Goal: Information Seeking & Learning: Compare options

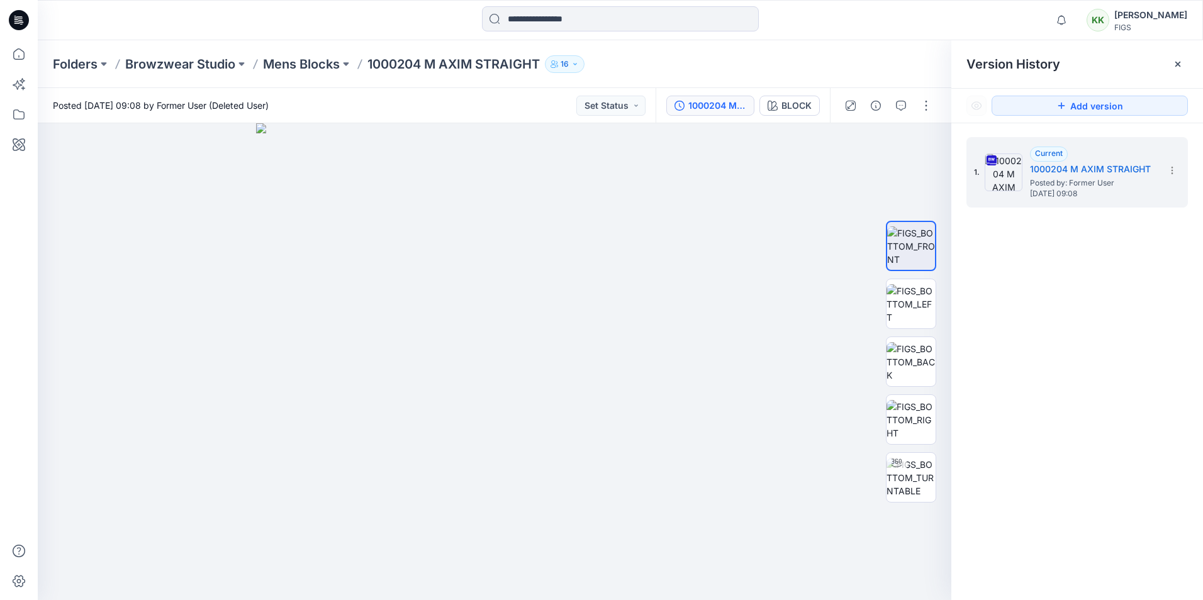
click at [419, 67] on p "1000204 M AXIM STRAIGHT" at bounding box center [454, 64] width 172 height 18
click at [316, 60] on p "Mens Blocks" at bounding box center [301, 64] width 77 height 18
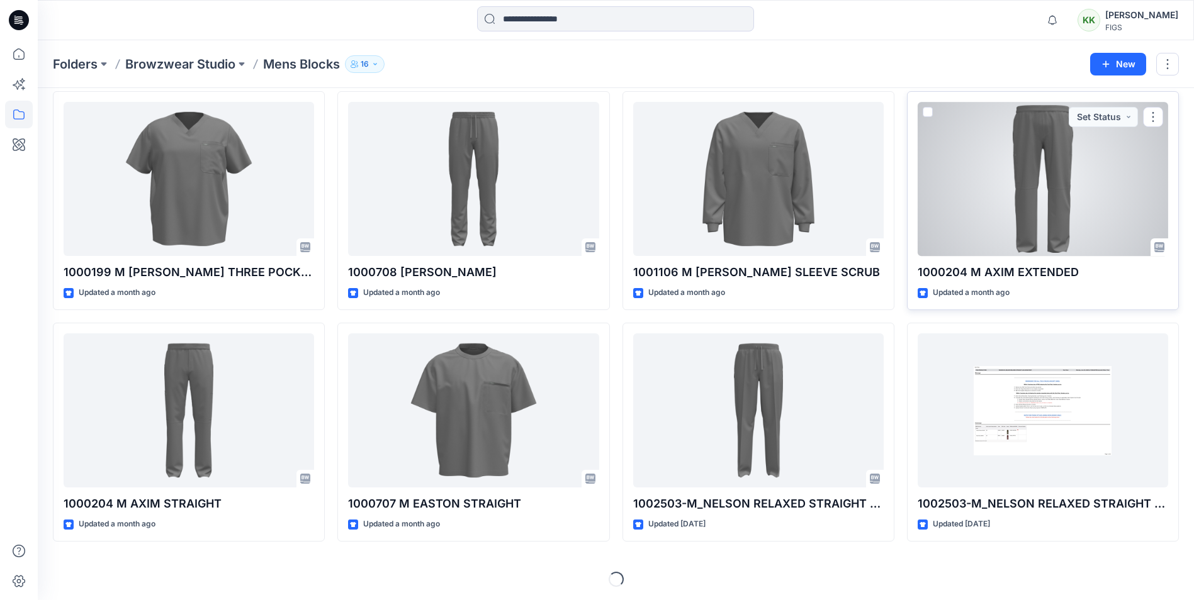
scroll to position [283, 0]
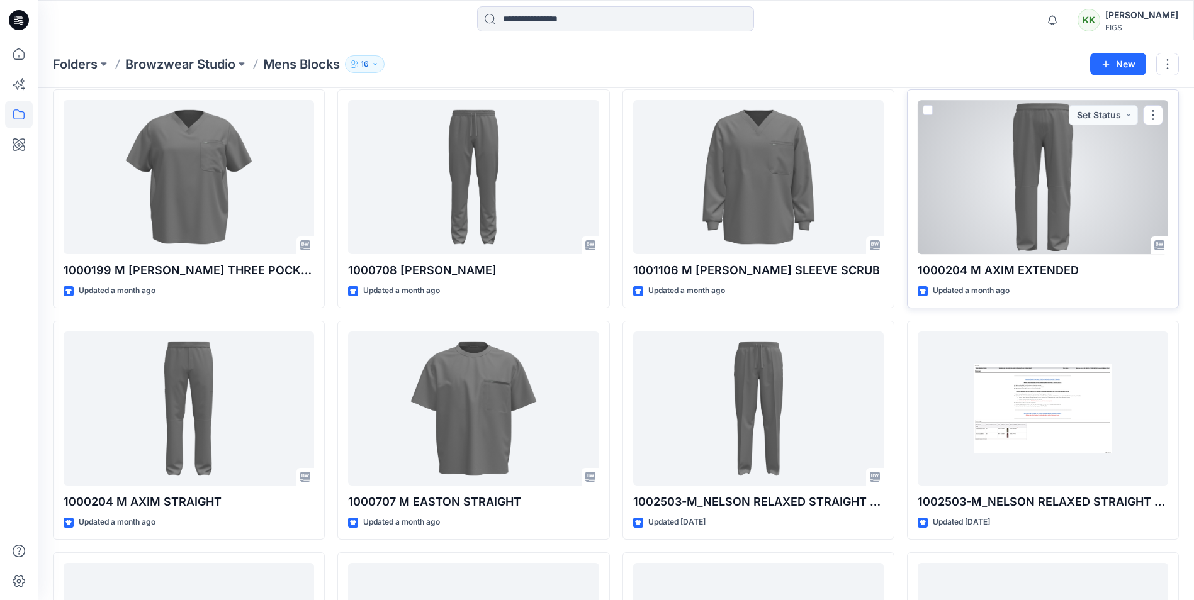
click at [962, 200] on div at bounding box center [1043, 177] width 250 height 154
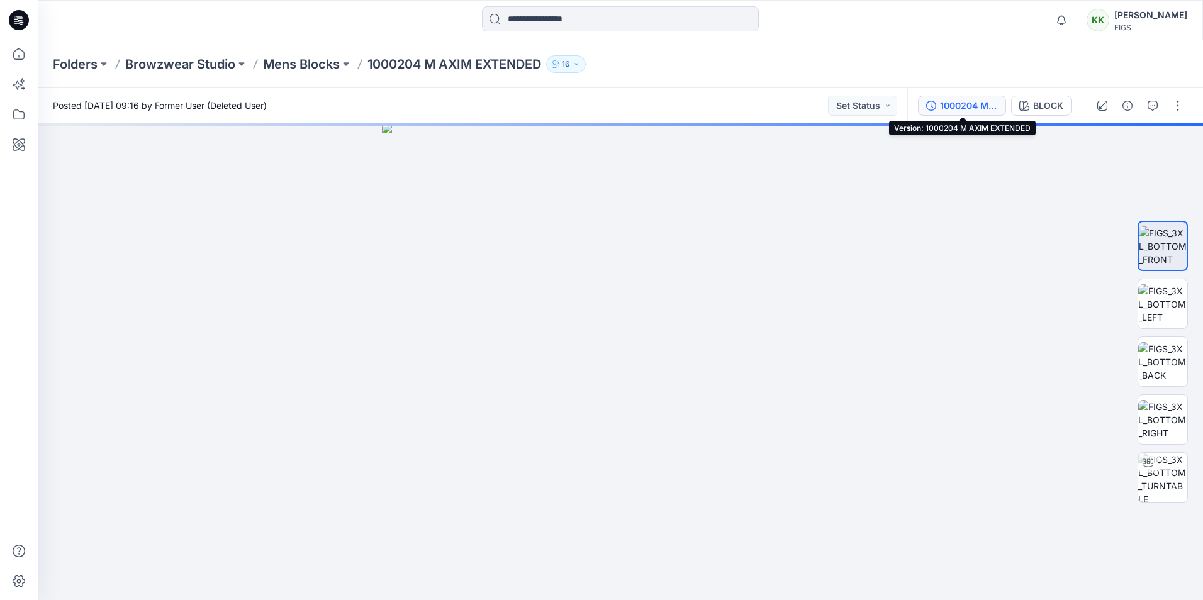
click at [979, 103] on div "1000204 M AXIM EXTENDED" at bounding box center [969, 106] width 58 height 14
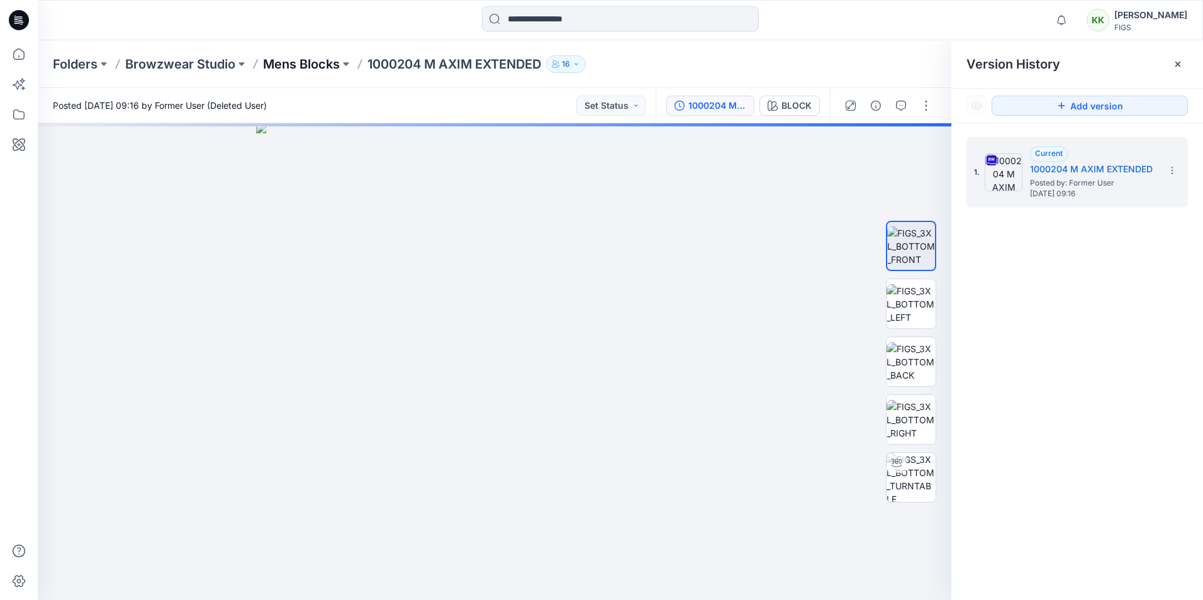
click at [292, 64] on p "Mens Blocks" at bounding box center [301, 64] width 77 height 18
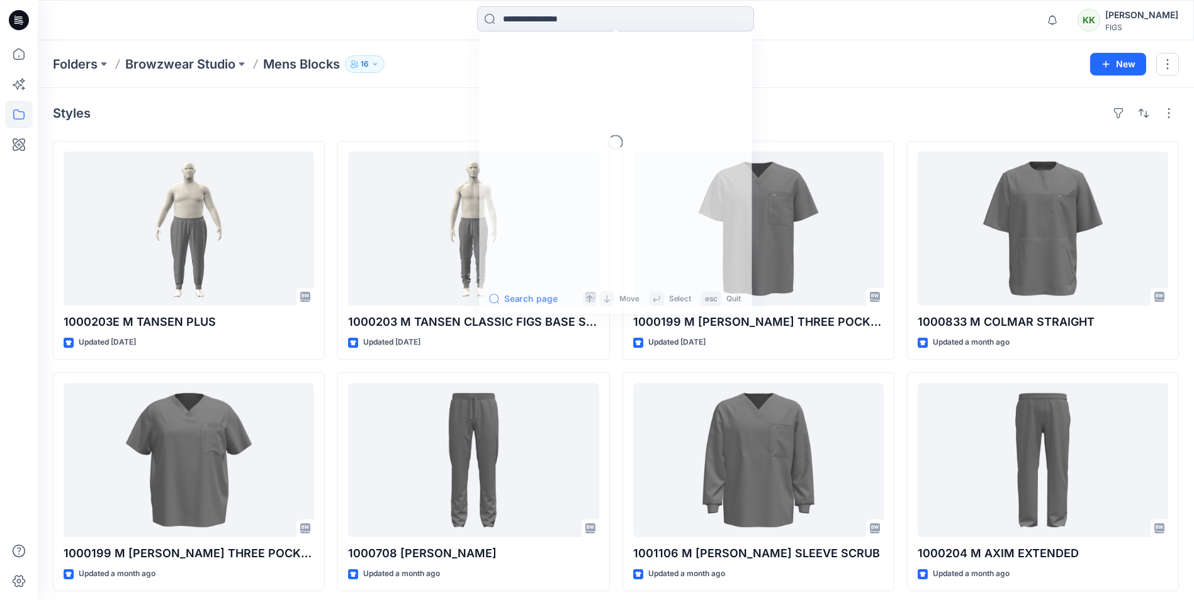
click at [524, 20] on input at bounding box center [615, 18] width 277 height 25
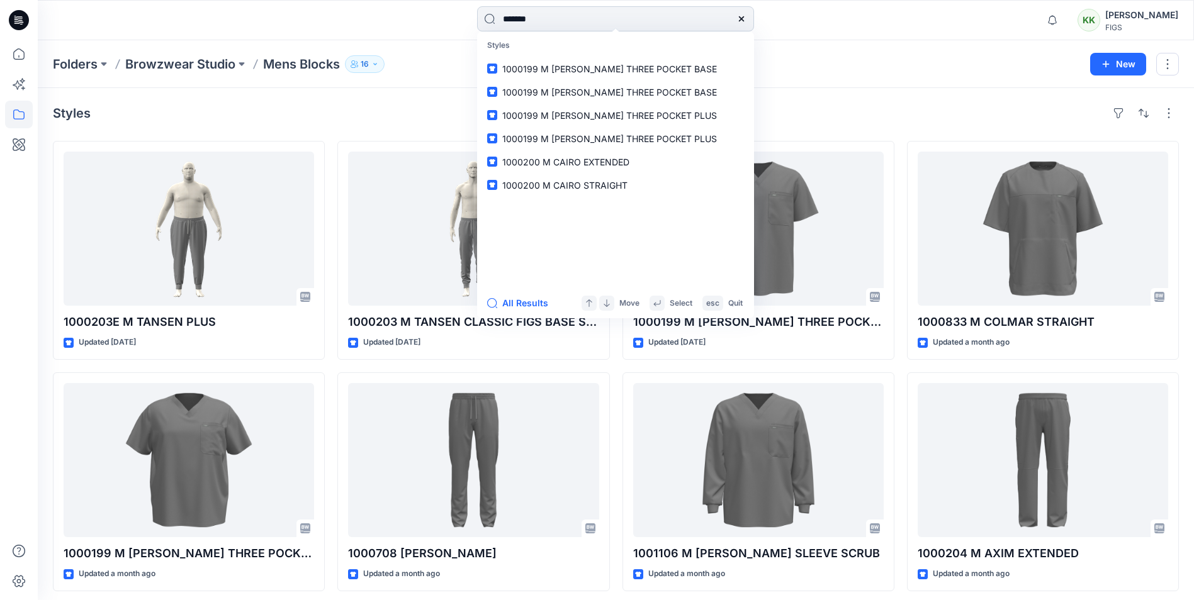
type input "*******"
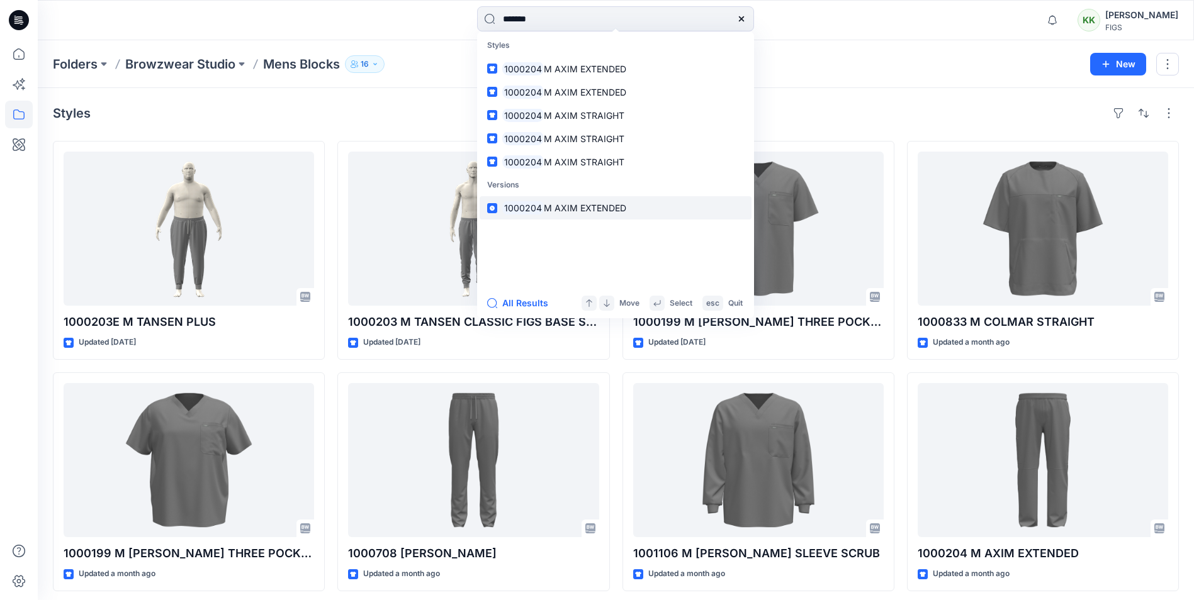
click at [553, 207] on span "M AXIM EXTENDED" at bounding box center [585, 208] width 82 height 11
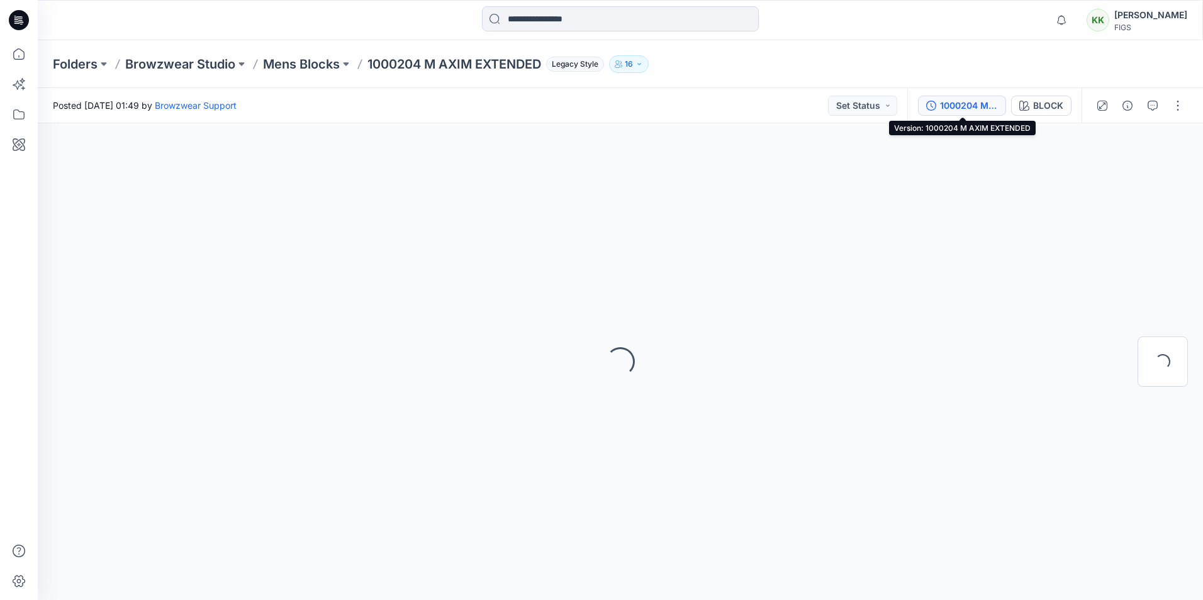
click at [967, 106] on div "1000204 M AXIM EXTENDED" at bounding box center [969, 106] width 58 height 14
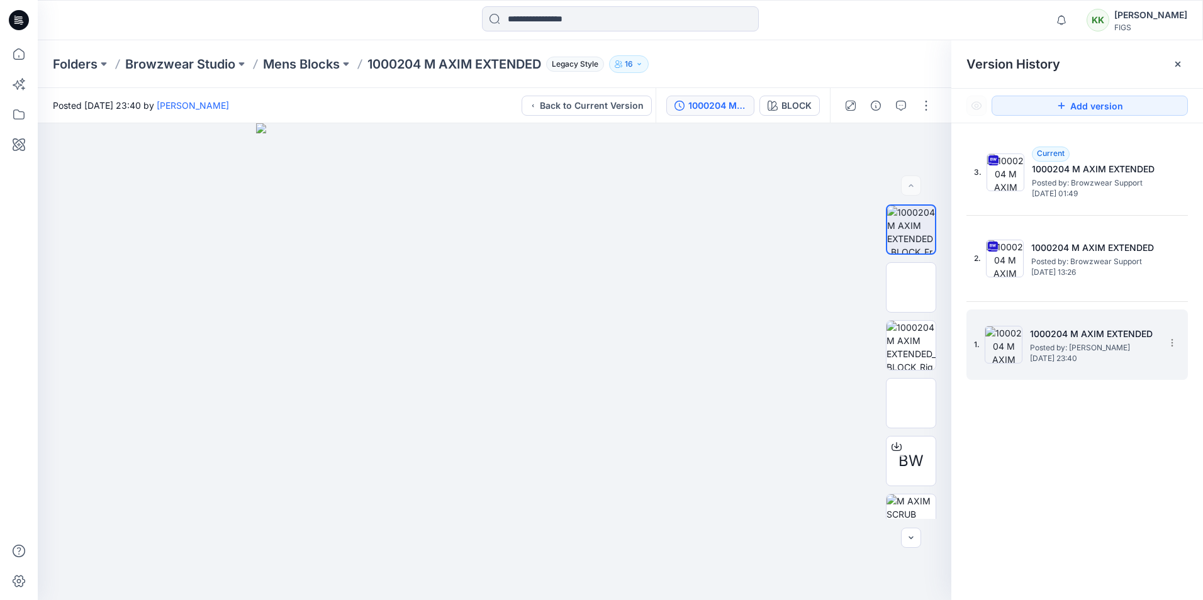
click at [1085, 354] on span "[DATE] 23:40" at bounding box center [1093, 358] width 126 height 9
click at [1113, 354] on span "[DATE] 23:40" at bounding box center [1093, 358] width 126 height 9
click at [1107, 354] on span "[DATE] 23:40" at bounding box center [1093, 358] width 126 height 9
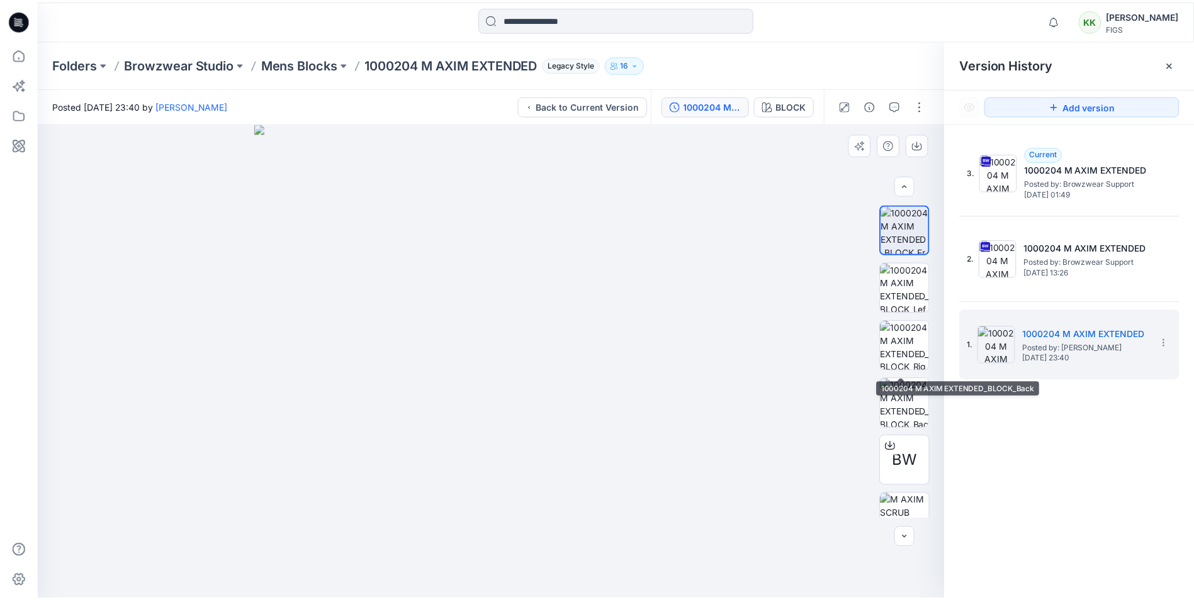
scroll to position [199, 0]
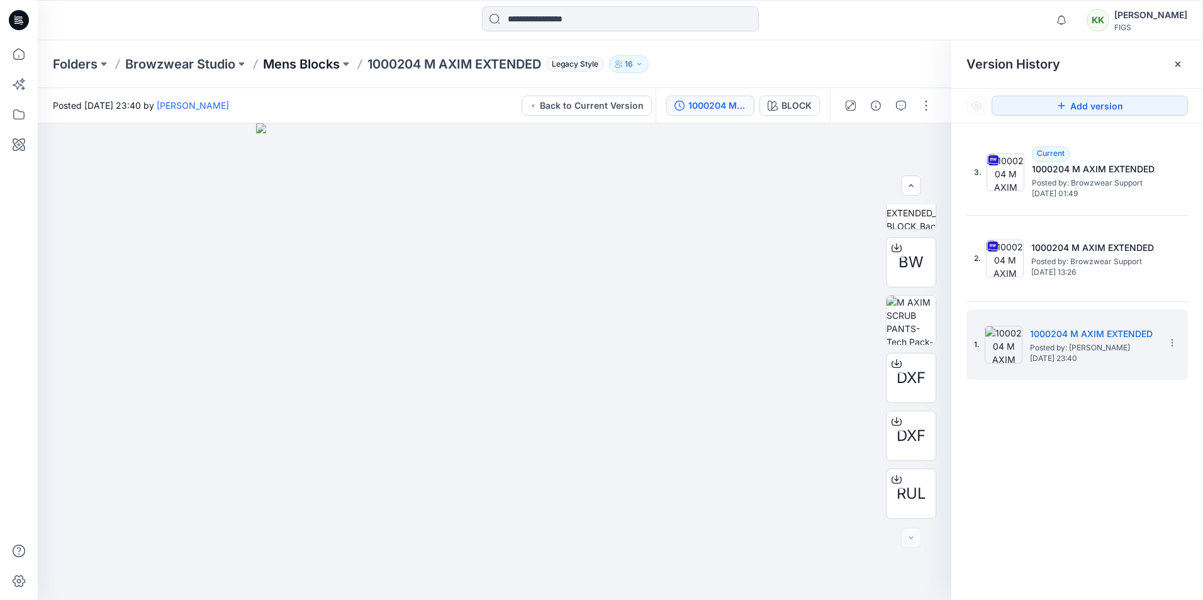
click at [327, 62] on p "Mens Blocks" at bounding box center [301, 64] width 77 height 18
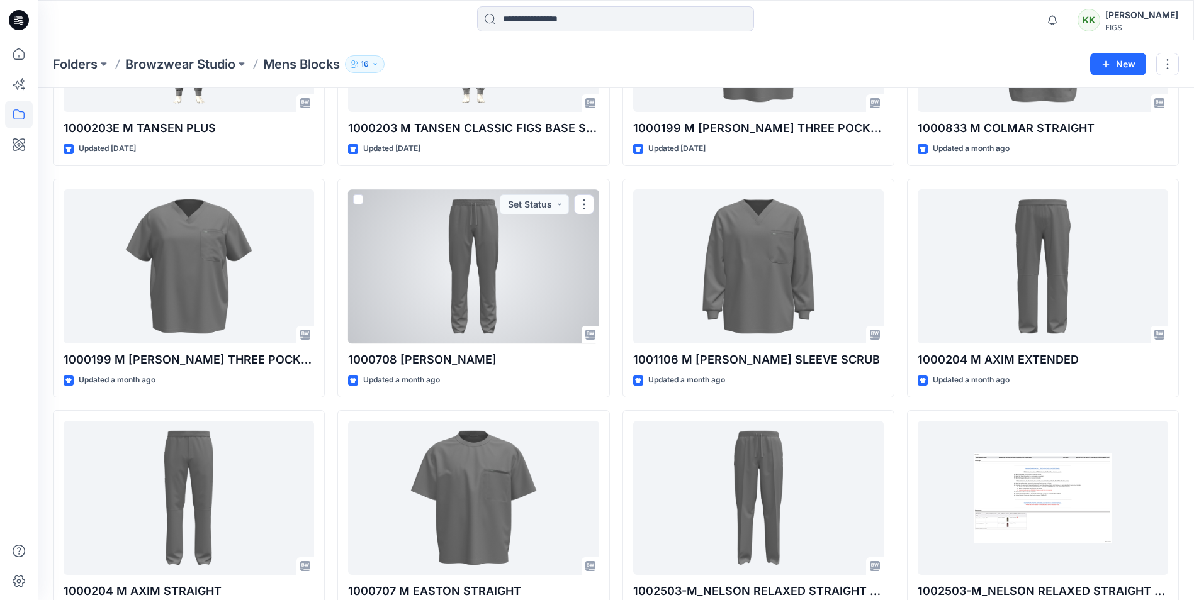
scroll to position [210, 0]
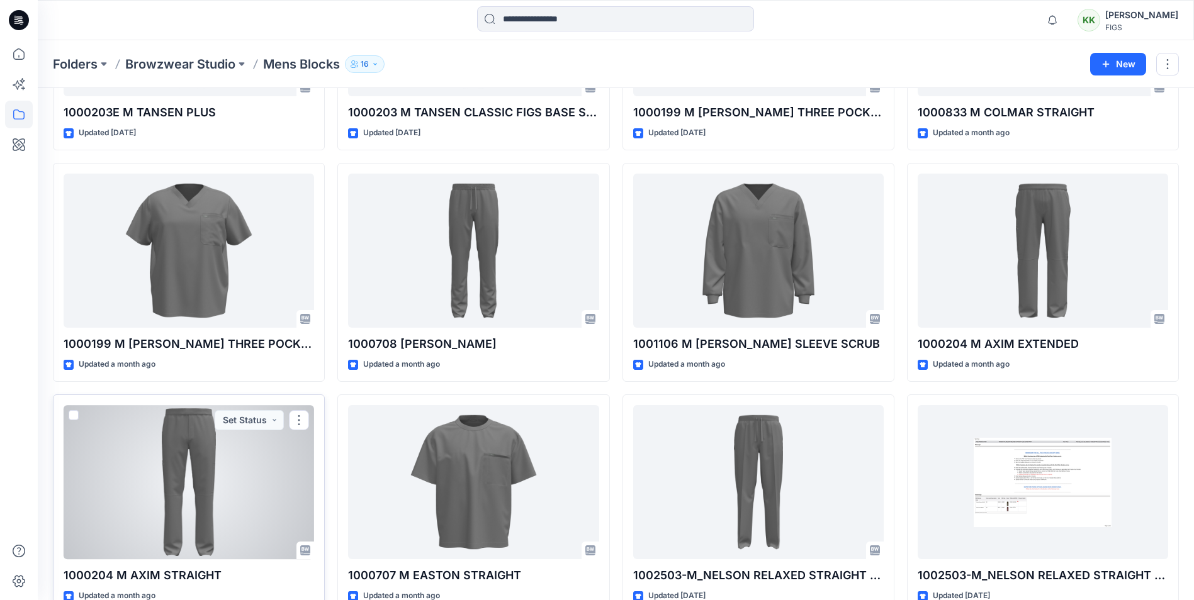
click at [209, 508] on div at bounding box center [189, 482] width 250 height 154
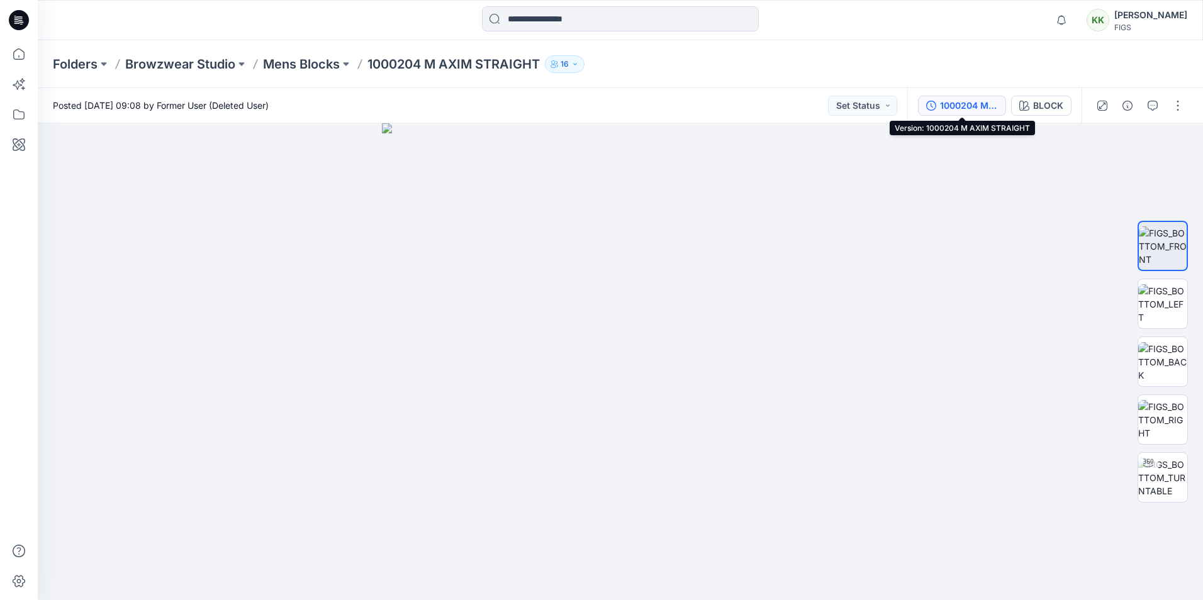
click at [967, 101] on div "1000204 M AXIM STRAIGHT" at bounding box center [969, 106] width 58 height 14
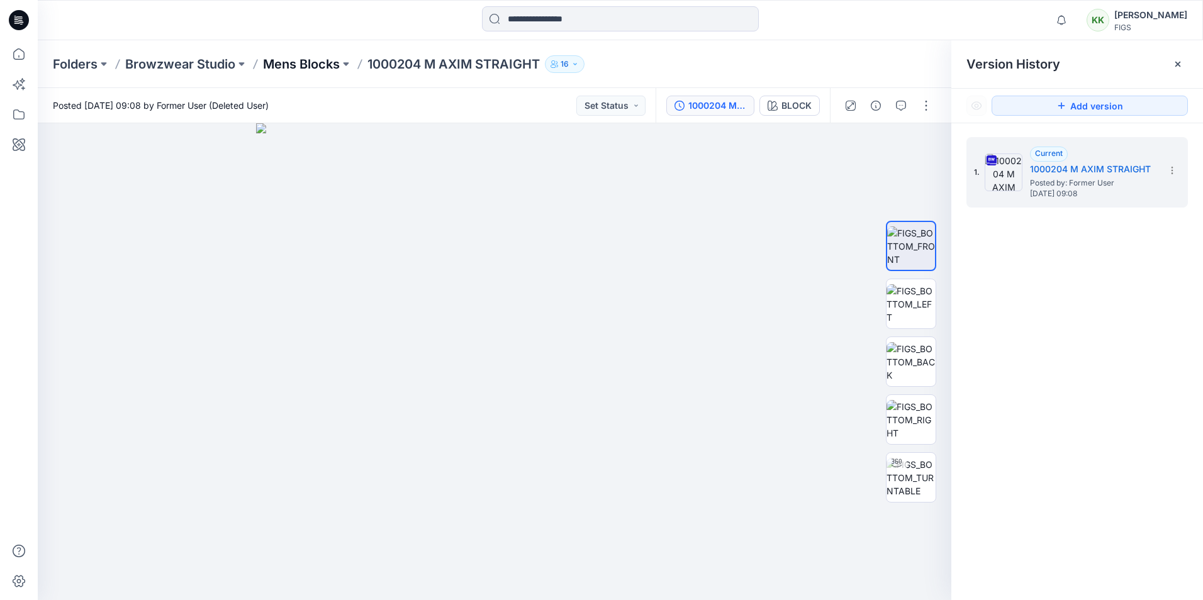
click at [293, 61] on p "Mens Blocks" at bounding box center [301, 64] width 77 height 18
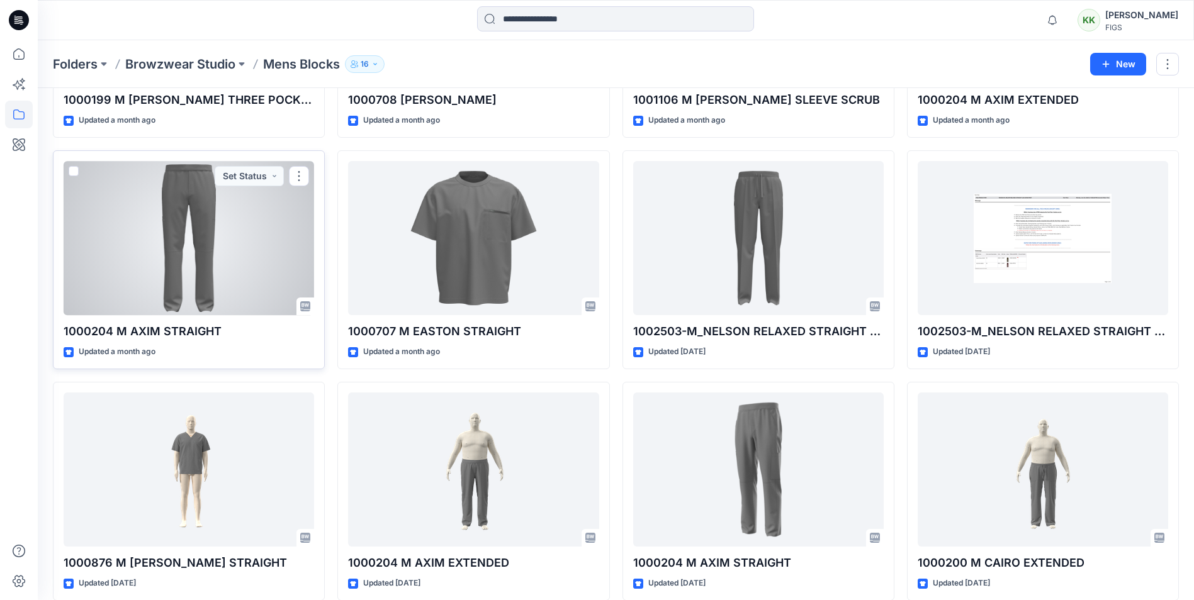
scroll to position [546, 0]
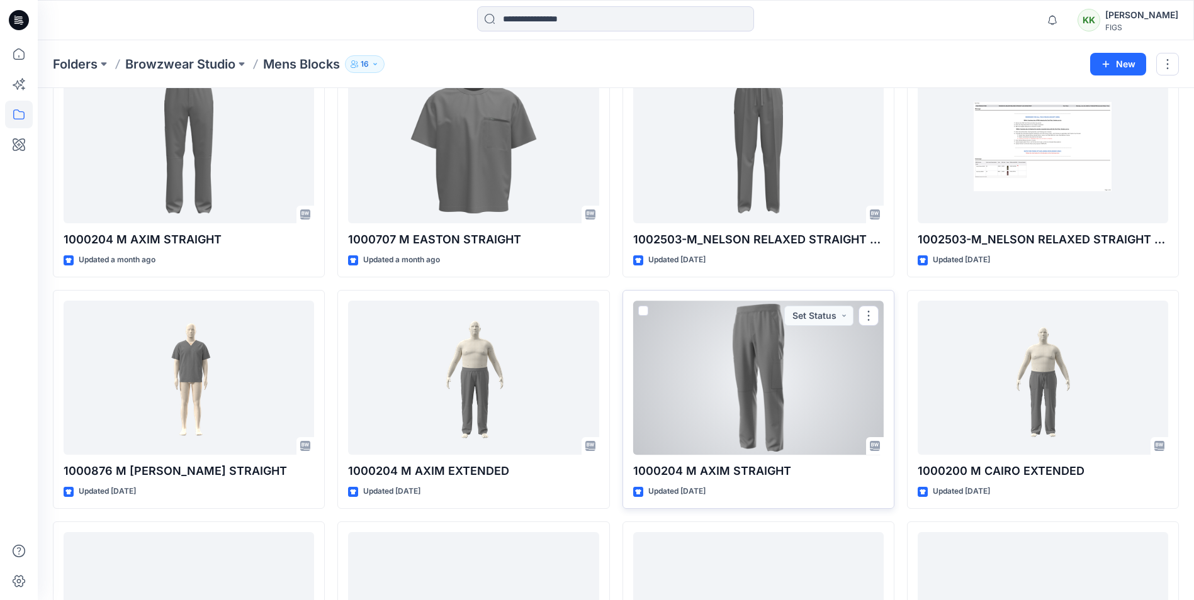
click at [728, 407] on div at bounding box center [758, 378] width 250 height 154
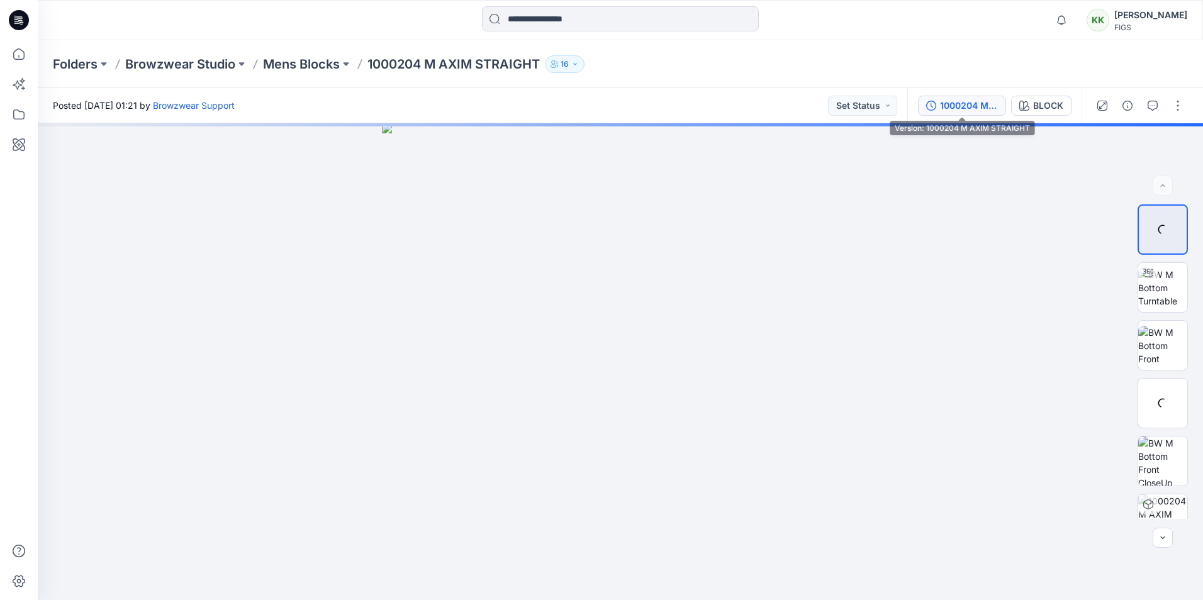
click at [973, 101] on div "1000204 M AXIM STRAIGHT" at bounding box center [969, 106] width 58 height 14
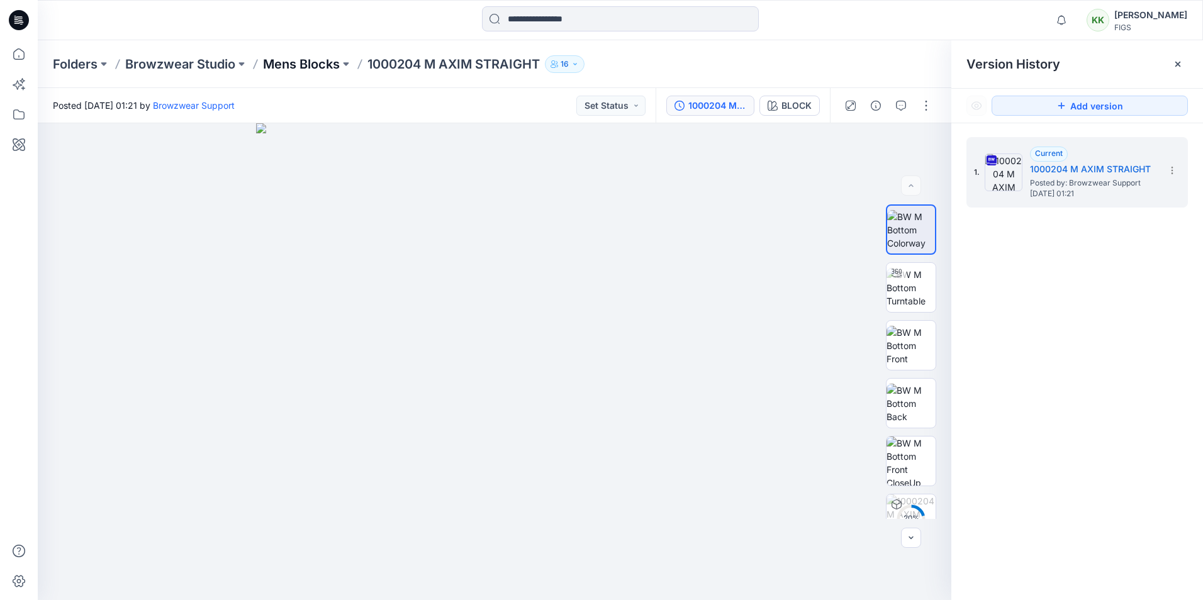
click at [291, 60] on p "Mens Blocks" at bounding box center [301, 64] width 77 height 18
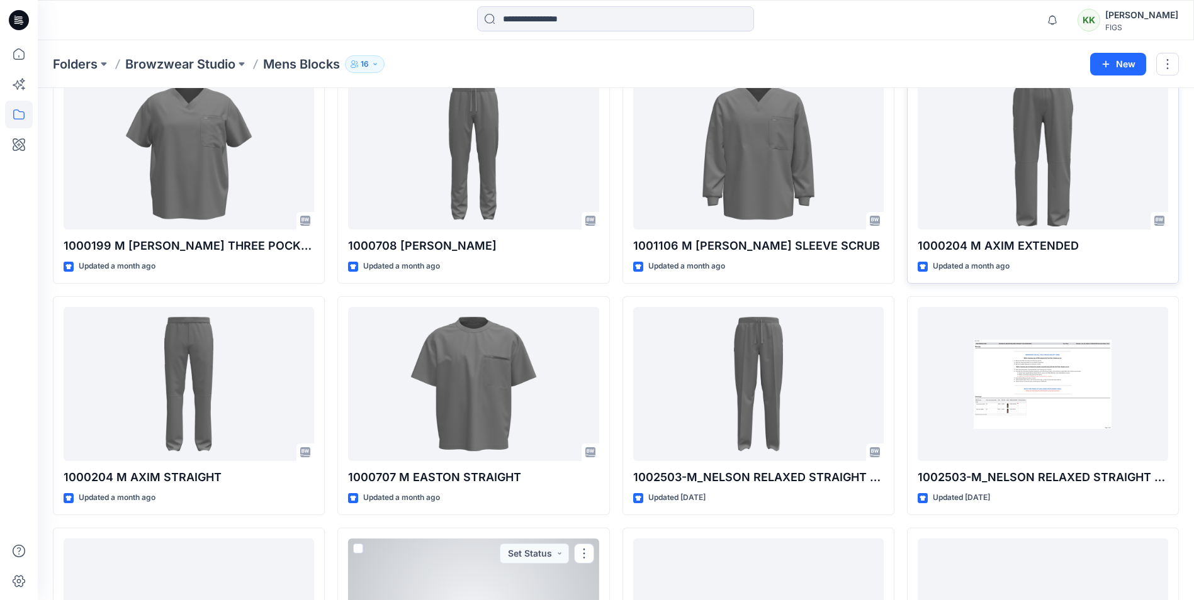
scroll to position [306, 0]
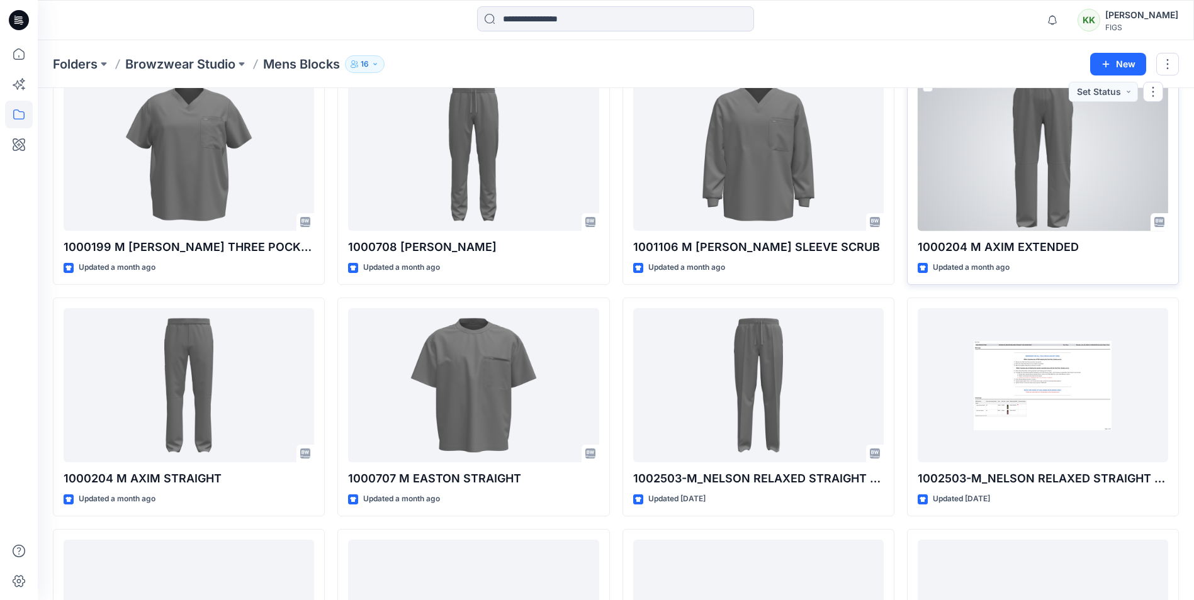
click at [1034, 189] on div at bounding box center [1043, 154] width 250 height 154
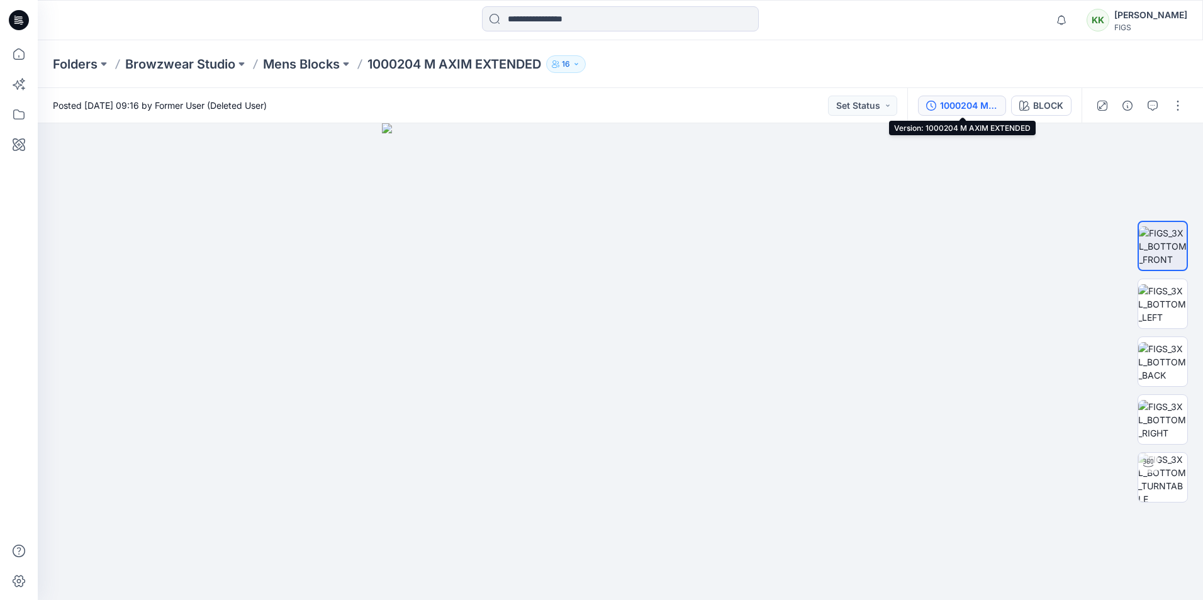
click at [970, 100] on div "1000204 M AXIM EXTENDED" at bounding box center [969, 106] width 58 height 14
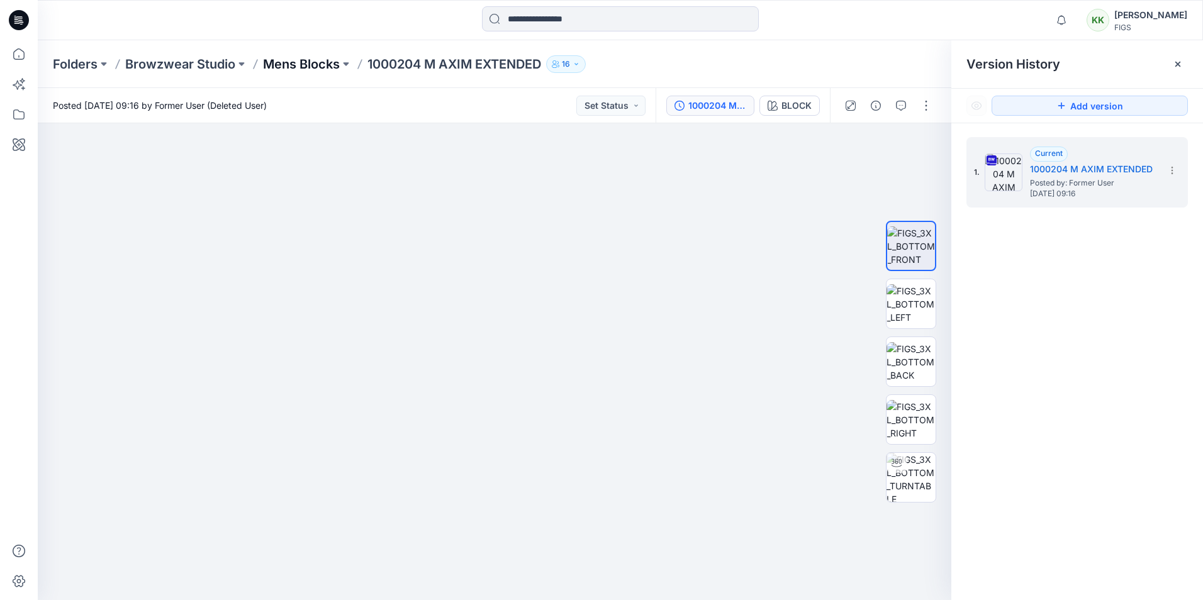
click at [313, 60] on p "Mens Blocks" at bounding box center [301, 64] width 77 height 18
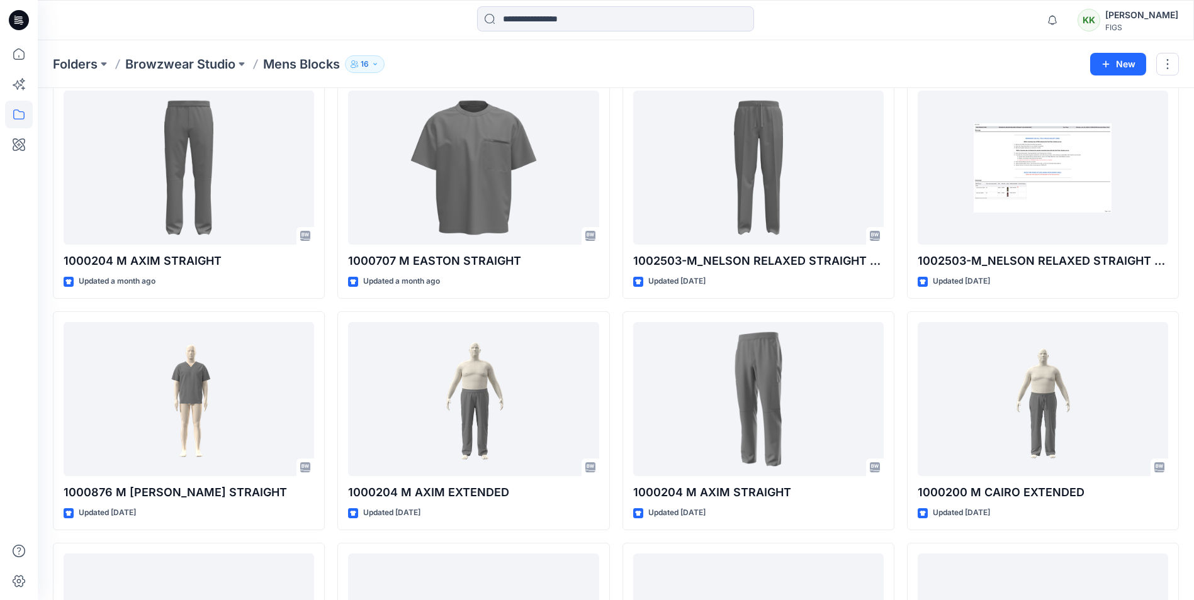
scroll to position [546, 0]
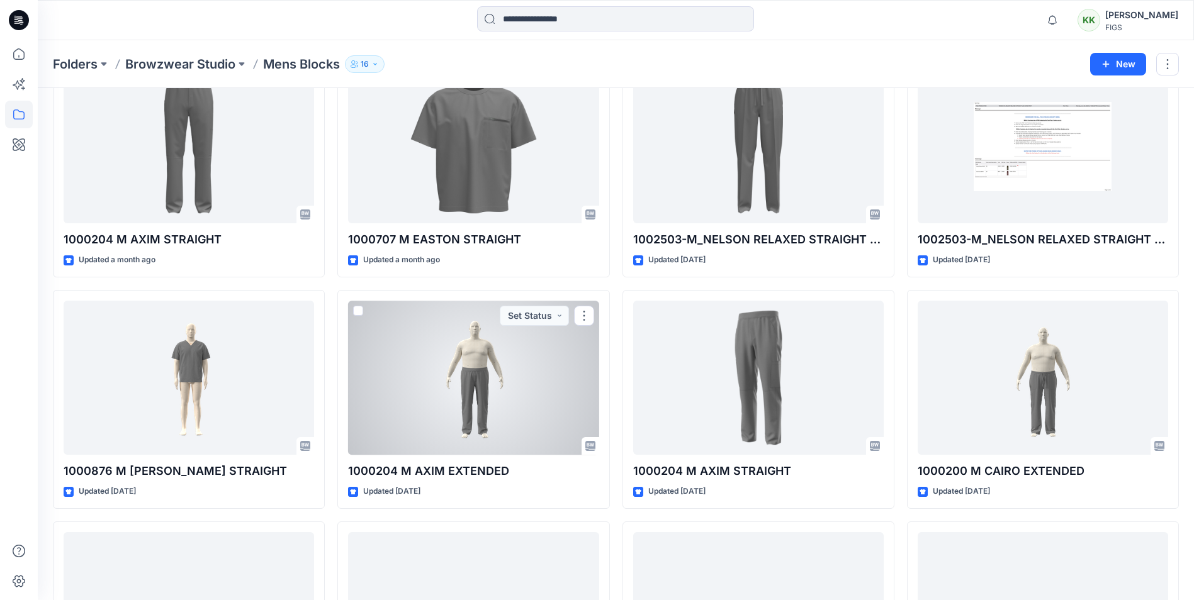
click at [437, 398] on div at bounding box center [473, 378] width 250 height 154
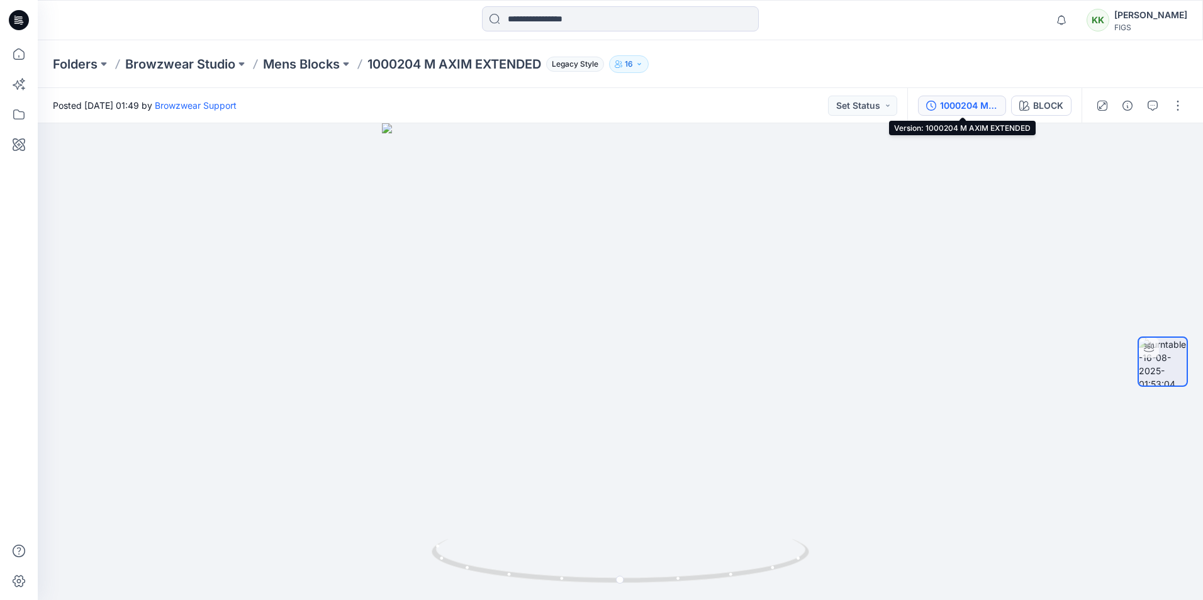
click at [979, 101] on div "1000204 M AXIM EXTENDED" at bounding box center [969, 106] width 58 height 14
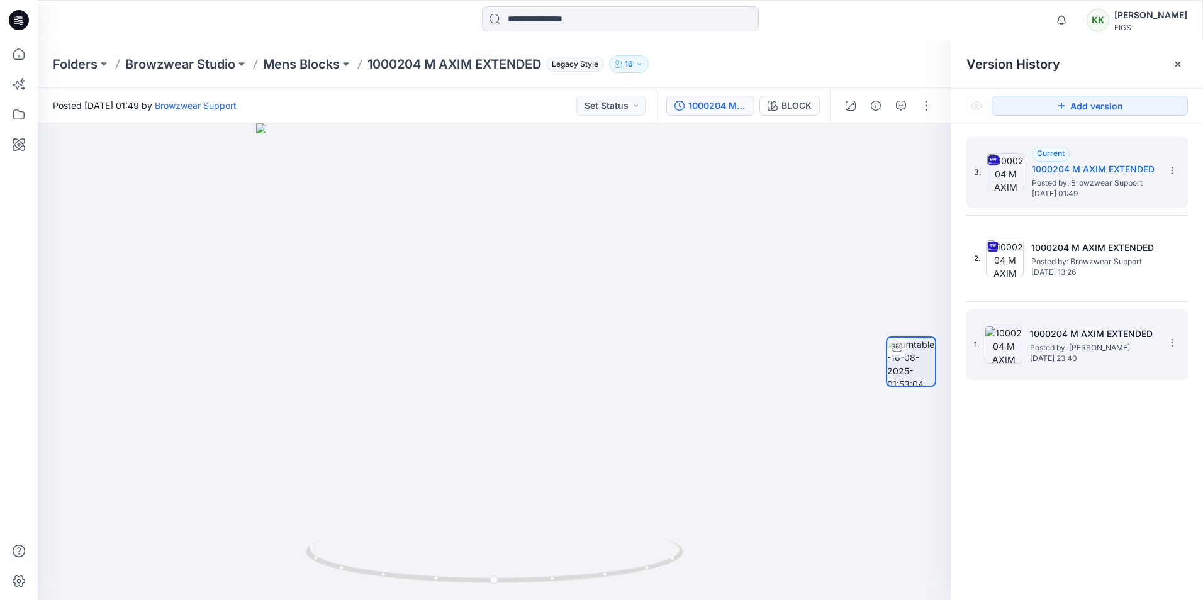
click at [1071, 347] on span "Posted by: [PERSON_NAME]" at bounding box center [1093, 348] width 126 height 13
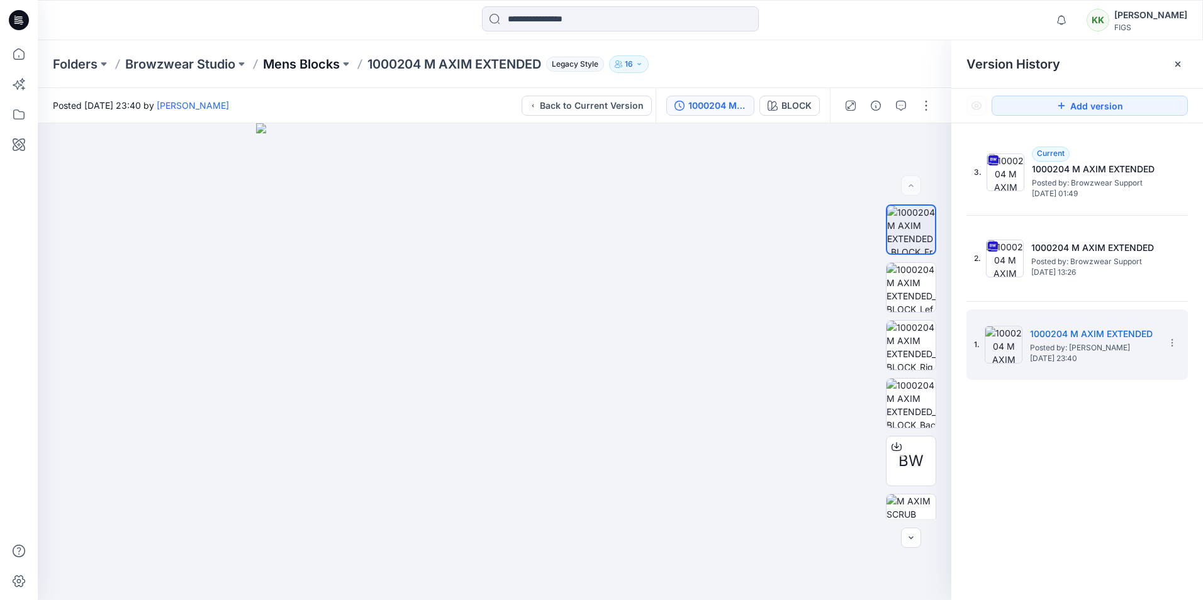
click at [327, 61] on p "Mens Blocks" at bounding box center [301, 64] width 77 height 18
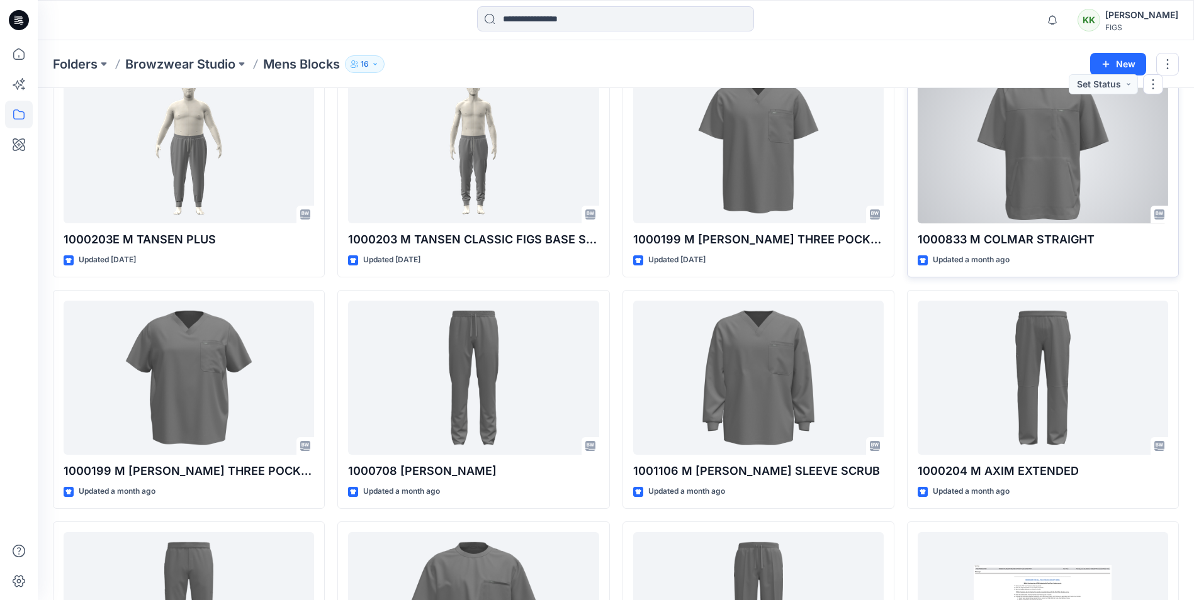
scroll to position [84, 0]
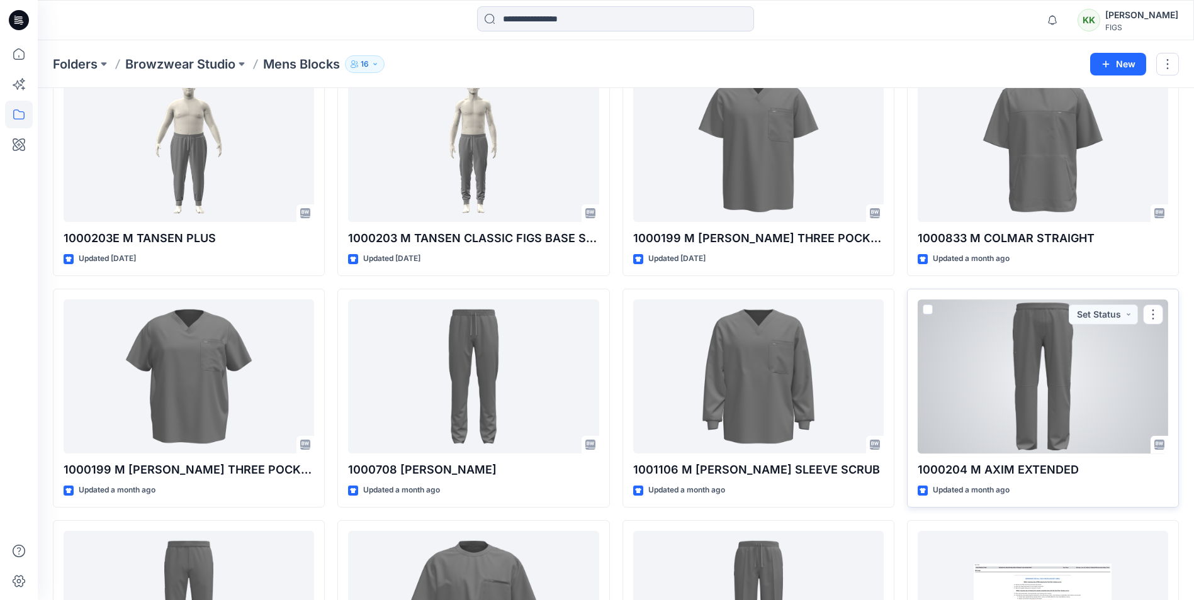
click at [1023, 351] on div at bounding box center [1043, 377] width 250 height 154
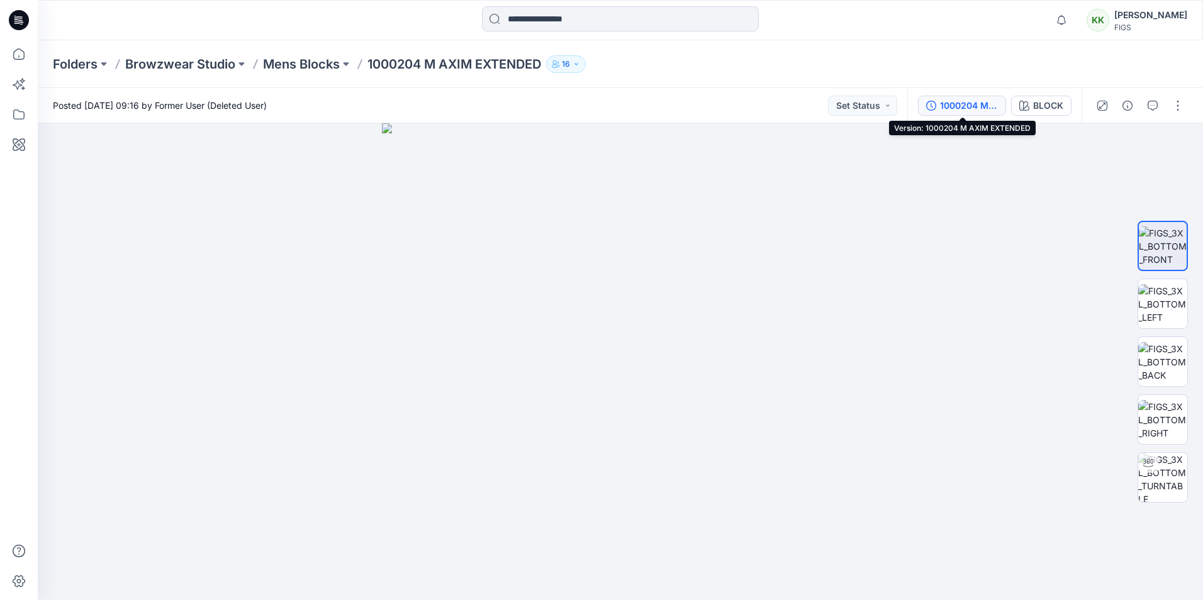
click at [959, 104] on div "1000204 M AXIM EXTENDED" at bounding box center [969, 106] width 58 height 14
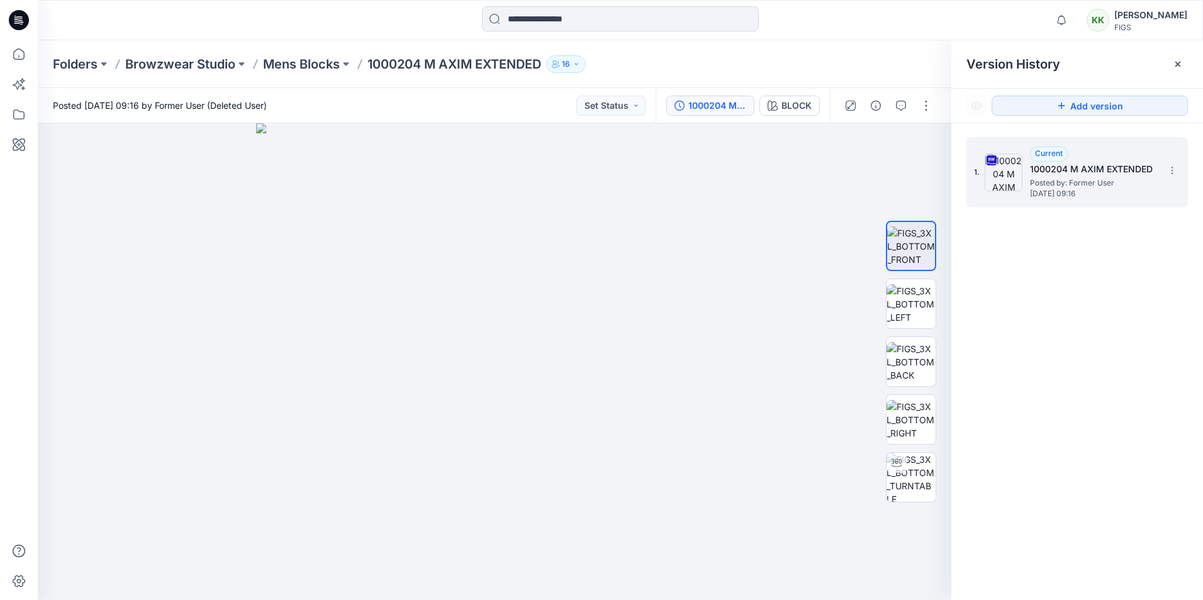
click at [1067, 184] on span "Posted by: Former User" at bounding box center [1093, 183] width 126 height 13
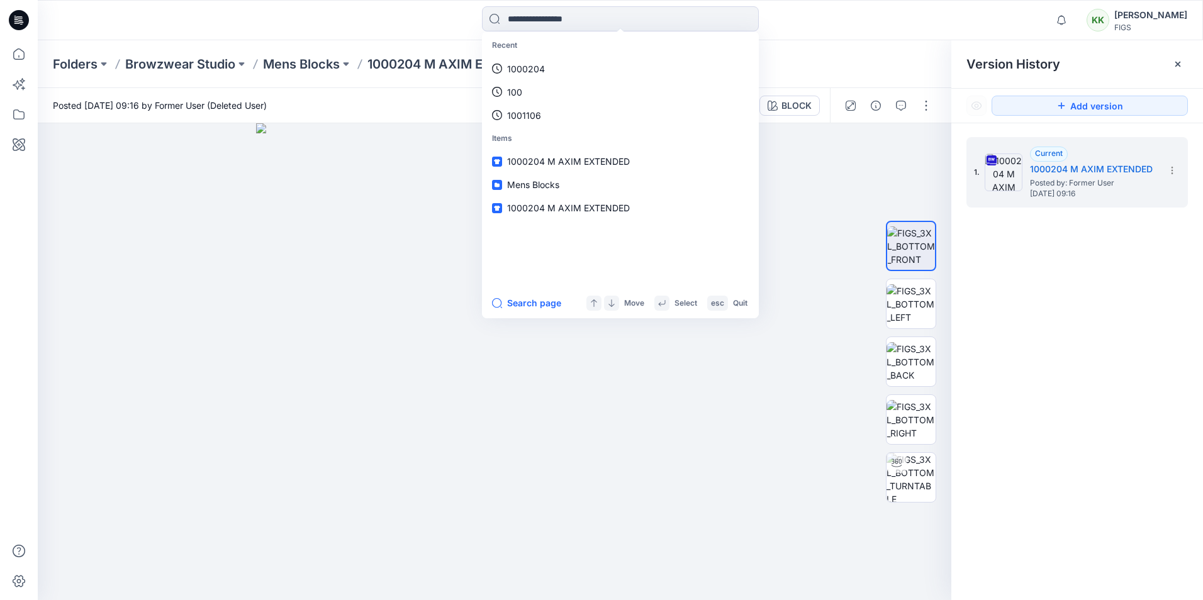
click at [1096, 267] on div "1. Current 1000204 M AXIM EXTENDED Posted by: Former User [DATE] 09:16" at bounding box center [1078, 370] width 252 height 495
click at [1063, 386] on div "1. Current 1000204 M AXIM EXTENDED Posted by: Former User [DATE] 09:16" at bounding box center [1078, 370] width 252 height 495
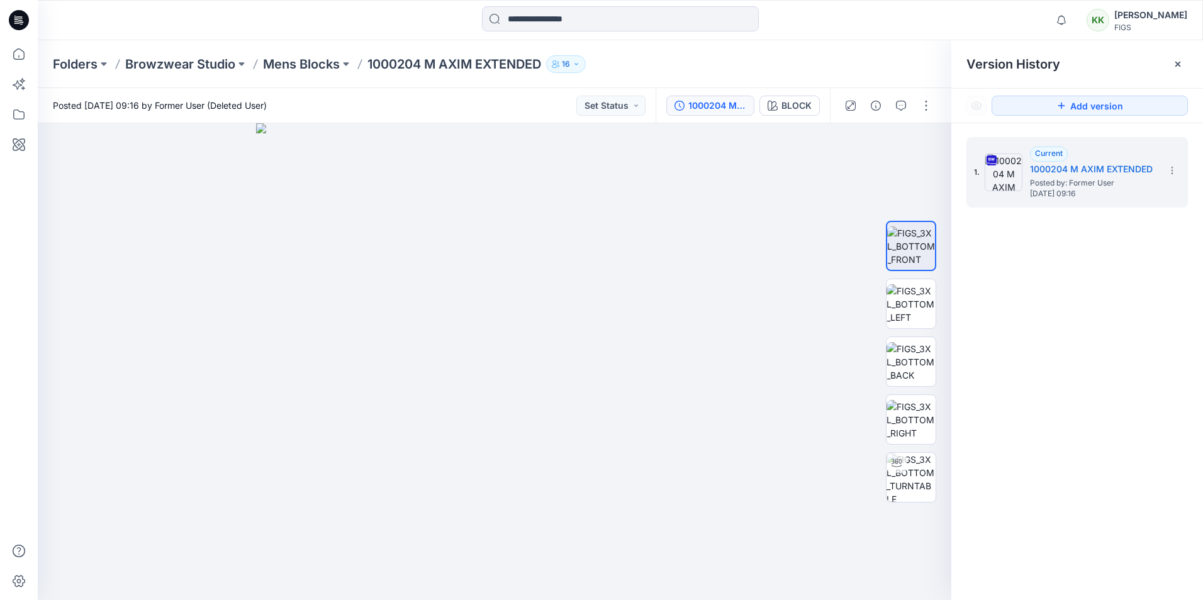
click at [1067, 300] on div "1. Current 1000204 M AXIM EXTENDED Posted by: Former User [DATE] 09:16" at bounding box center [1078, 370] width 252 height 495
click at [303, 65] on p "Mens Blocks" at bounding box center [301, 64] width 77 height 18
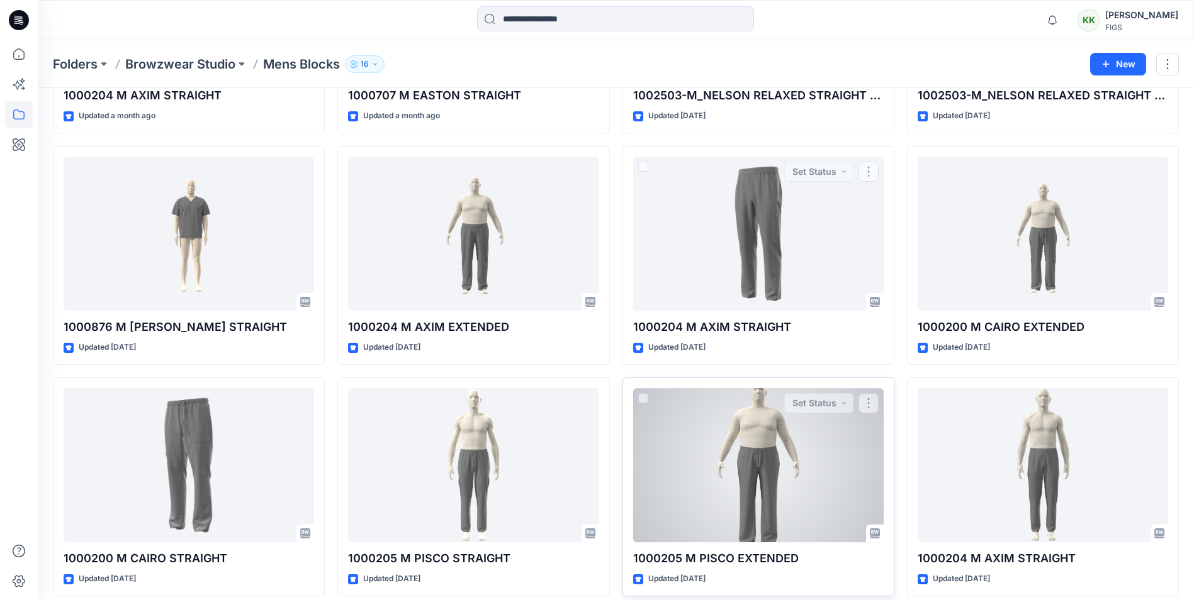
scroll to position [703, 0]
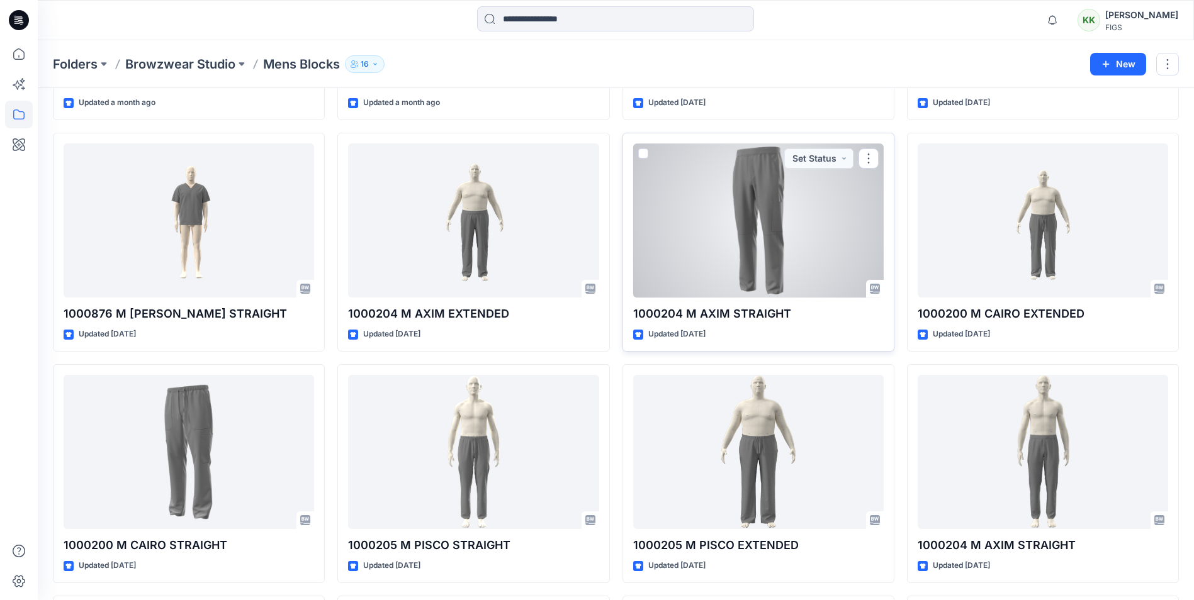
click at [733, 239] on div at bounding box center [758, 220] width 250 height 154
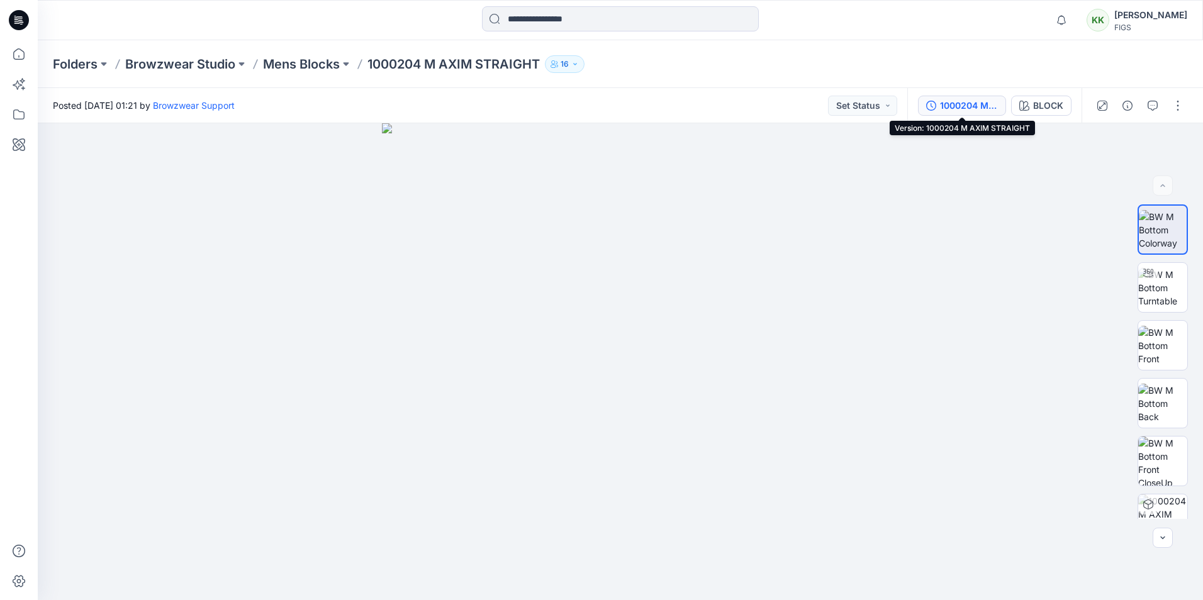
click at [949, 103] on div "1000204 M AXIM STRAIGHT" at bounding box center [969, 106] width 58 height 14
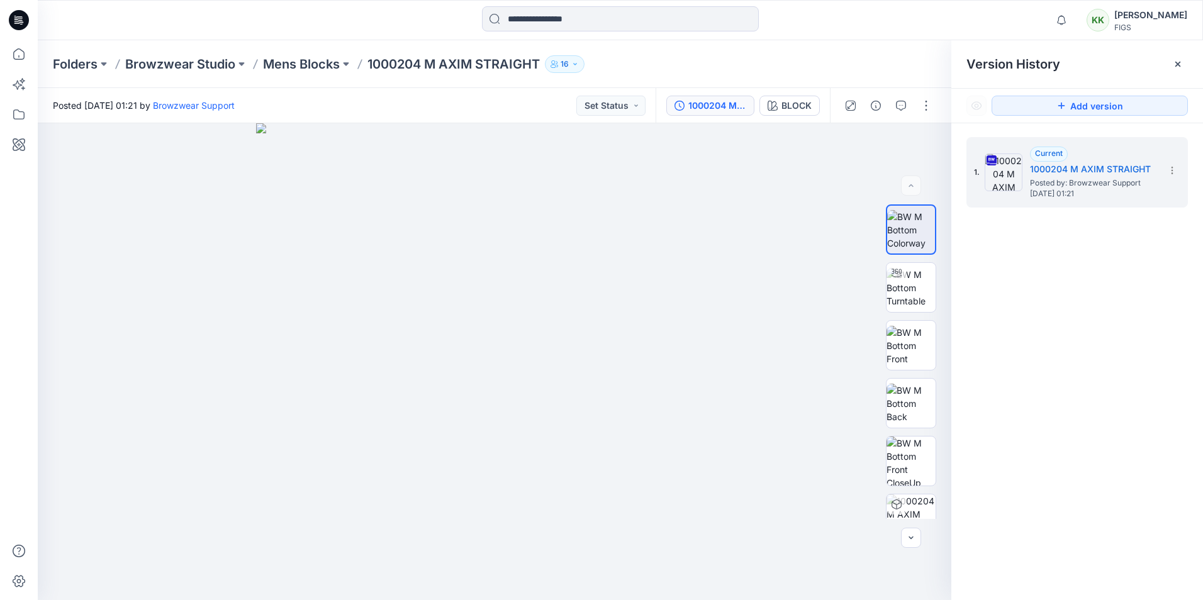
click at [1077, 264] on div "1. Current 1000204 M AXIM STRAIGHT Posted by: Browzwear Support [DATE] 01:21" at bounding box center [1078, 370] width 252 height 495
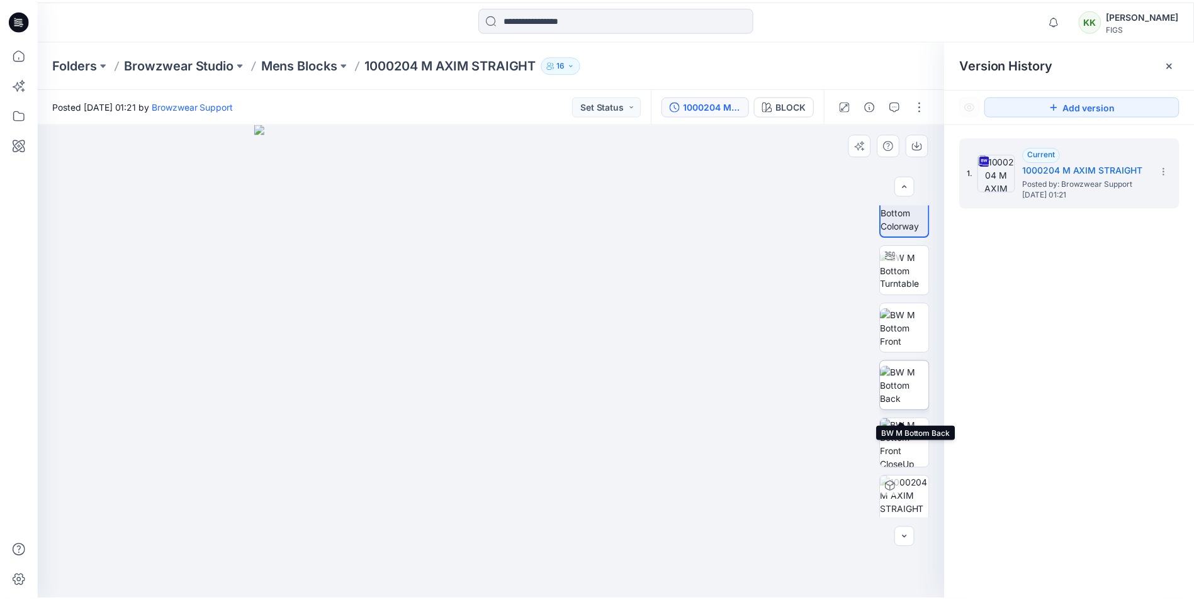
scroll to position [25, 0]
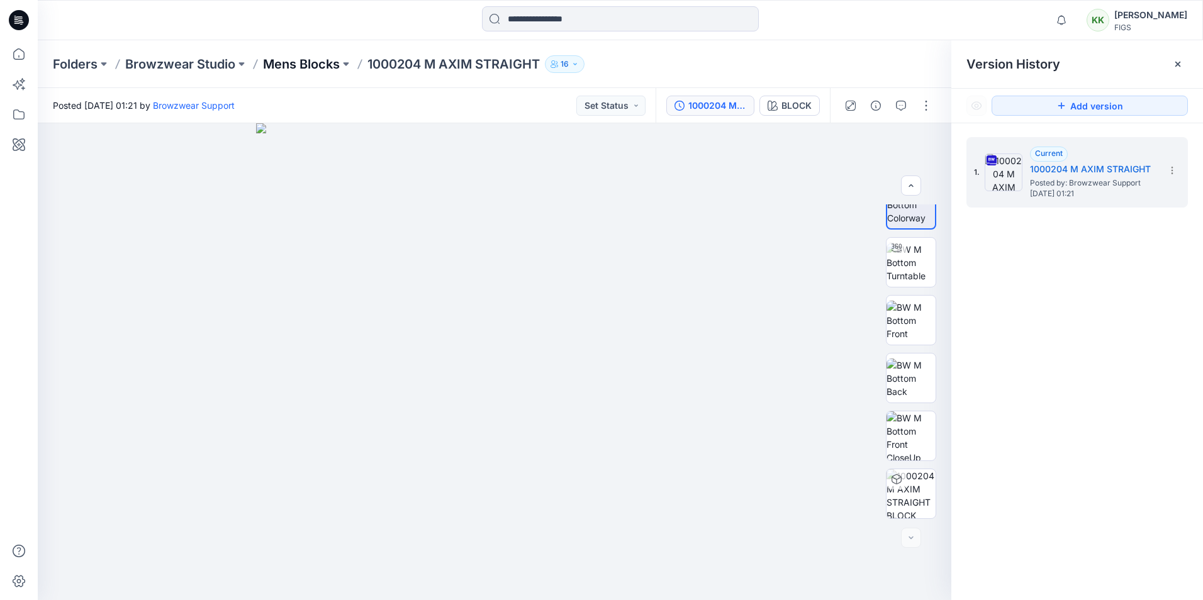
click at [275, 62] on p "Mens Blocks" at bounding box center [301, 64] width 77 height 18
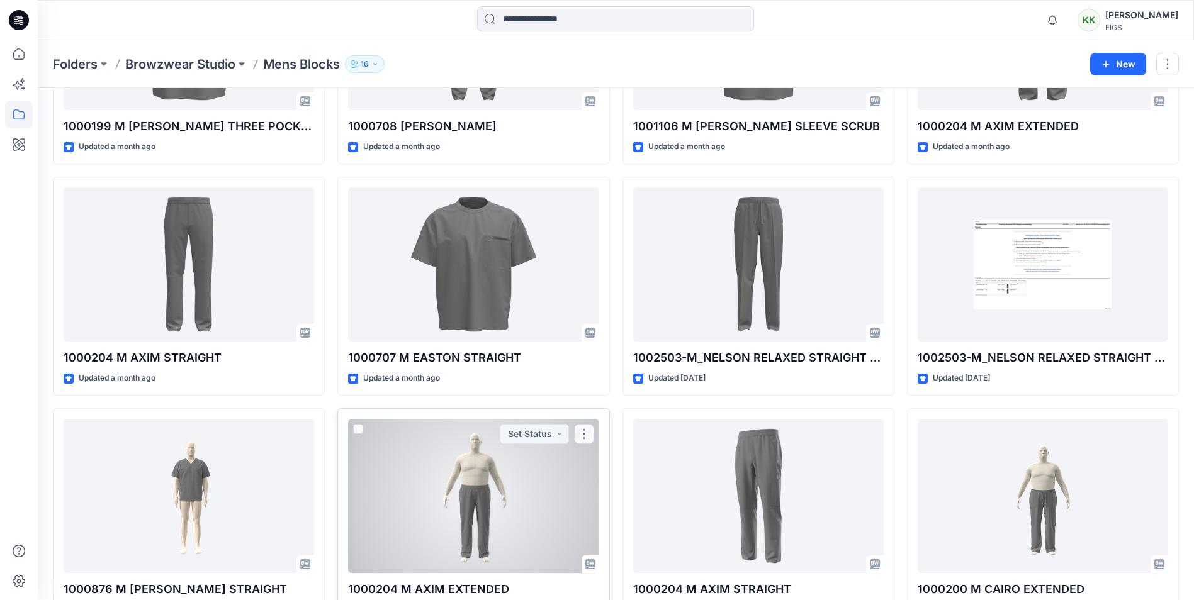
scroll to position [503, 0]
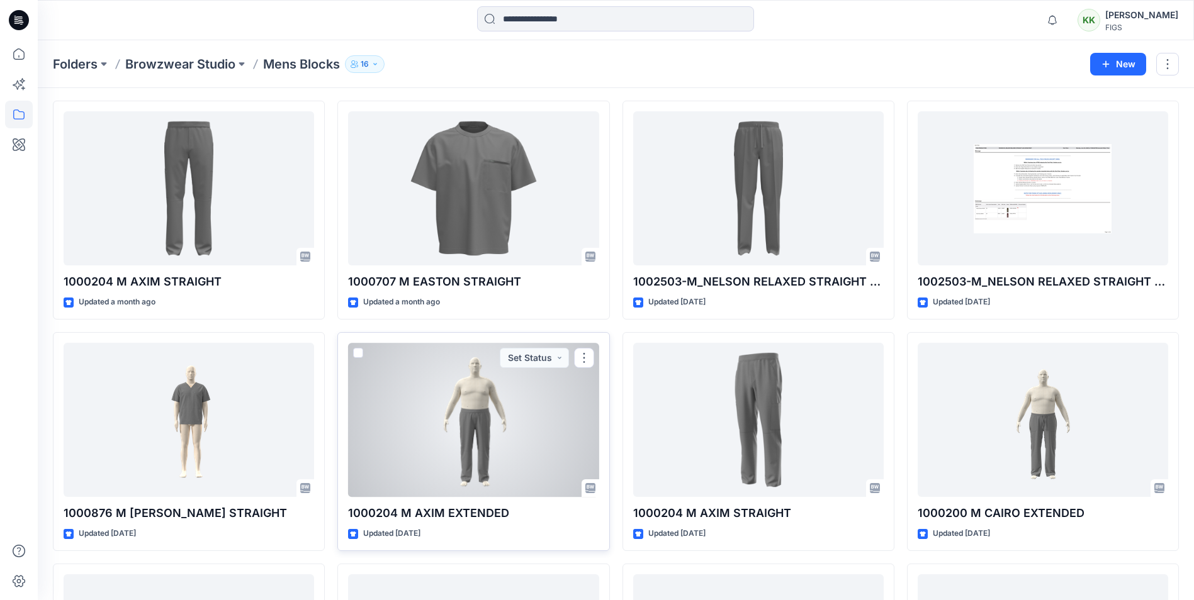
click at [485, 431] on div at bounding box center [473, 420] width 250 height 154
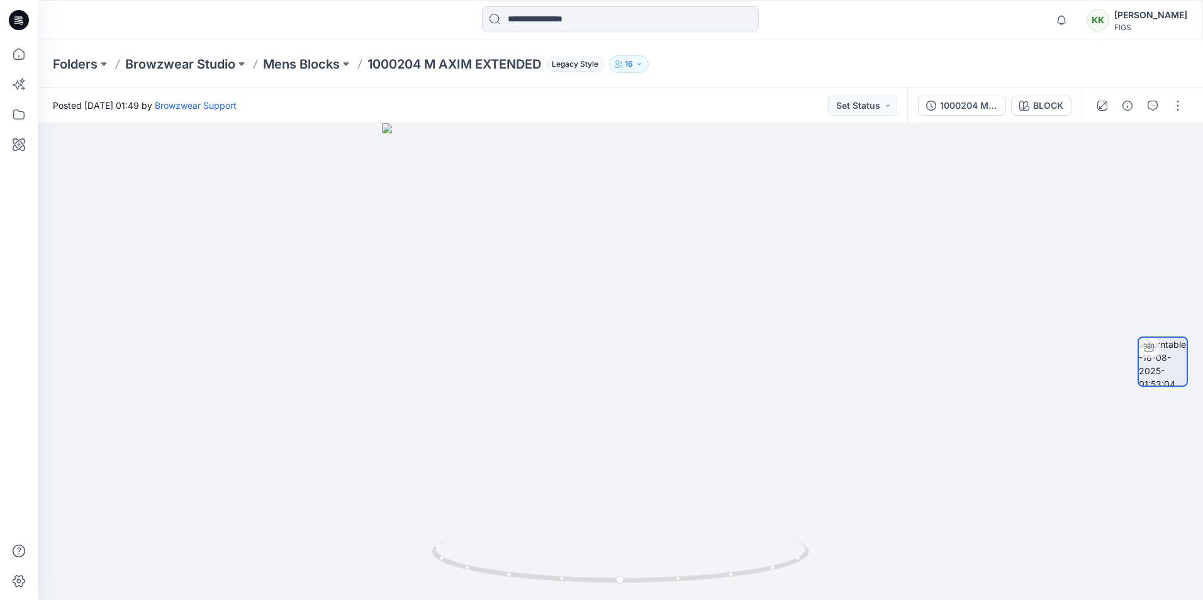
click at [473, 64] on p "1000204 M AXIM EXTENDED" at bounding box center [455, 64] width 174 height 18
click at [952, 111] on div "1000204 M AXIM EXTENDED" at bounding box center [969, 106] width 58 height 14
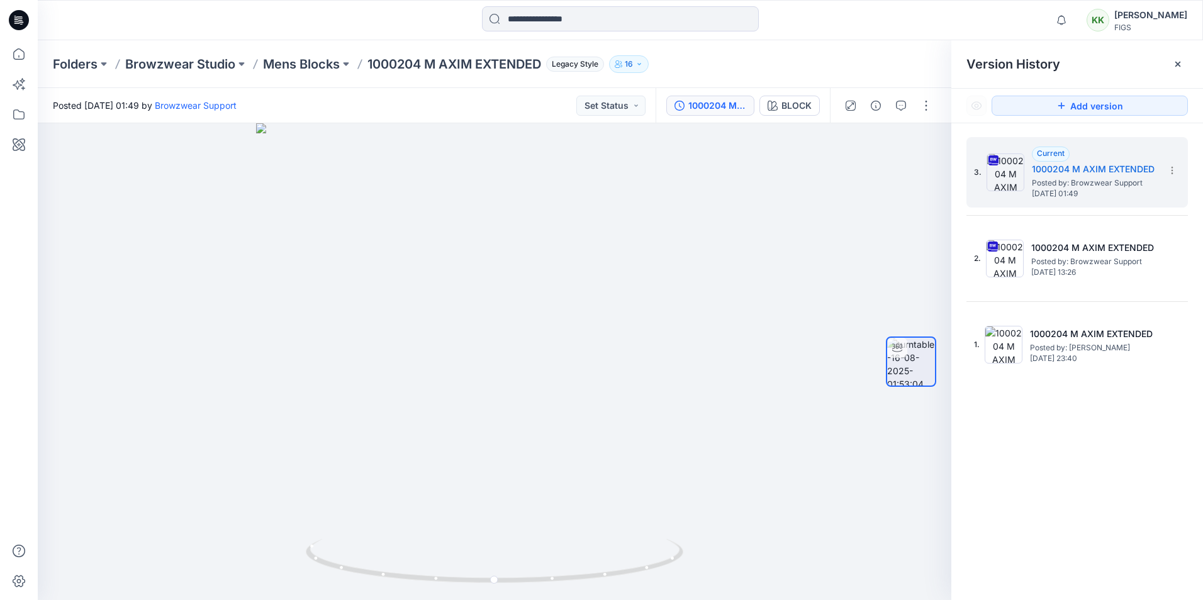
click at [1125, 515] on div "3. Current 1000204 M AXIM EXTENDED Posted by: Browzwear Support [DATE] 01:49 2.…" at bounding box center [1078, 370] width 252 height 495
click at [296, 62] on p "Mens Blocks" at bounding box center [301, 64] width 77 height 18
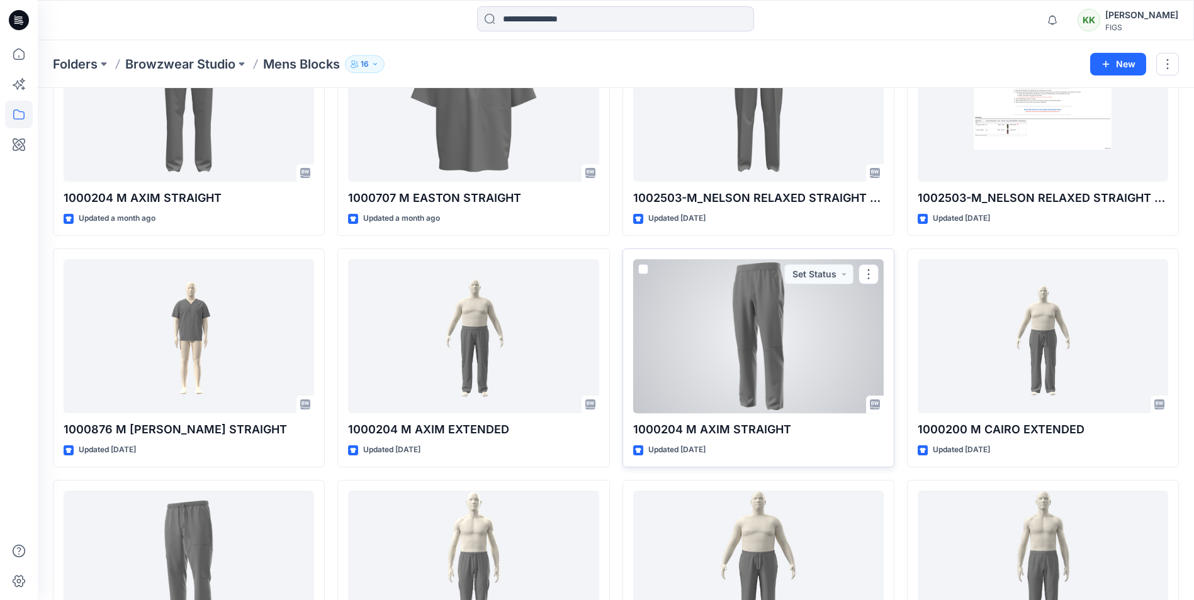
scroll to position [503, 0]
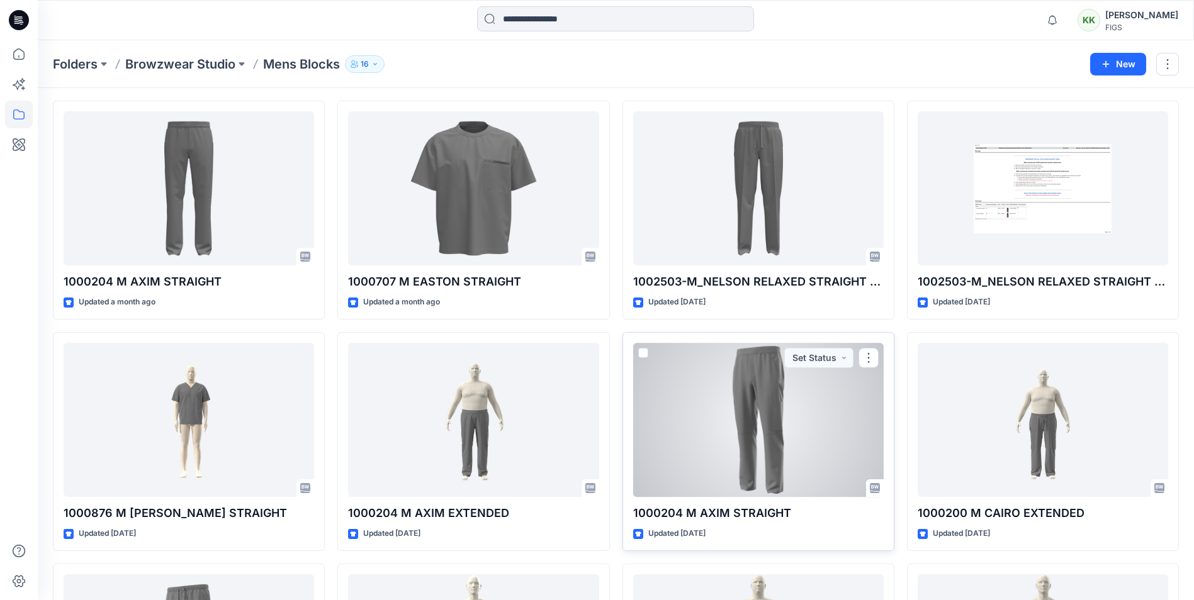
click at [789, 433] on div at bounding box center [758, 420] width 250 height 154
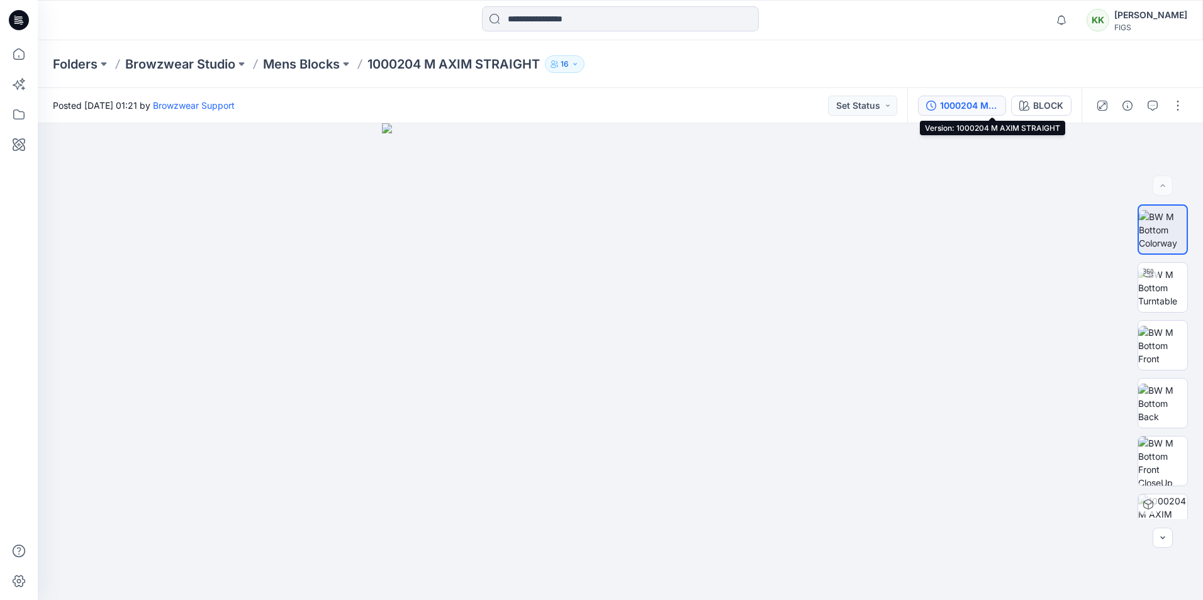
click at [1006, 105] on button "1000204 M AXIM STRAIGHT" at bounding box center [962, 106] width 88 height 20
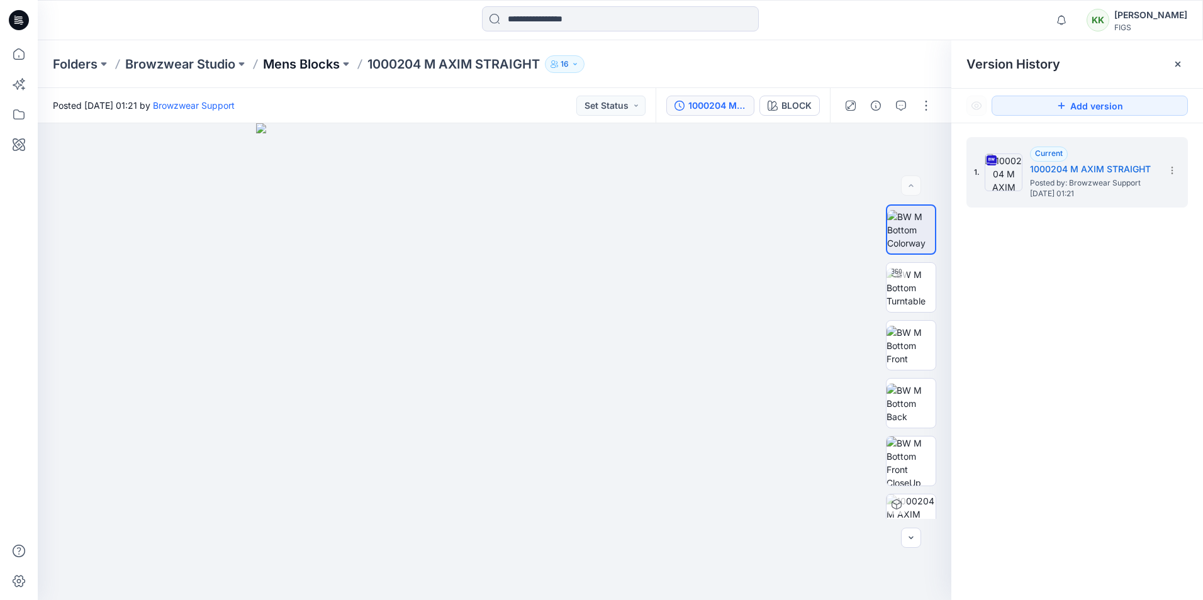
click at [302, 66] on p "Mens Blocks" at bounding box center [301, 64] width 77 height 18
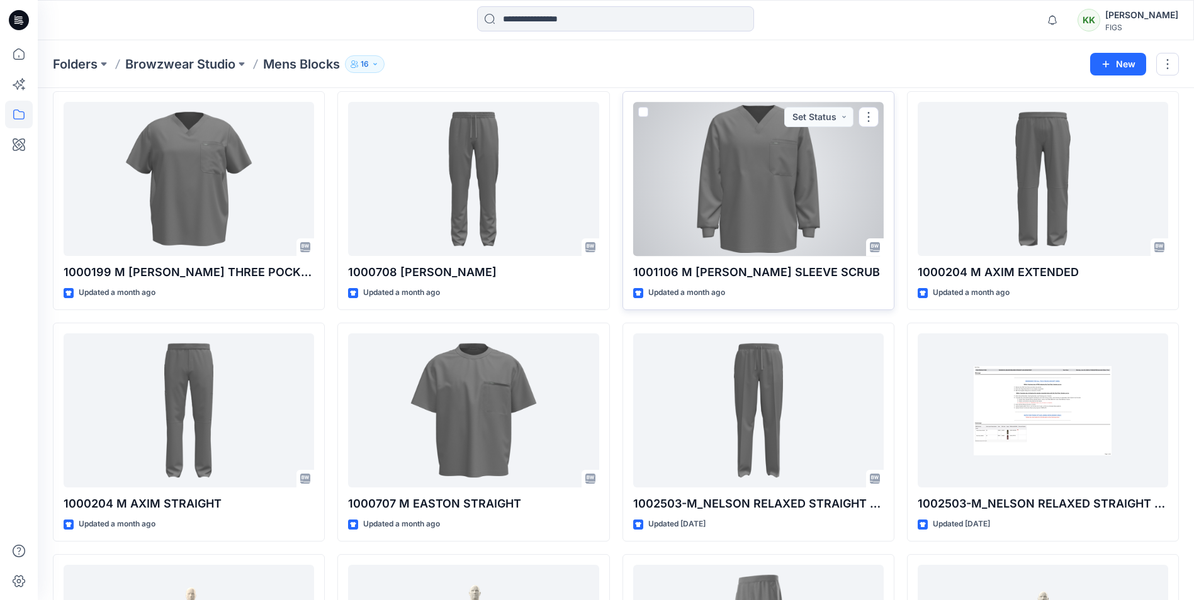
scroll to position [294, 0]
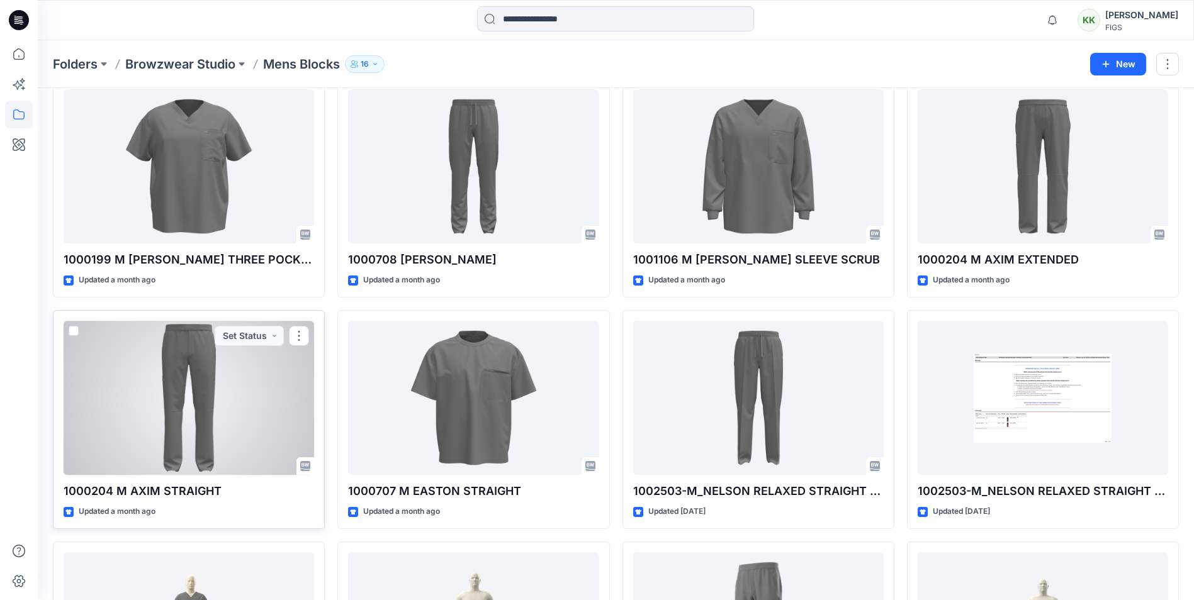
click at [133, 403] on div at bounding box center [189, 398] width 250 height 154
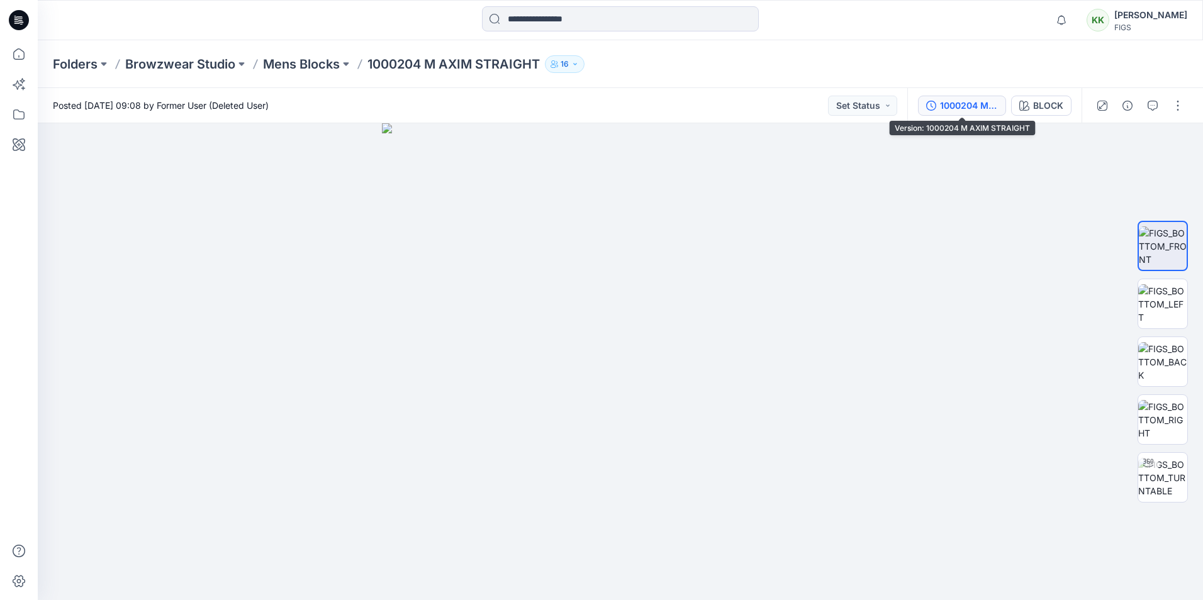
click at [970, 110] on div "1000204 M AXIM STRAIGHT" at bounding box center [969, 106] width 58 height 14
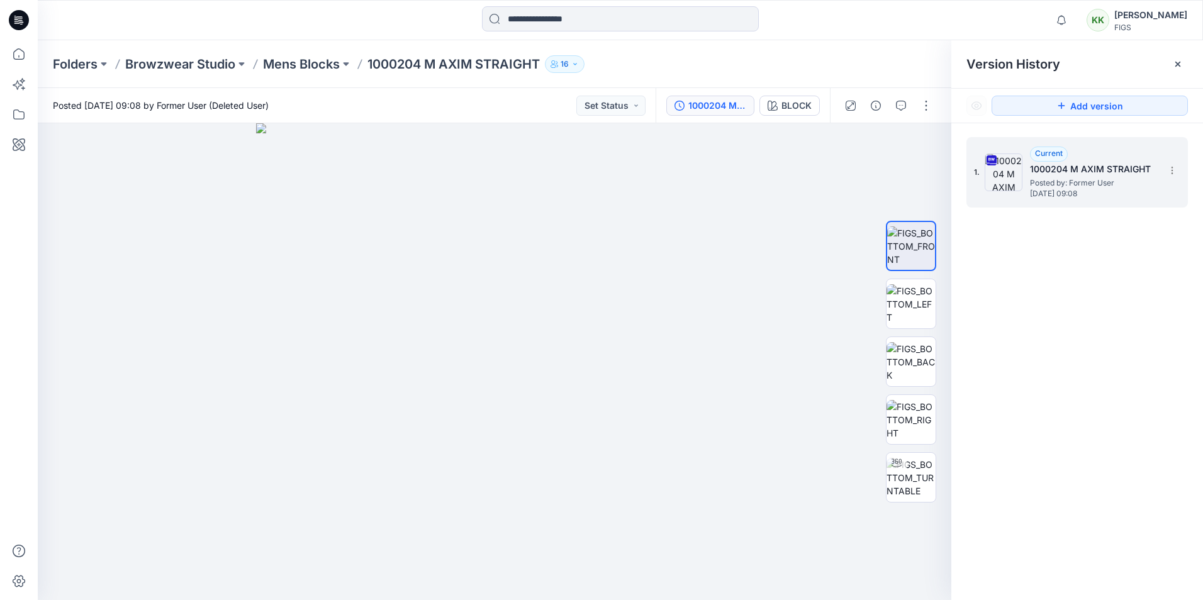
drag, startPoint x: 1096, startPoint y: 179, endPoint x: 1087, endPoint y: 178, distance: 8.9
click at [1094, 179] on span "Posted by: Former User" at bounding box center [1093, 183] width 126 height 13
click at [898, 103] on icon "button" at bounding box center [901, 106] width 10 height 10
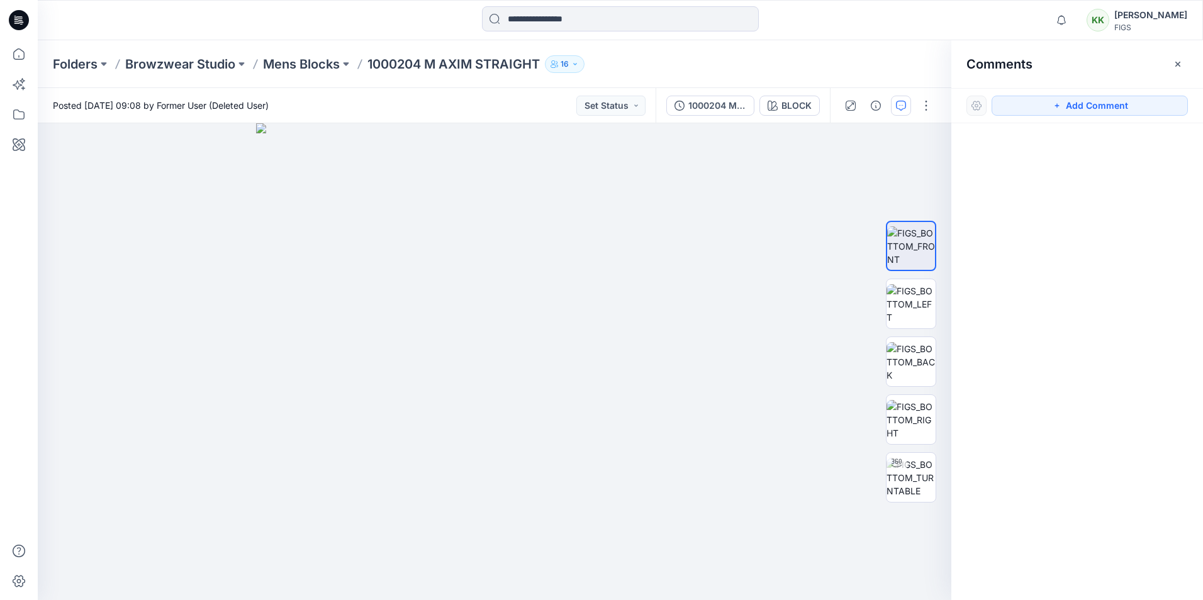
click at [1189, 444] on div at bounding box center [1078, 338] width 252 height 430
click at [302, 62] on p "Mens Blocks" at bounding box center [301, 64] width 77 height 18
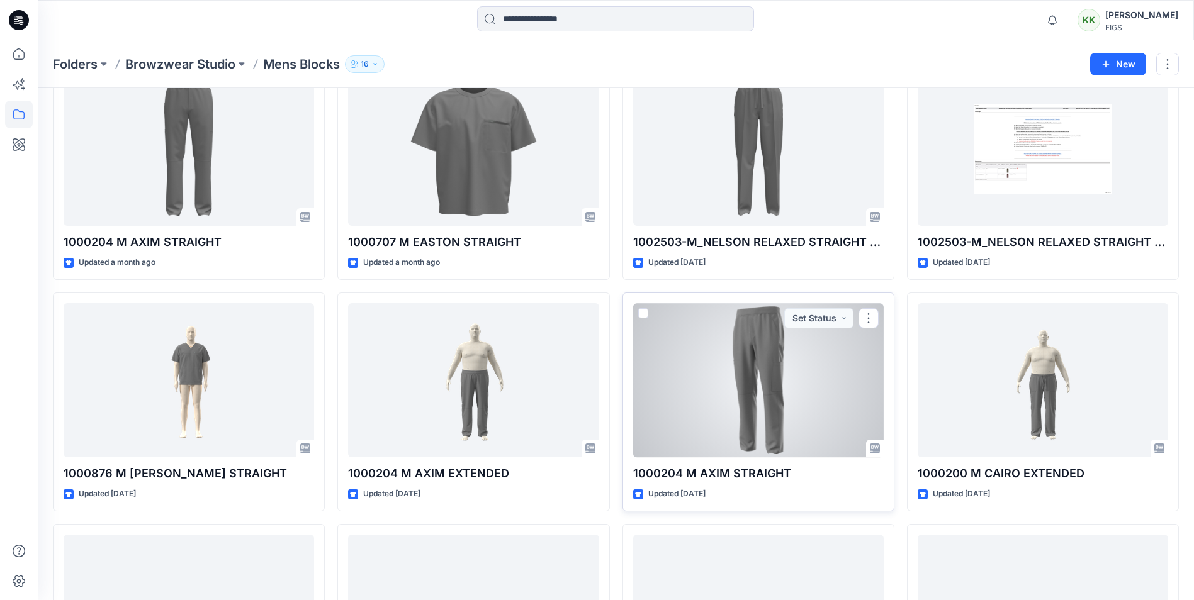
scroll to position [546, 0]
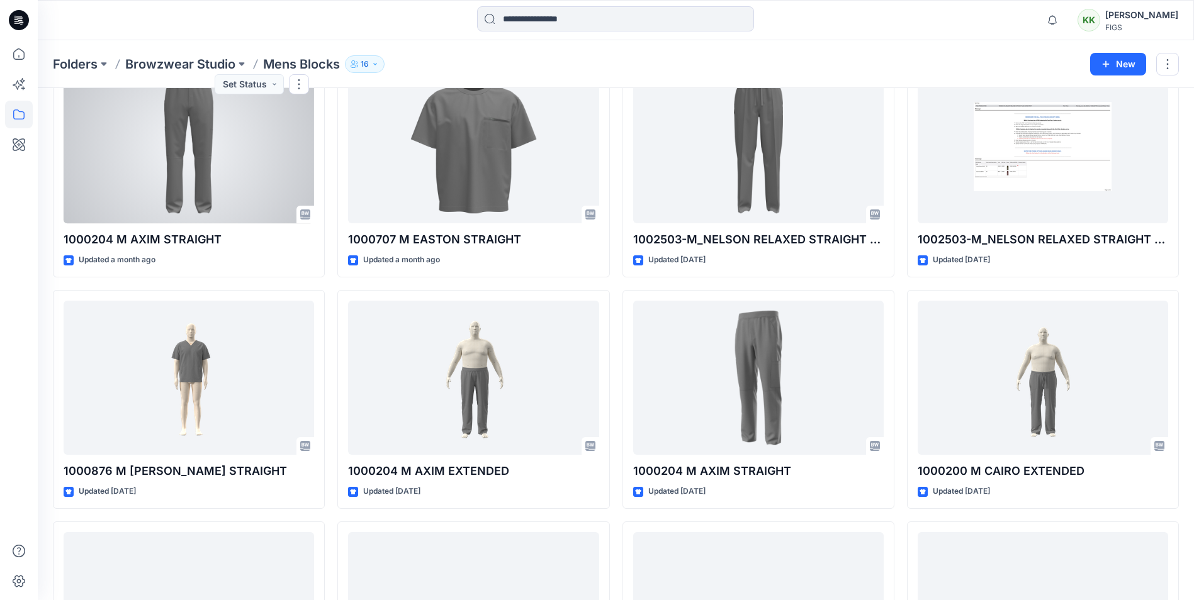
click at [158, 169] on div at bounding box center [189, 146] width 250 height 154
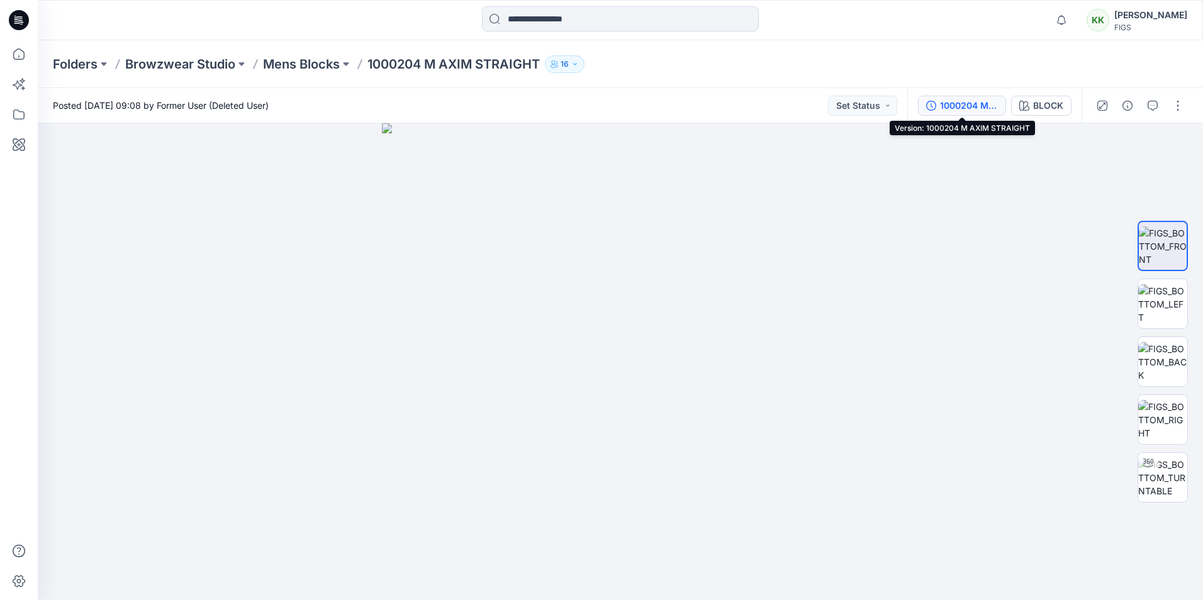
click at [982, 106] on div "1000204 M AXIM STRAIGHT" at bounding box center [969, 106] width 58 height 14
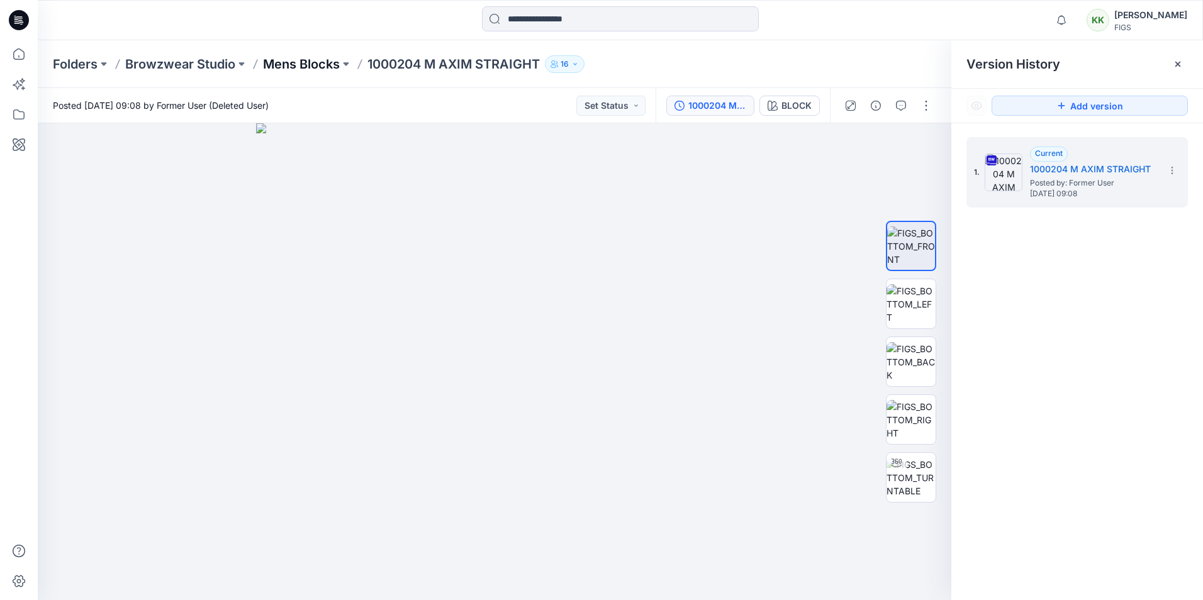
click at [286, 63] on p "Mens Blocks" at bounding box center [301, 64] width 77 height 18
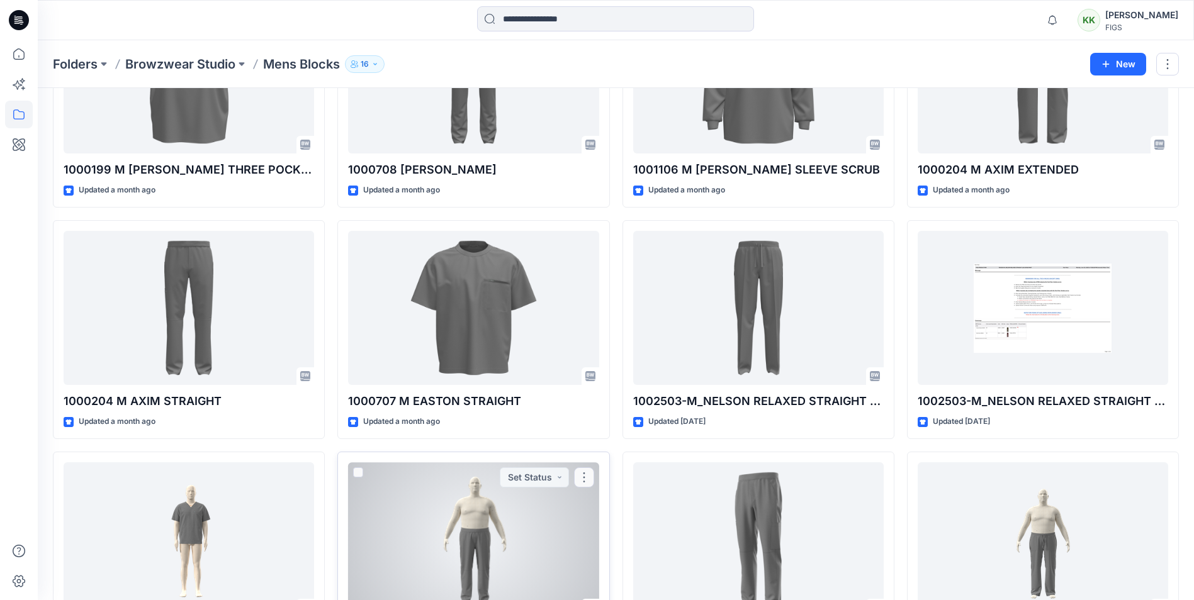
scroll to position [461, 0]
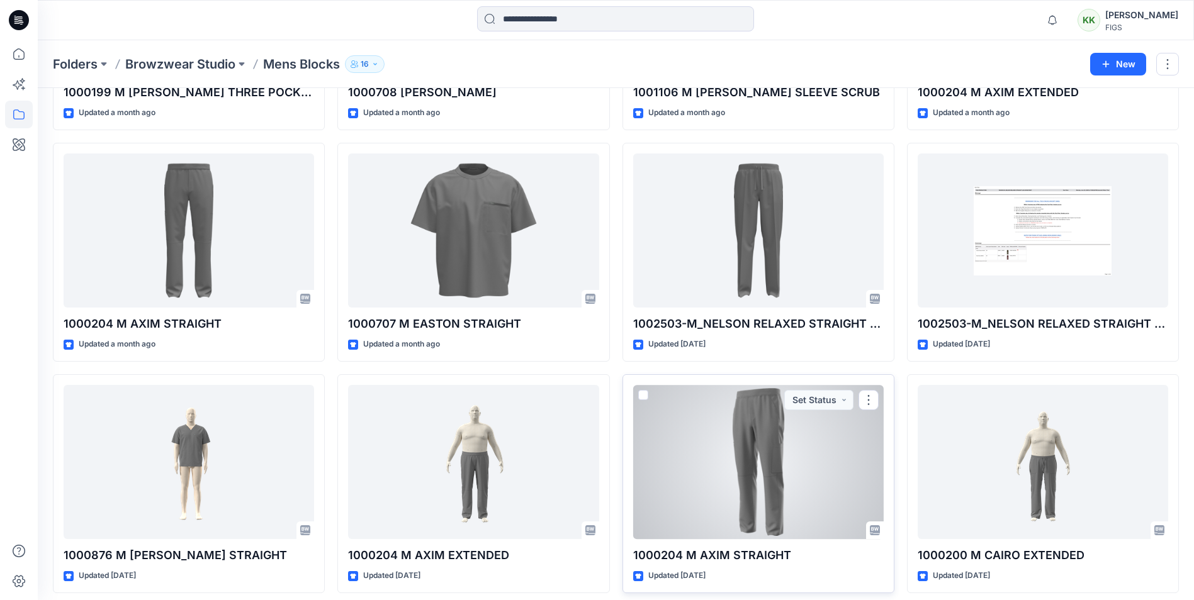
click at [762, 505] on div at bounding box center [758, 462] width 250 height 154
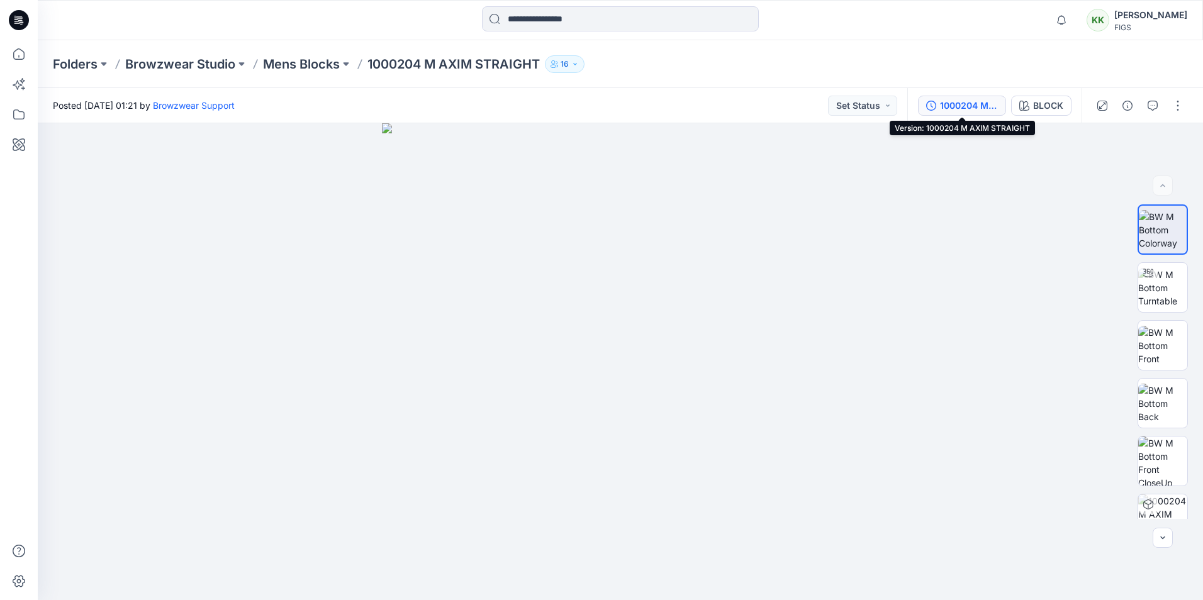
click at [963, 102] on div "1000204 M AXIM STRAIGHT" at bounding box center [969, 106] width 58 height 14
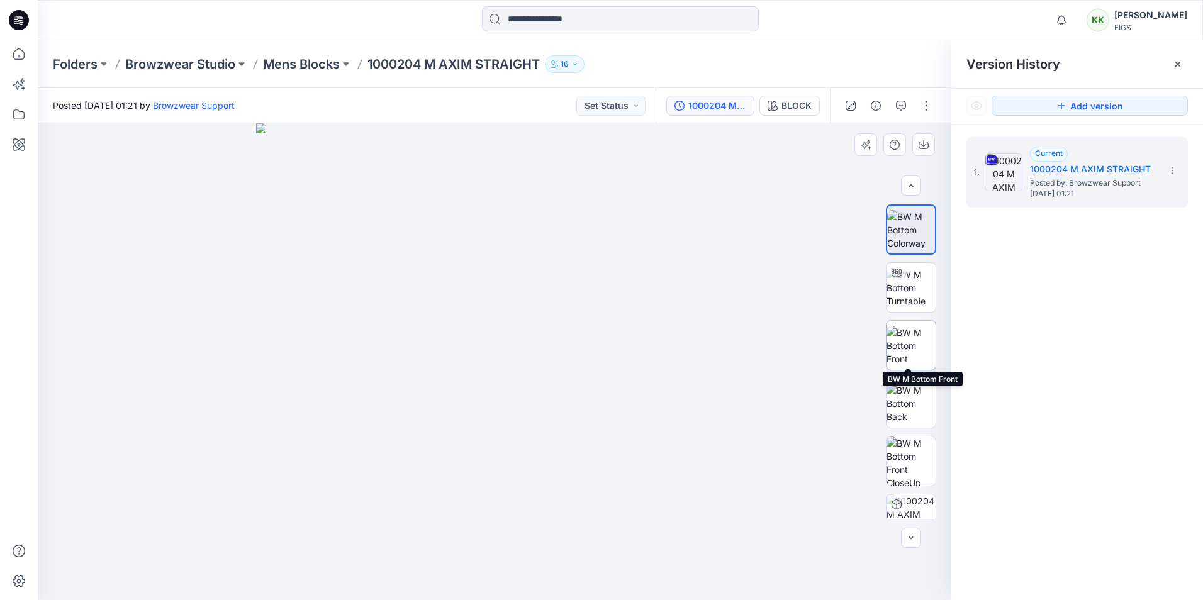
scroll to position [25, 0]
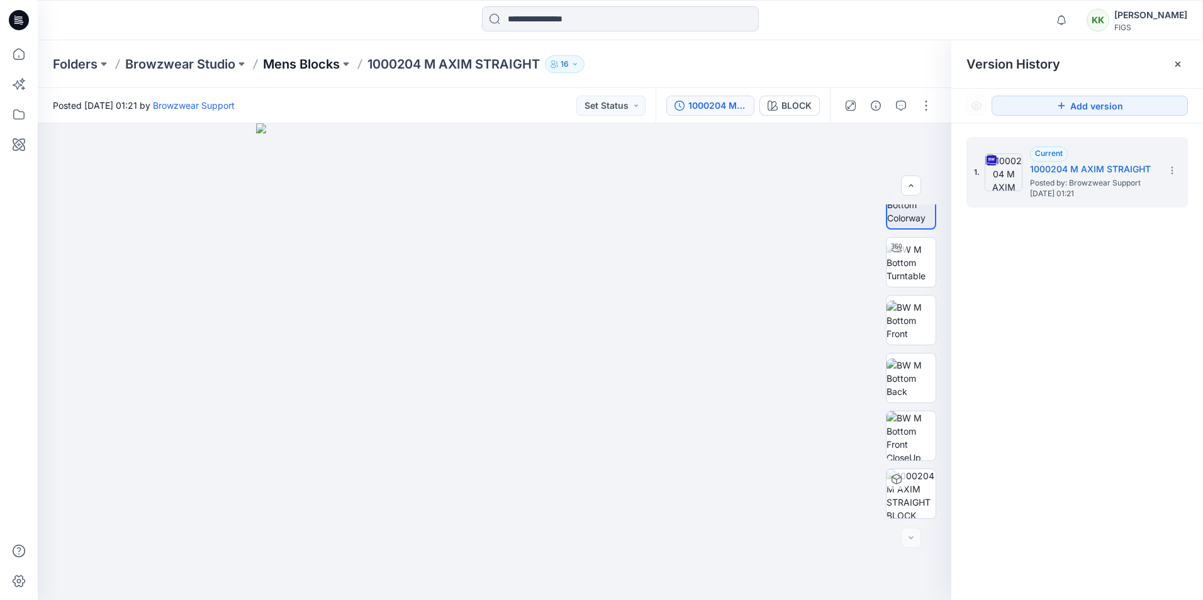
click at [306, 65] on p "Mens Blocks" at bounding box center [301, 64] width 77 height 18
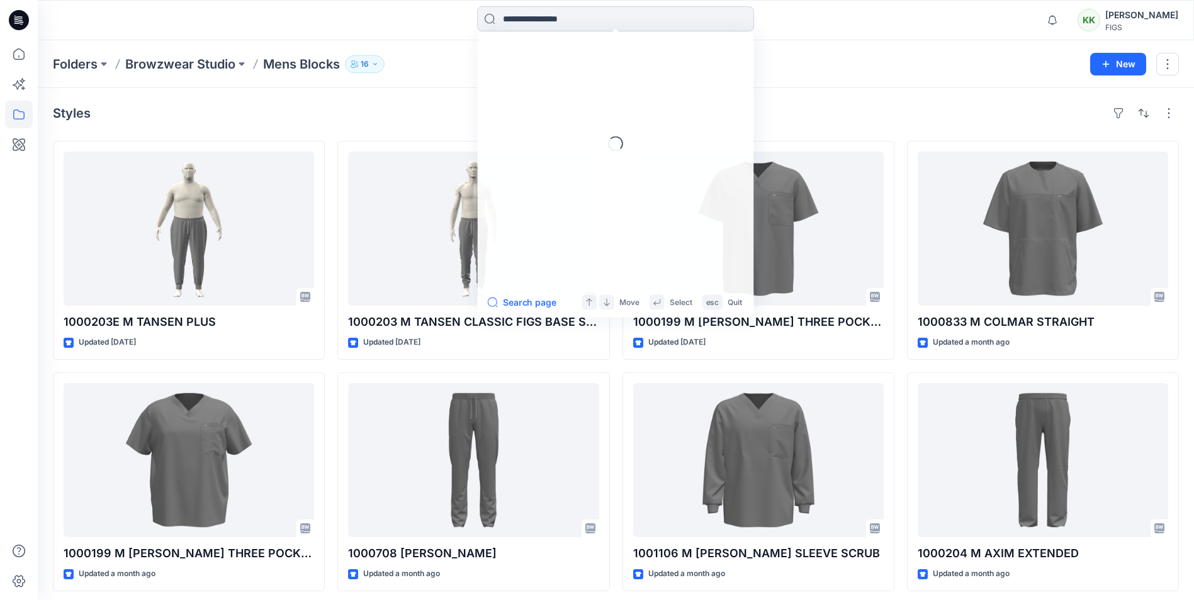
click at [553, 18] on input at bounding box center [615, 18] width 277 height 25
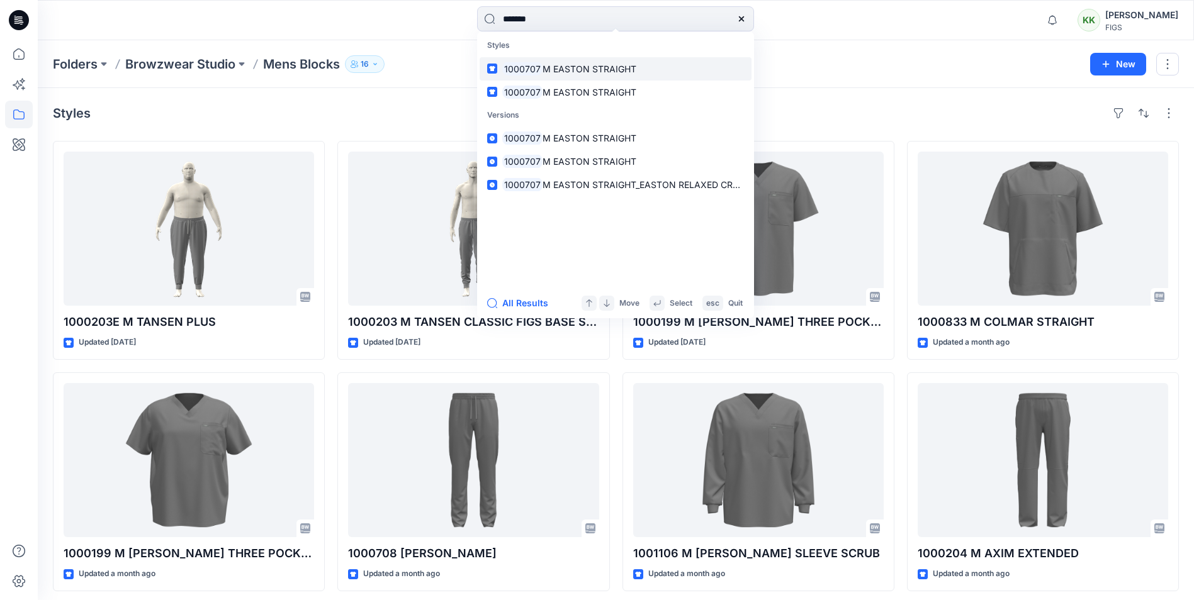
type input "*******"
click at [573, 70] on span "M EASTON STRAIGHT" at bounding box center [589, 69] width 94 height 11
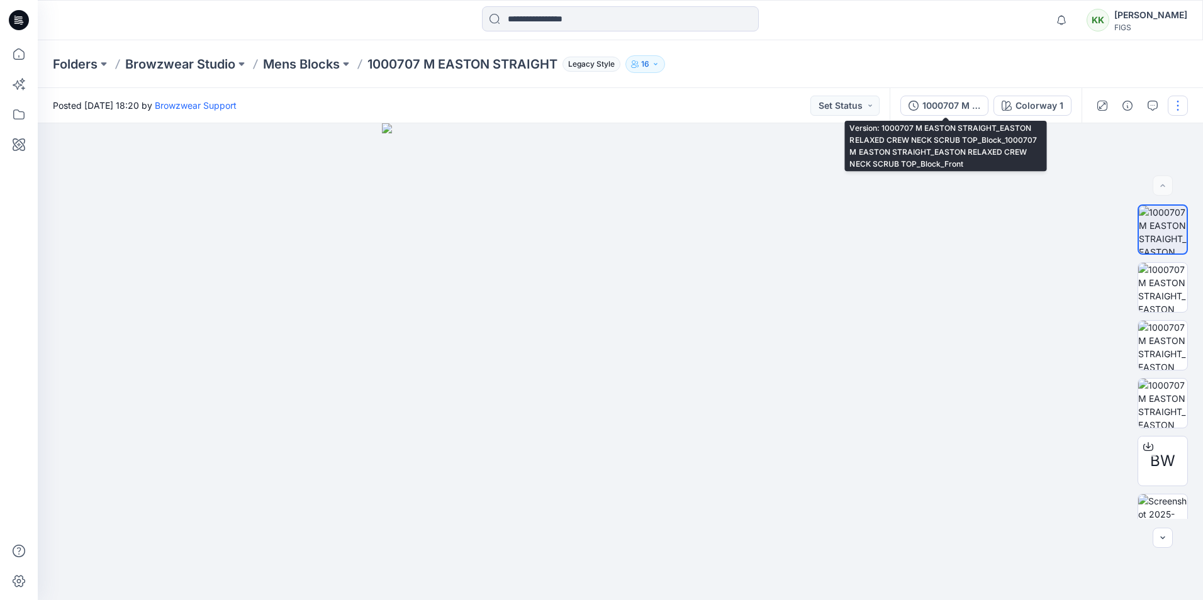
click at [923, 104] on button "1000707 M EASTON STRAIGHT_EASTON RELAXED CREW NECK SCRUB TOP_Block_1000707 M EA…" at bounding box center [945, 106] width 88 height 20
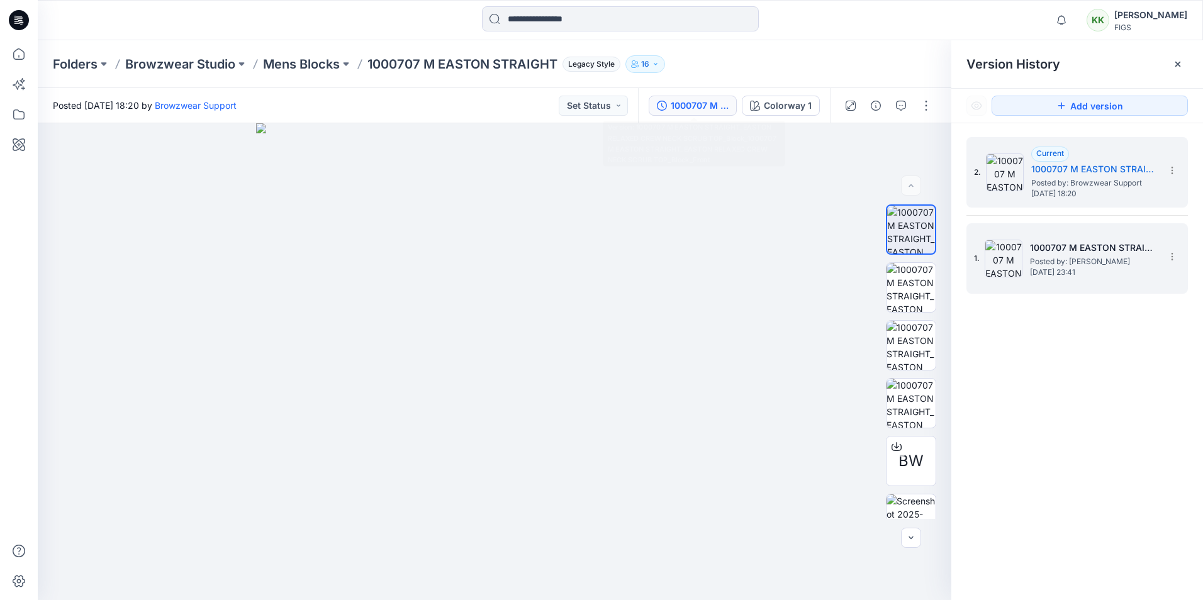
click at [1066, 247] on h5 "1000707 M EASTON STRAIGHT" at bounding box center [1093, 247] width 126 height 15
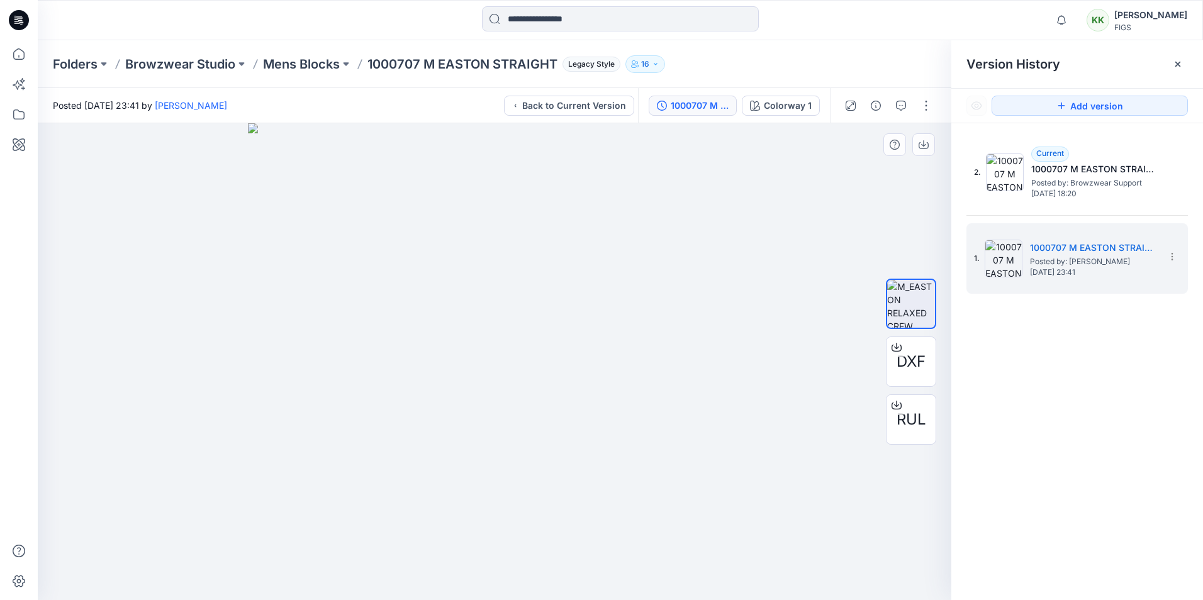
click at [402, 235] on img at bounding box center [495, 361] width 494 height 477
click at [933, 143] on button "button" at bounding box center [924, 144] width 23 height 23
click at [1132, 395] on div "2. Current 1000707 M EASTON STRAIGHT_EASTON RELAXED CREW NECK SCRUB TOP_Block_1…" at bounding box center [1078, 370] width 252 height 495
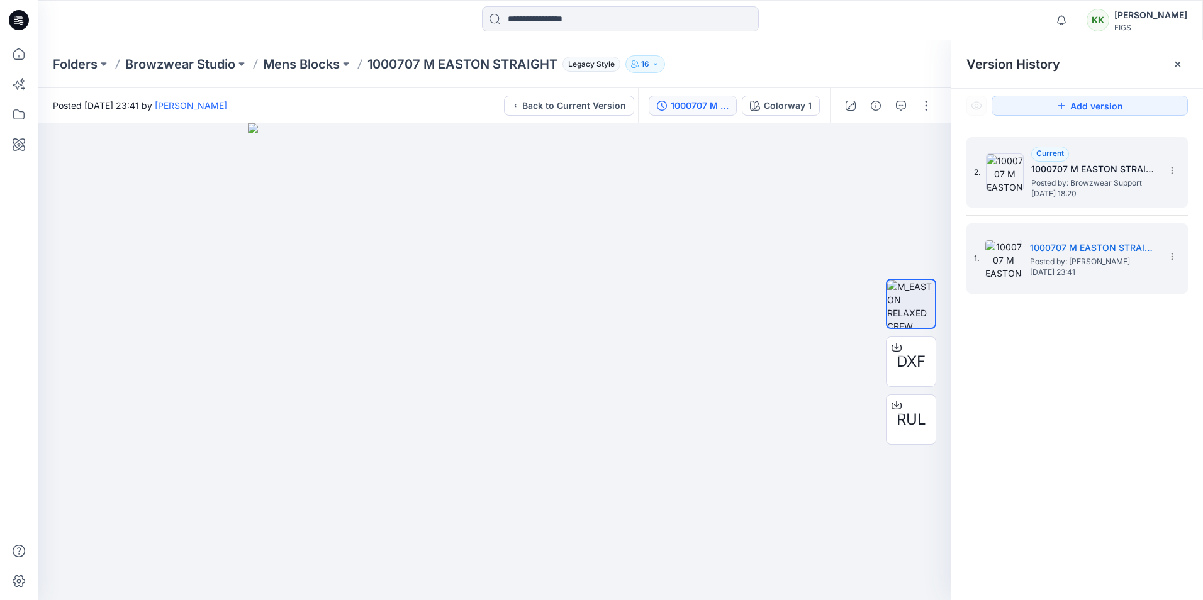
click at [1065, 192] on span "[DATE] 18:20" at bounding box center [1094, 193] width 126 height 9
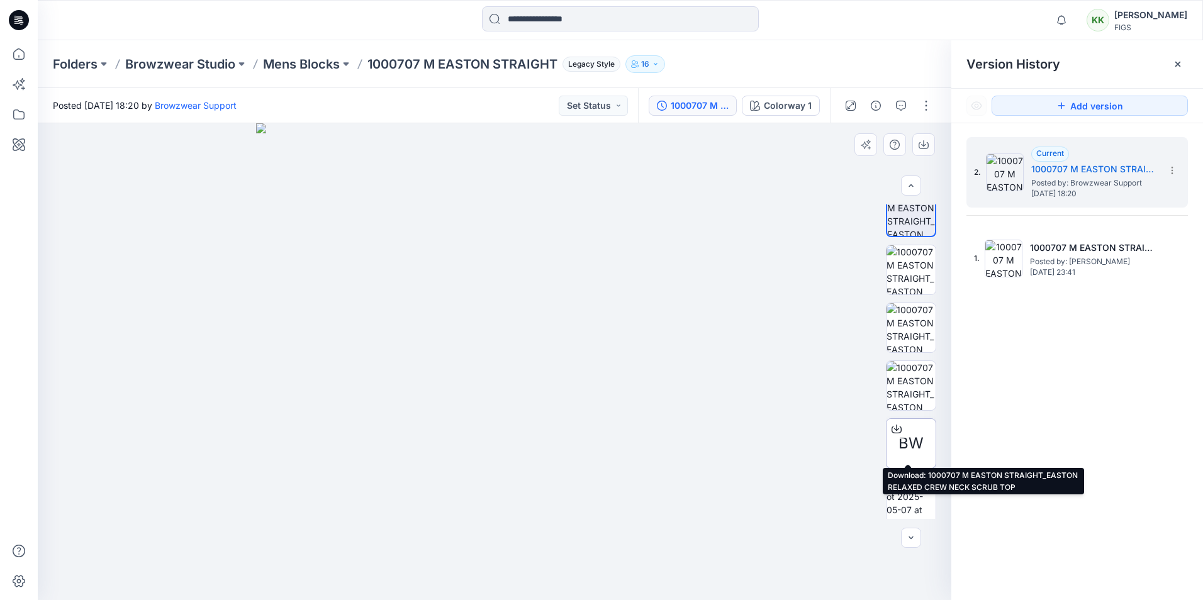
scroll to position [25, 0]
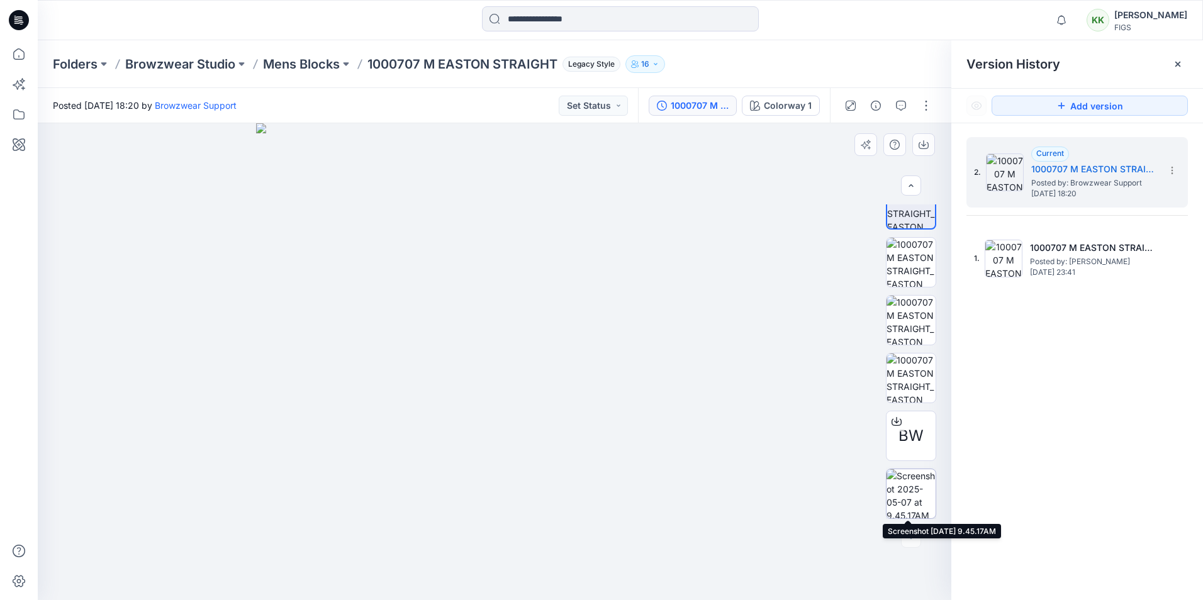
click at [904, 488] on img at bounding box center [911, 493] width 49 height 49
click at [294, 60] on p "Mens Blocks" at bounding box center [301, 64] width 77 height 18
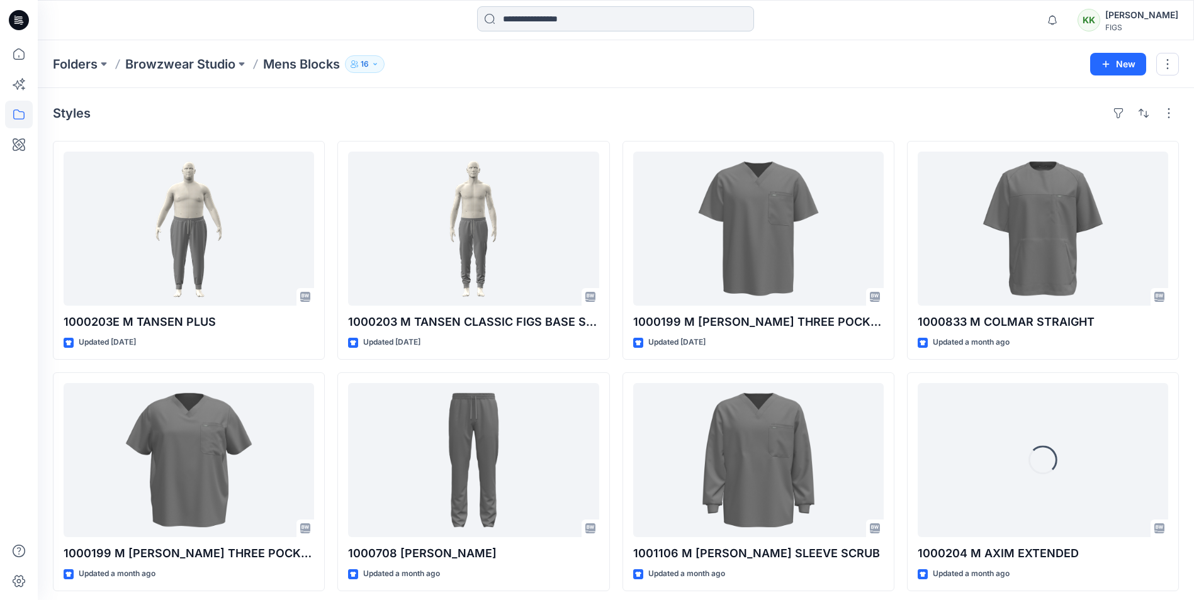
click at [531, 20] on input at bounding box center [615, 18] width 277 height 25
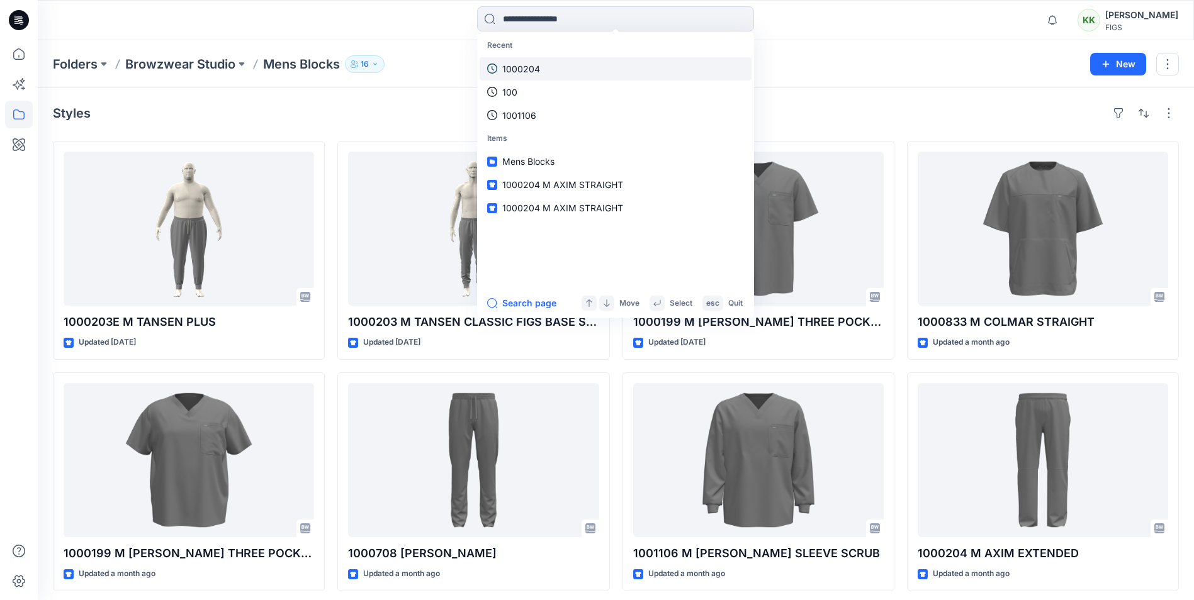
click at [510, 71] on p "1000204" at bounding box center [521, 68] width 38 height 13
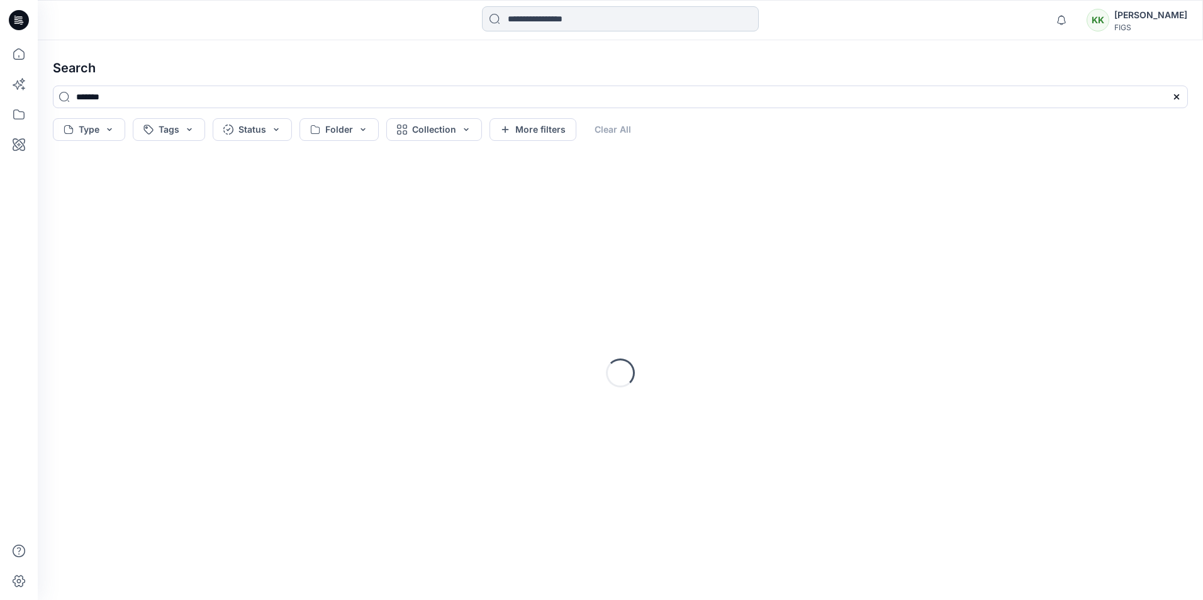
click at [537, 16] on input at bounding box center [620, 18] width 277 height 25
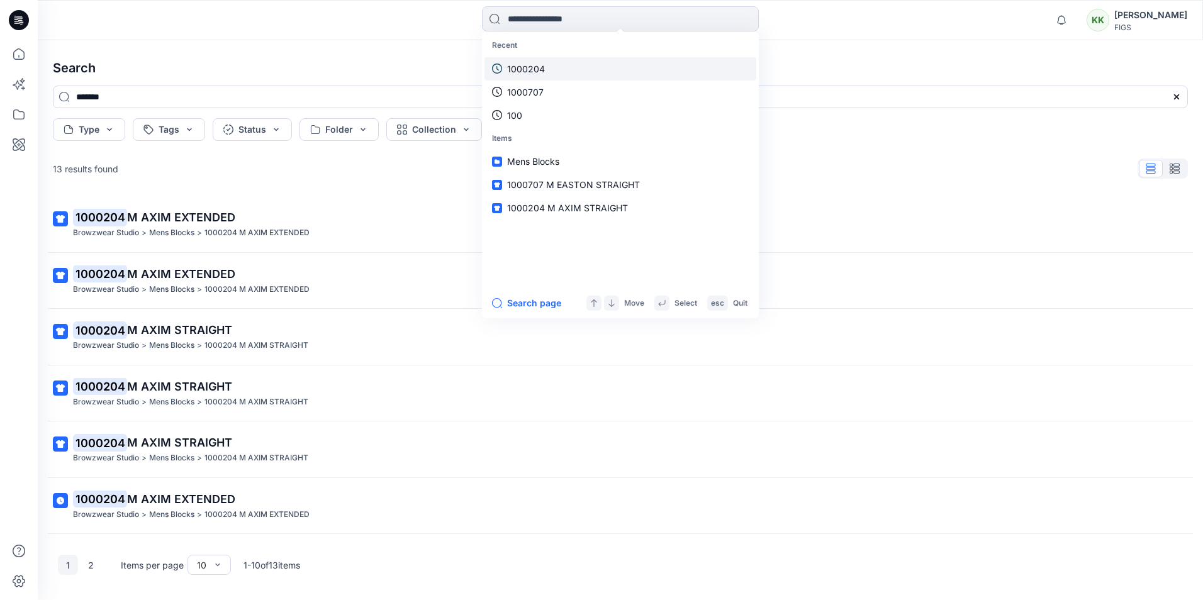
click at [526, 66] on p "1000204" at bounding box center [526, 68] width 38 height 13
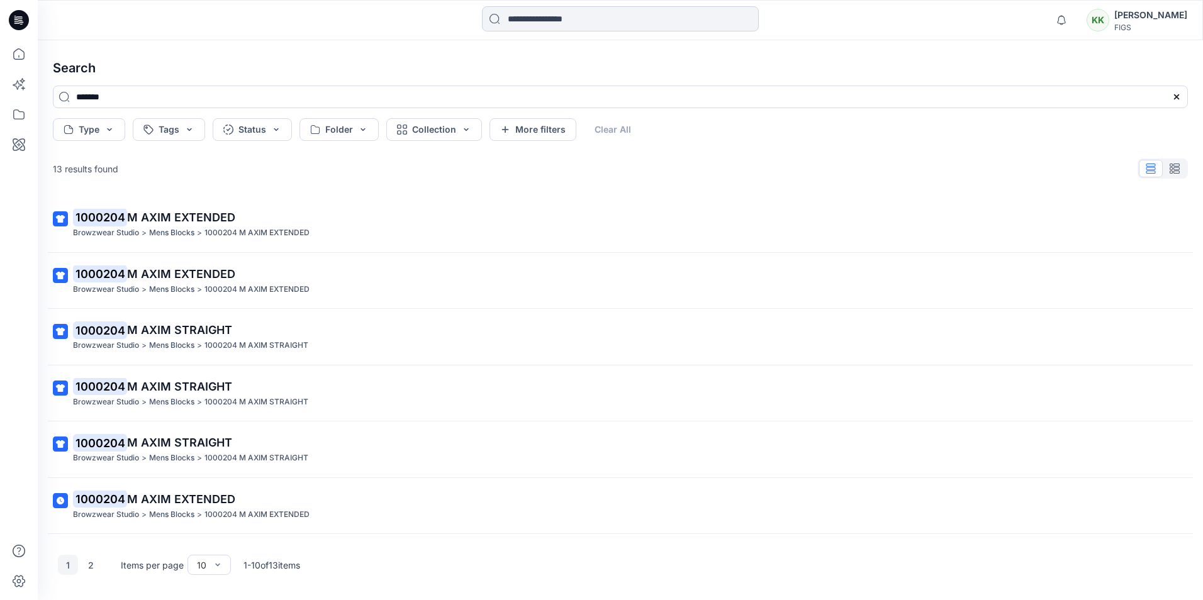
click at [541, 20] on input at bounding box center [620, 18] width 277 height 25
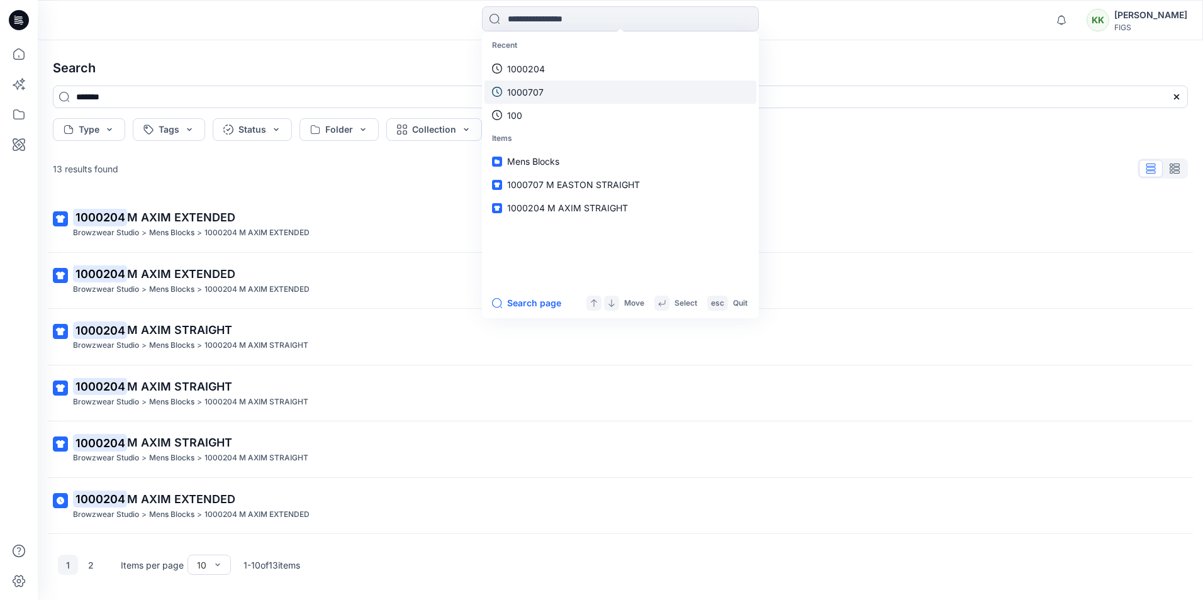
click at [535, 82] on link "1000707" at bounding box center [621, 92] width 272 height 23
type input "*******"
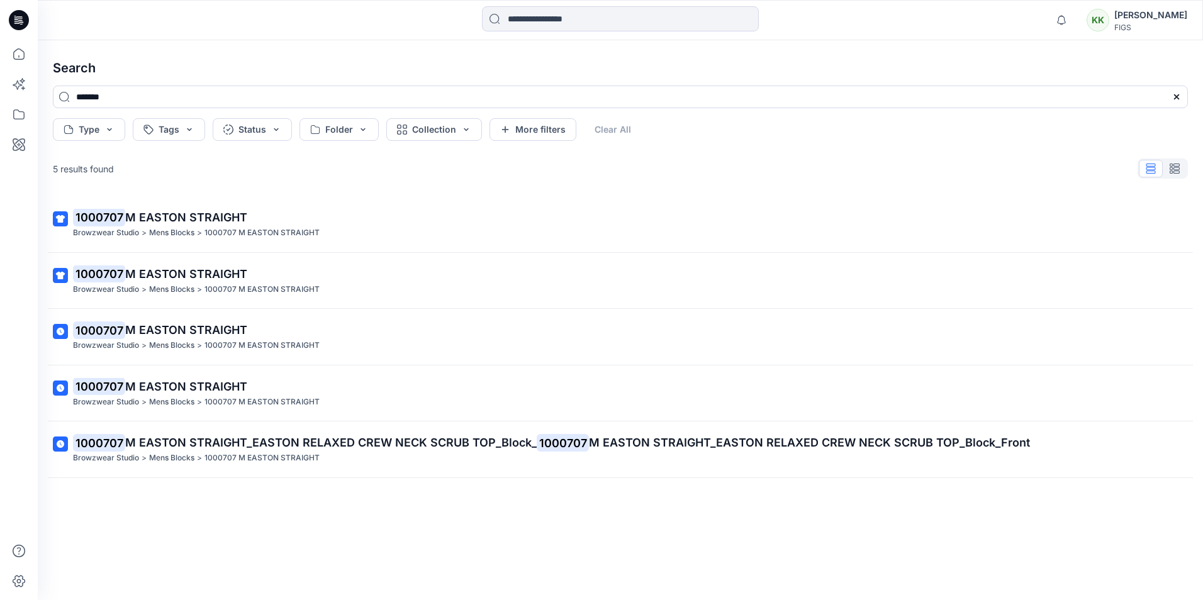
click at [660, 542] on div "1000707 M EASTON STRAIGHT Browzwear Studio > Mens Blocks > 1000707 M EASTON STR…" at bounding box center [620, 378] width 1155 height 364
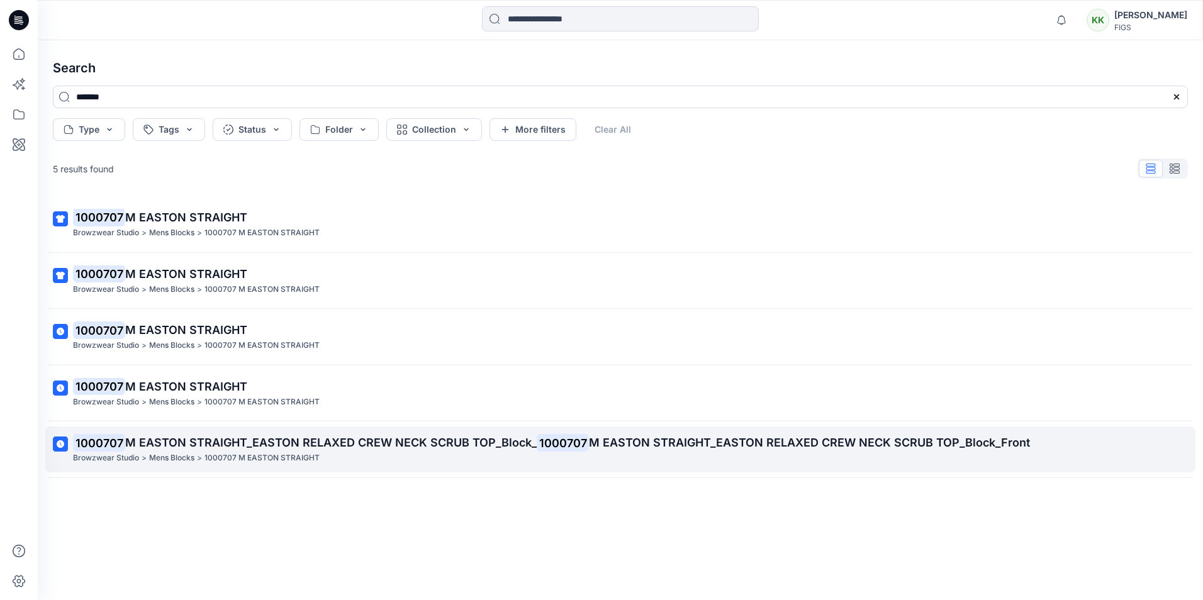
click at [230, 442] on span "M EASTON STRAIGHT_EASTON RELAXED CREW NECK SCRUB TOP_Block_" at bounding box center [331, 442] width 412 height 13
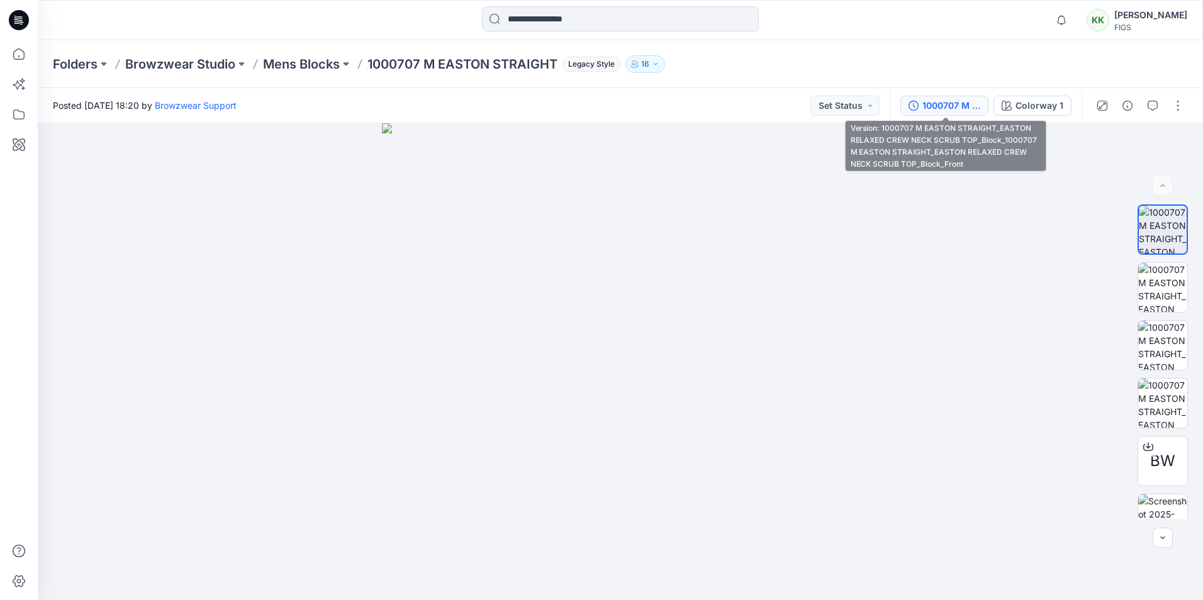
click at [958, 108] on div "1000707 M EASTON STRAIGHT_EASTON RELAXED CREW NECK SCRUB TOP_Block_1000707 M EA…" at bounding box center [952, 106] width 58 height 14
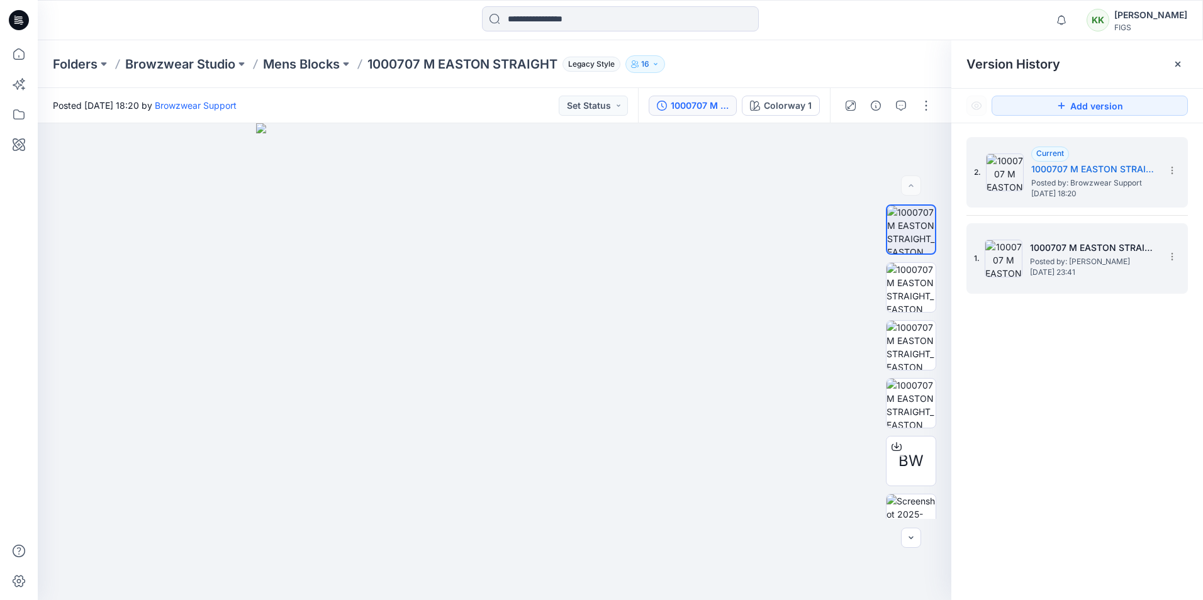
click at [1082, 256] on span "Posted by: [PERSON_NAME]" at bounding box center [1093, 262] width 126 height 13
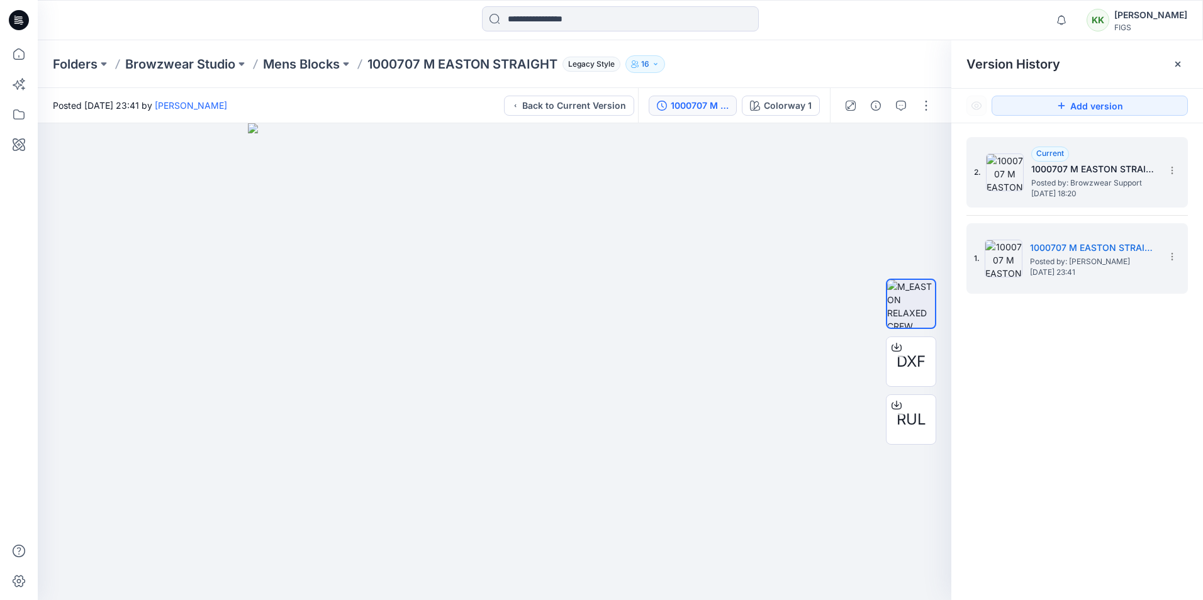
click at [1089, 179] on span "Posted by: Browzwear Support" at bounding box center [1094, 183] width 126 height 13
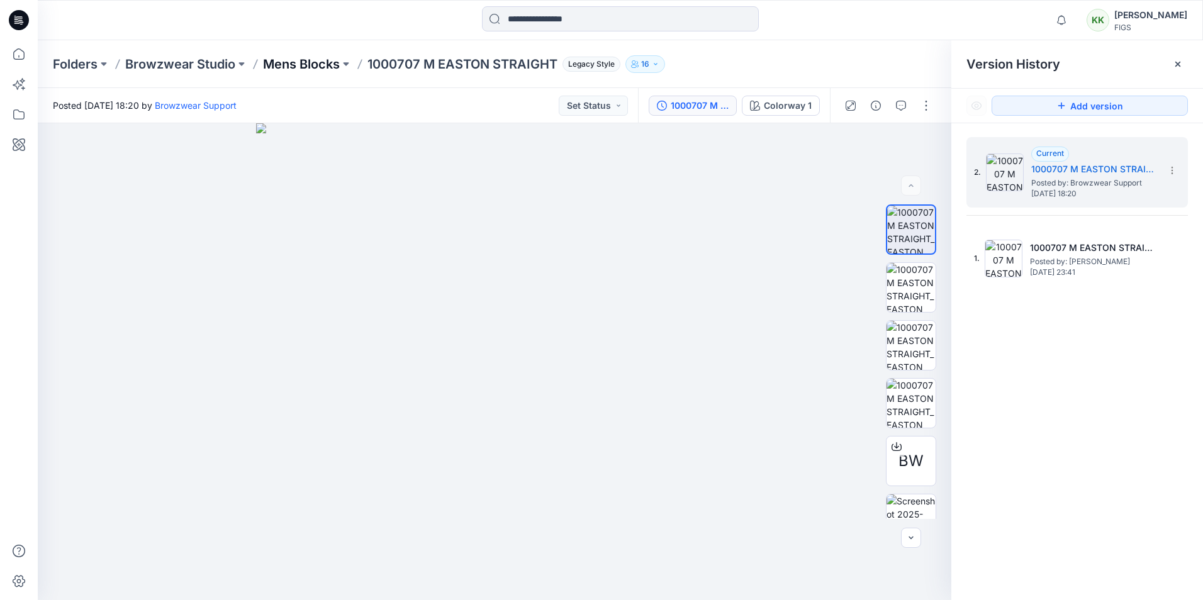
click at [301, 60] on p "Mens Blocks" at bounding box center [301, 64] width 77 height 18
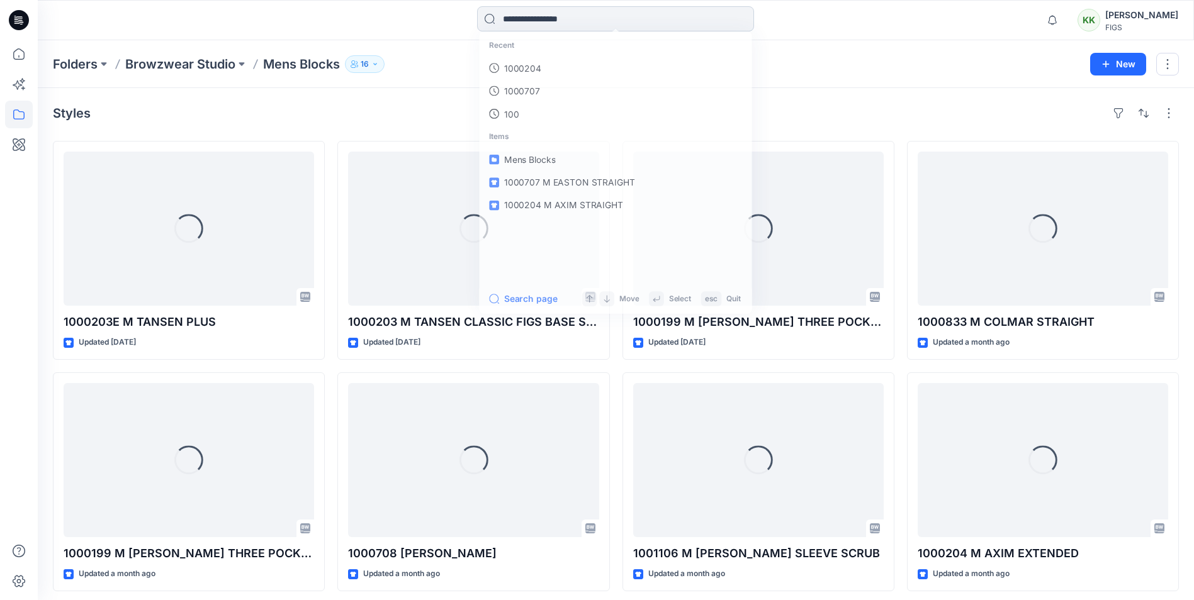
click at [544, 19] on input at bounding box center [615, 18] width 277 height 25
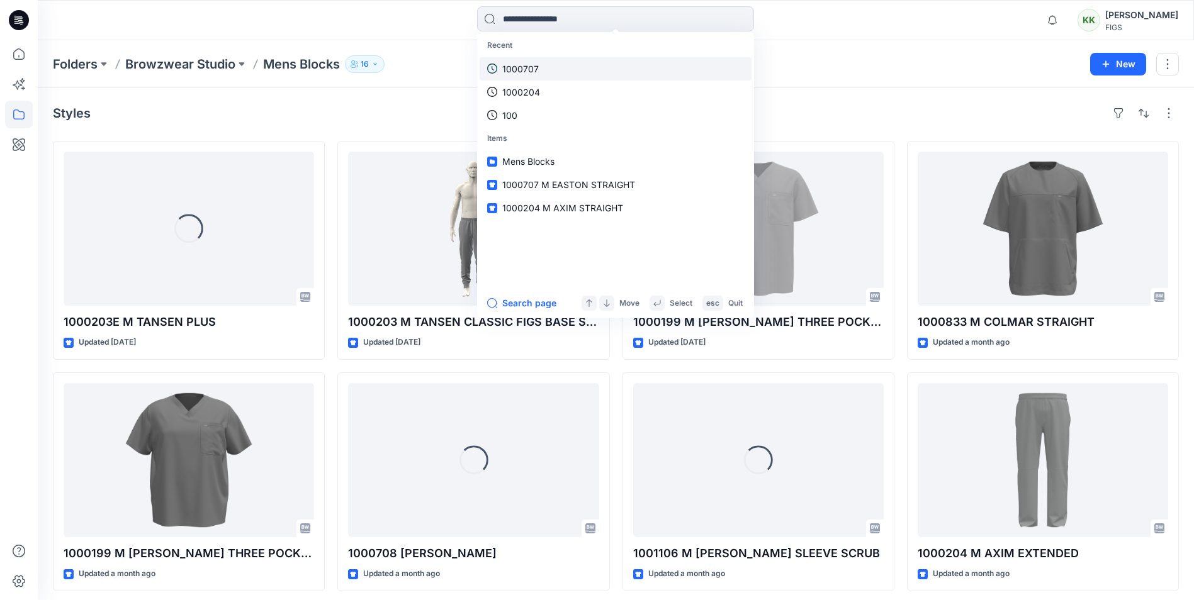
click at [531, 67] on p "1000707" at bounding box center [520, 68] width 37 height 13
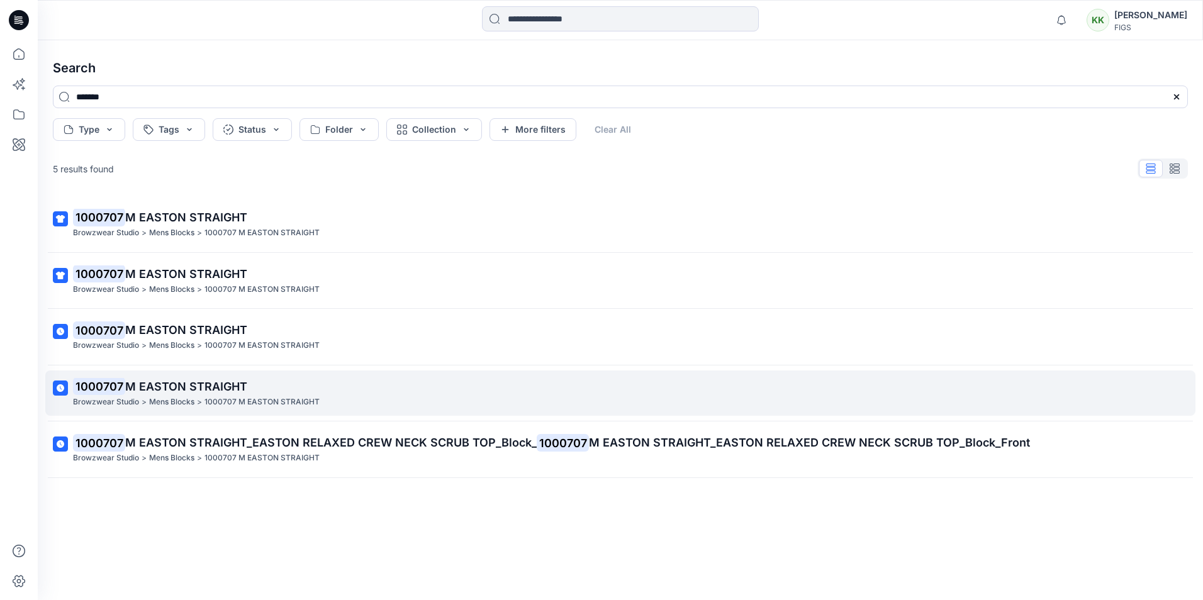
click at [189, 390] on span "M EASTON STRAIGHT" at bounding box center [186, 386] width 122 height 13
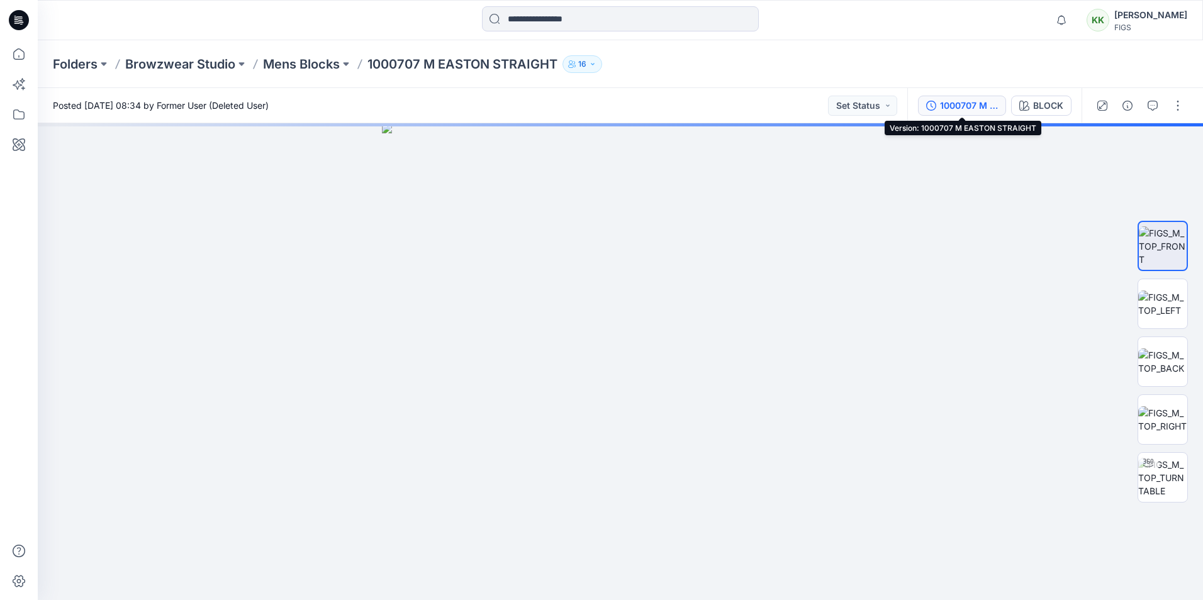
click at [960, 107] on div "1000707 M EASTON STRAIGHT" at bounding box center [969, 106] width 58 height 14
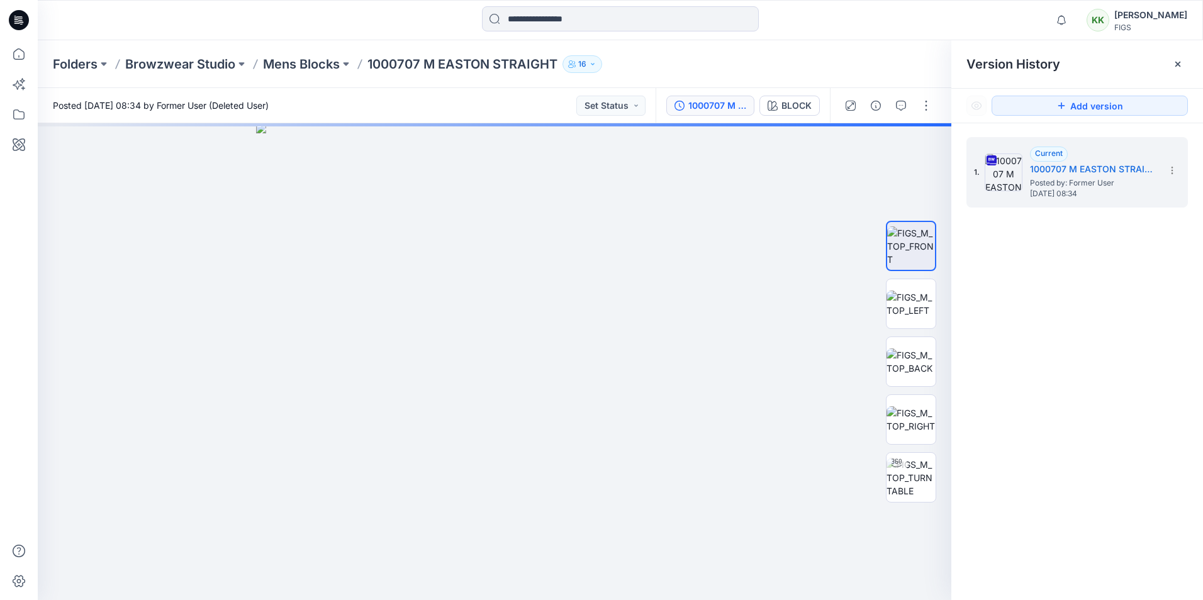
click at [1086, 279] on div "1. Current 1000707 M EASTON STRAIGHT Posted by: Former User [DATE] 08:34" at bounding box center [1078, 370] width 252 height 495
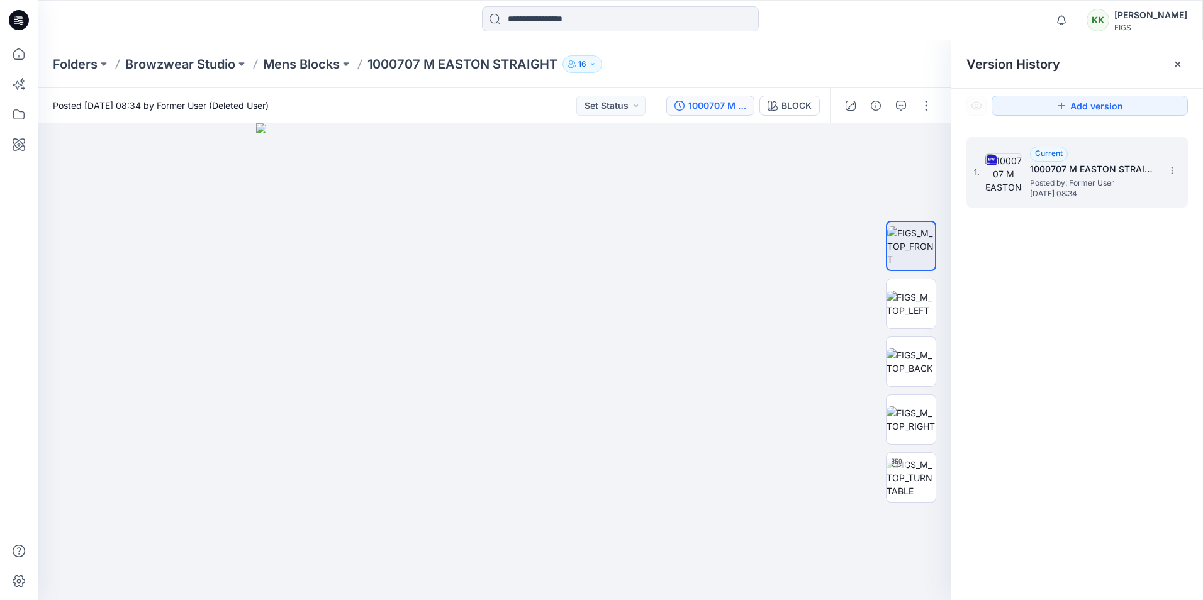
click at [1098, 183] on span "Posted by: Former User" at bounding box center [1093, 183] width 126 height 13
click at [1045, 420] on div "1. Current 1000707 M EASTON STRAIGHT Posted by: Former User [DATE] 08:34" at bounding box center [1078, 370] width 252 height 495
click at [297, 64] on p "Mens Blocks" at bounding box center [301, 64] width 77 height 18
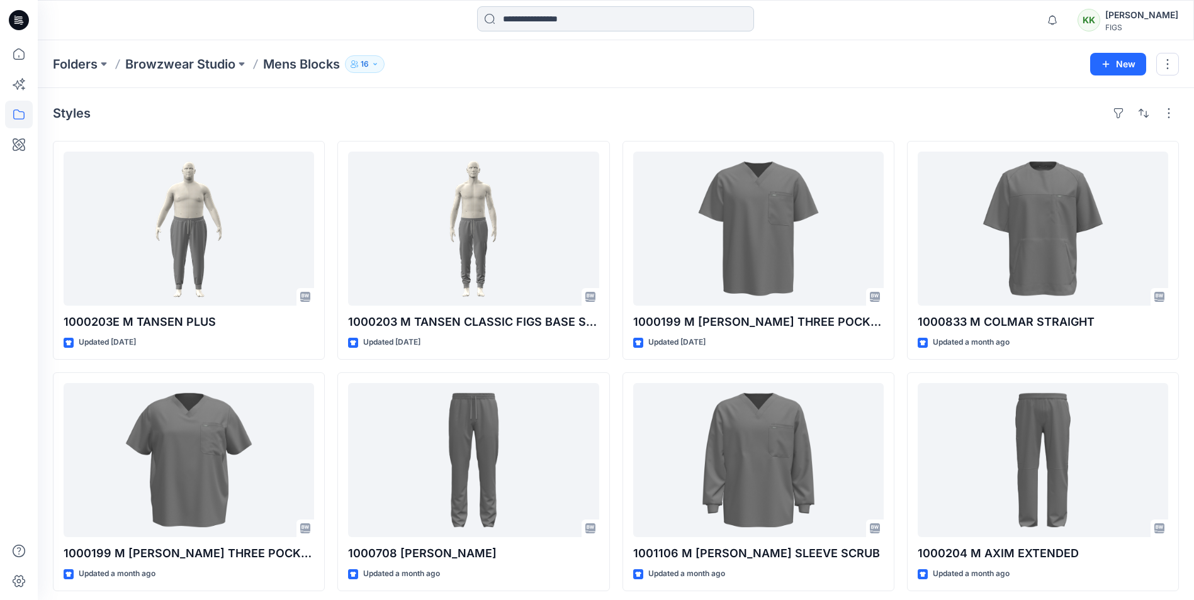
click at [537, 28] on input at bounding box center [615, 18] width 277 height 25
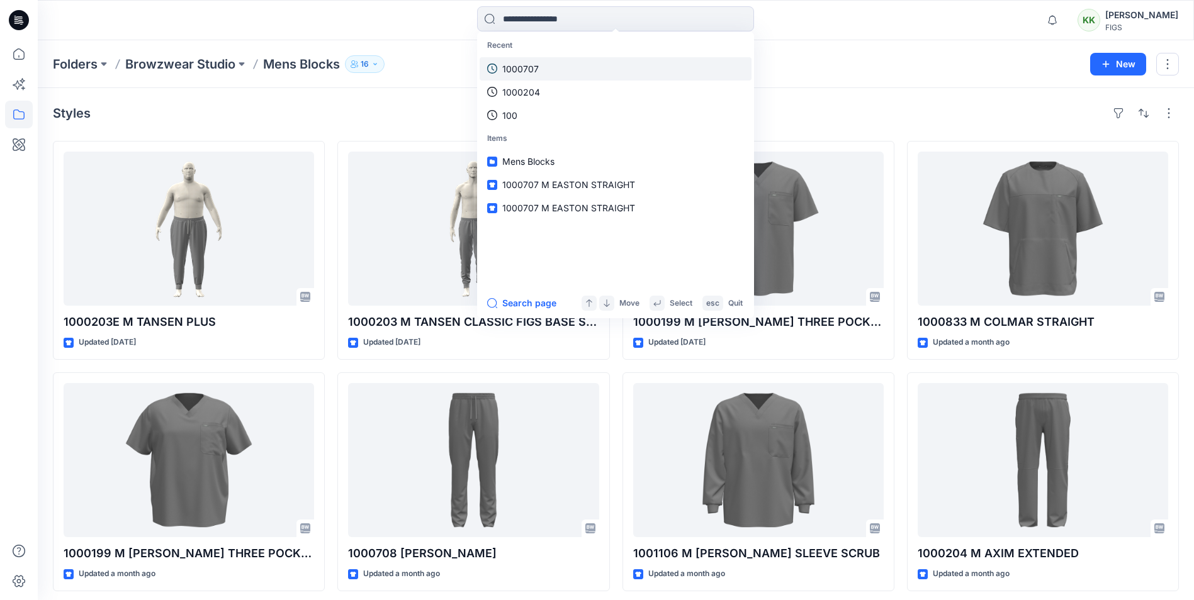
click at [534, 63] on p "1000707" at bounding box center [520, 68] width 37 height 13
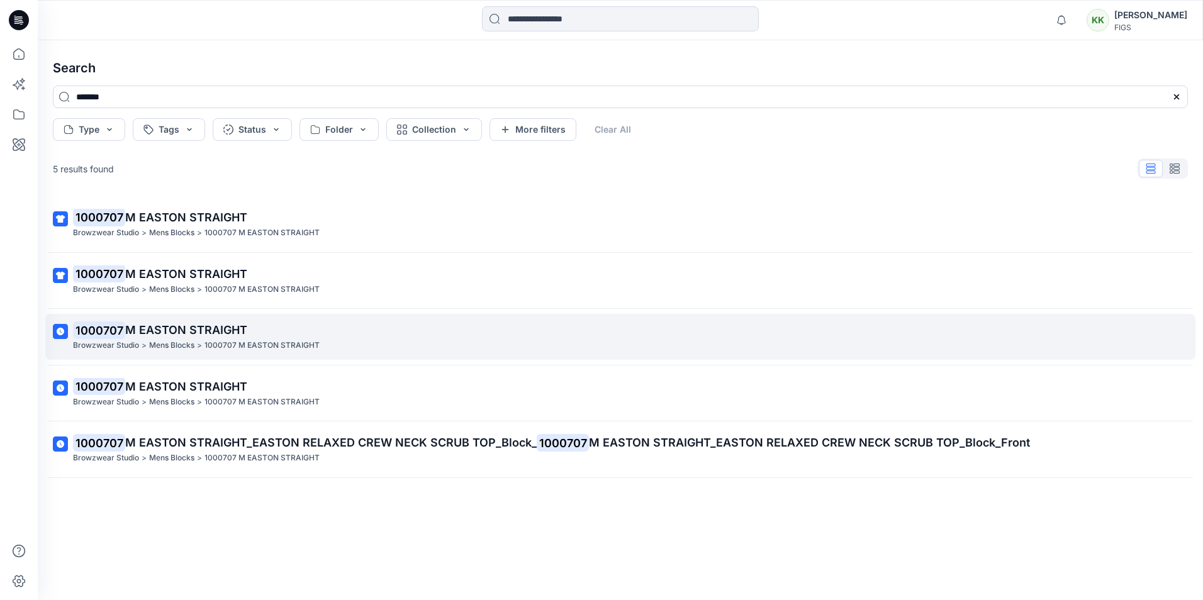
click at [126, 334] on span "M EASTON STRAIGHT" at bounding box center [186, 329] width 122 height 13
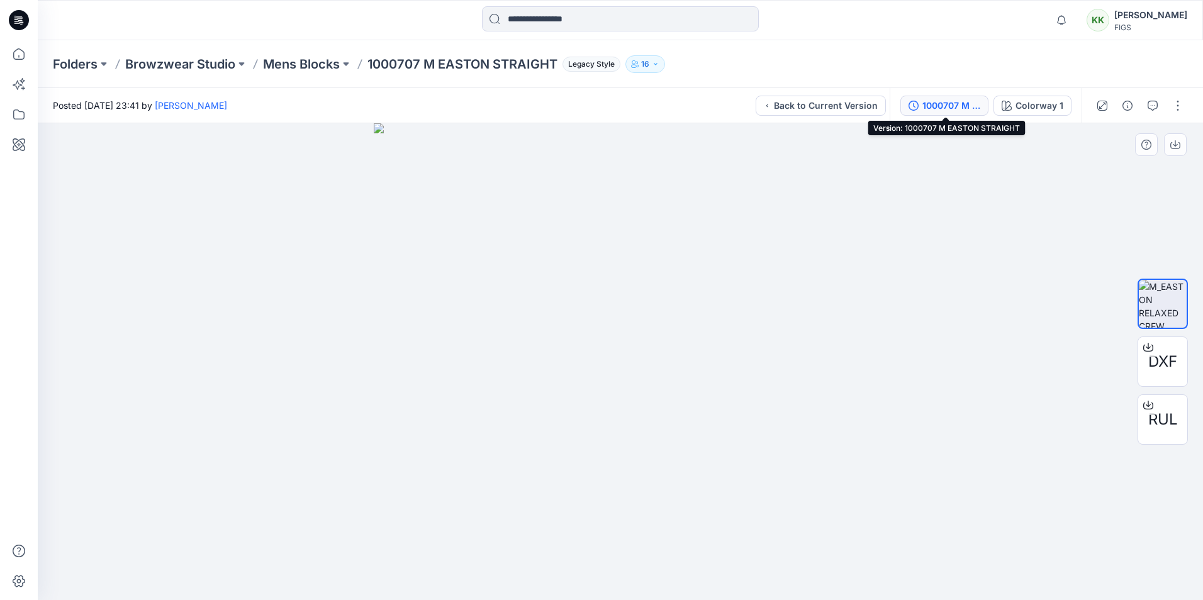
click at [958, 99] on div "1000707 M EASTON STRAIGHT" at bounding box center [952, 106] width 58 height 14
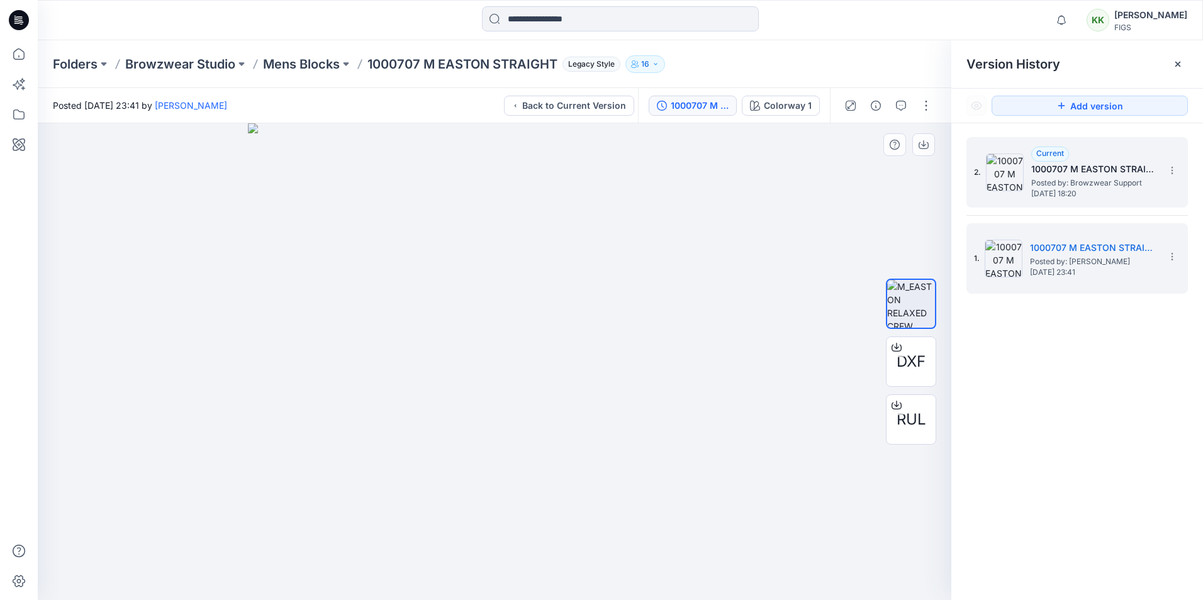
click at [1127, 182] on span "Posted by: Browzwear Support" at bounding box center [1094, 183] width 126 height 13
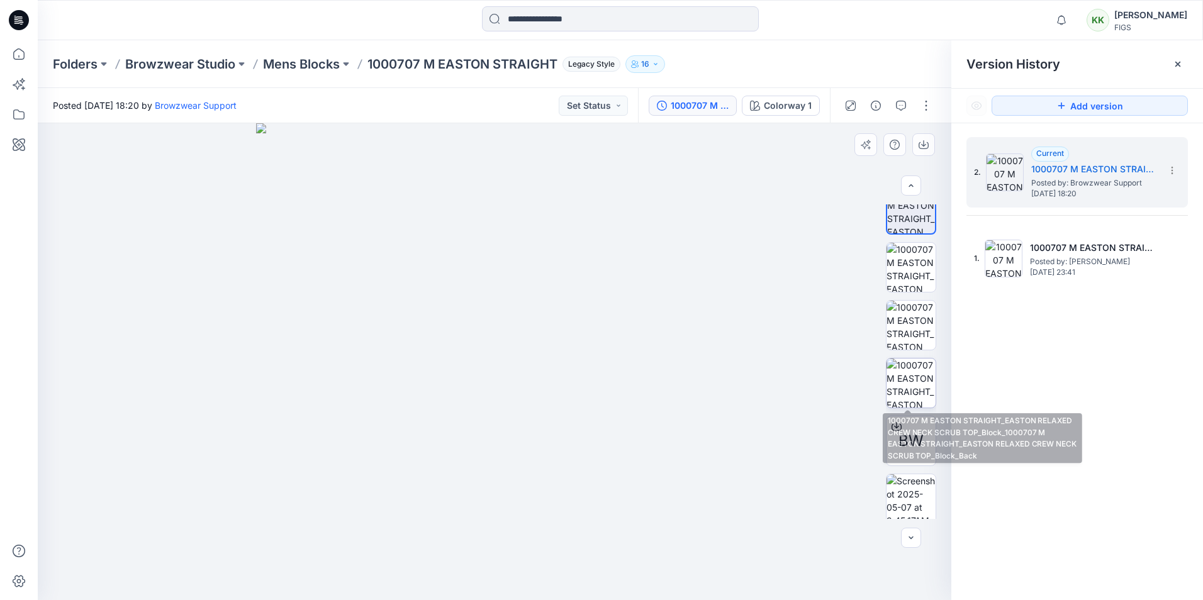
scroll to position [25, 0]
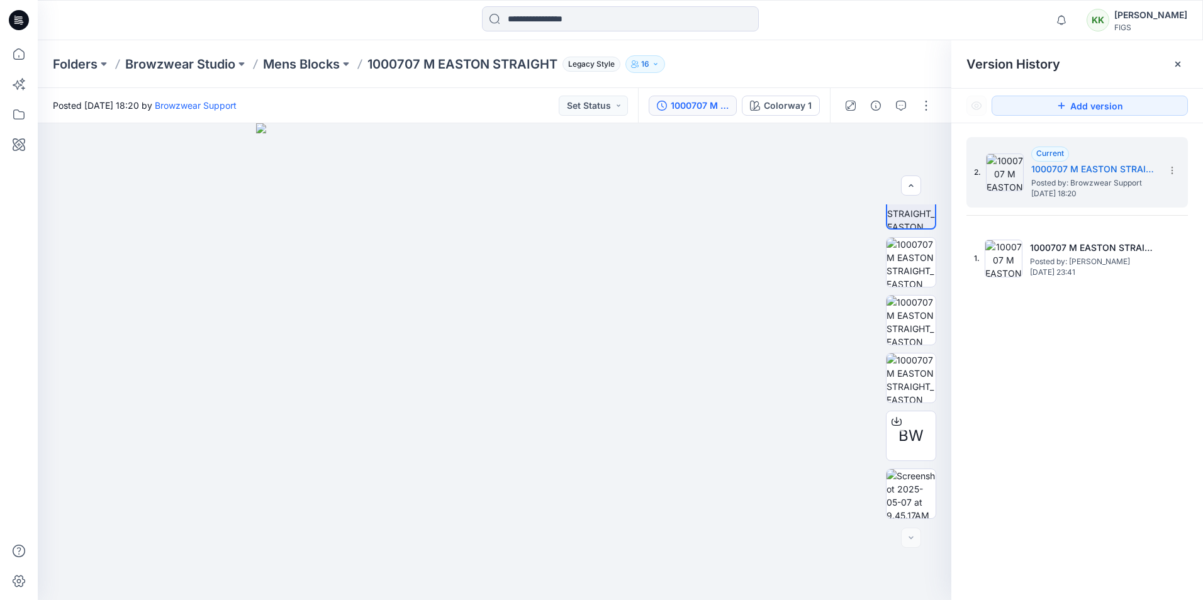
click at [397, 63] on p "1000707 M EASTON STRAIGHT" at bounding box center [463, 64] width 190 height 18
click at [303, 69] on p "Mens Blocks" at bounding box center [301, 64] width 77 height 18
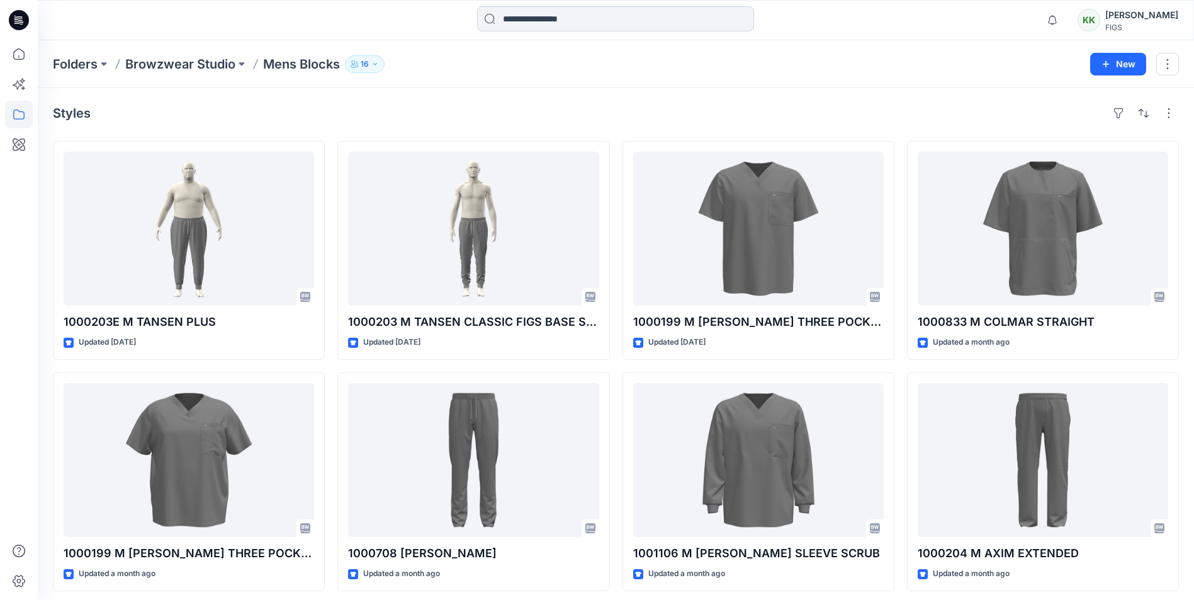
click at [580, 17] on input at bounding box center [615, 18] width 277 height 25
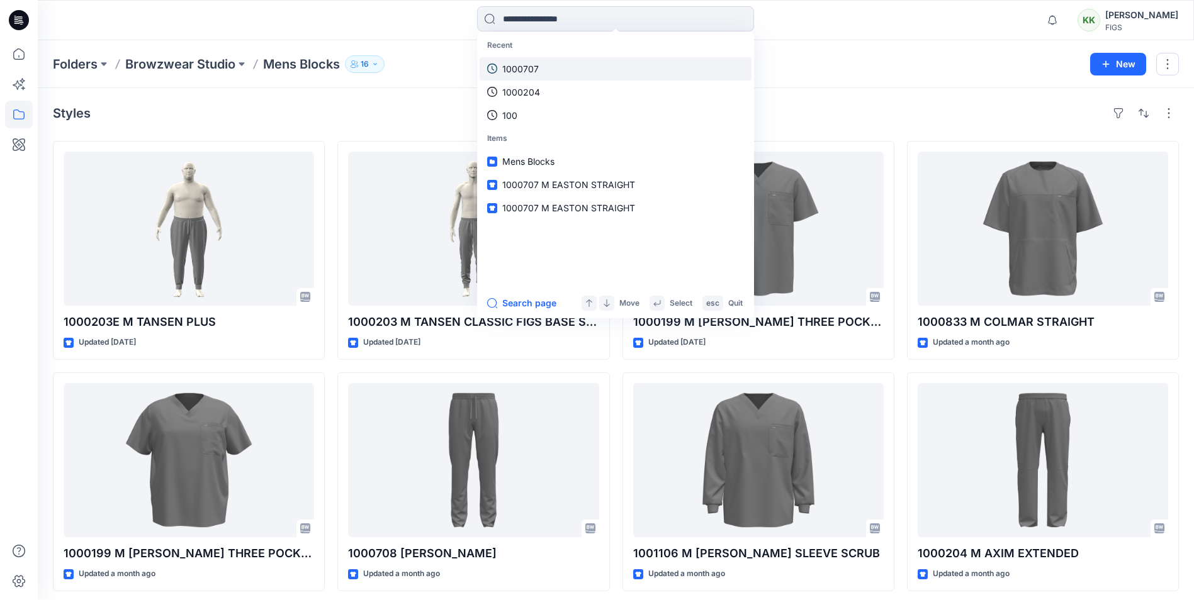
click at [546, 67] on link "1000707" at bounding box center [616, 68] width 272 height 23
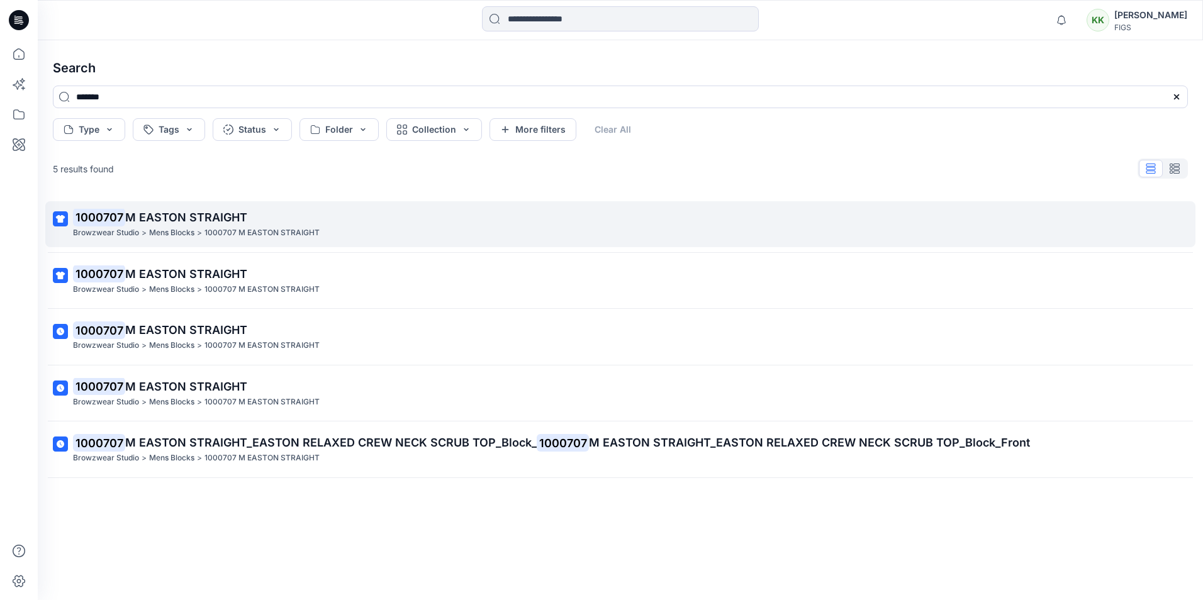
click at [218, 225] on p "1000707 M EASTON STRAIGHT" at bounding box center [619, 218] width 1093 height 18
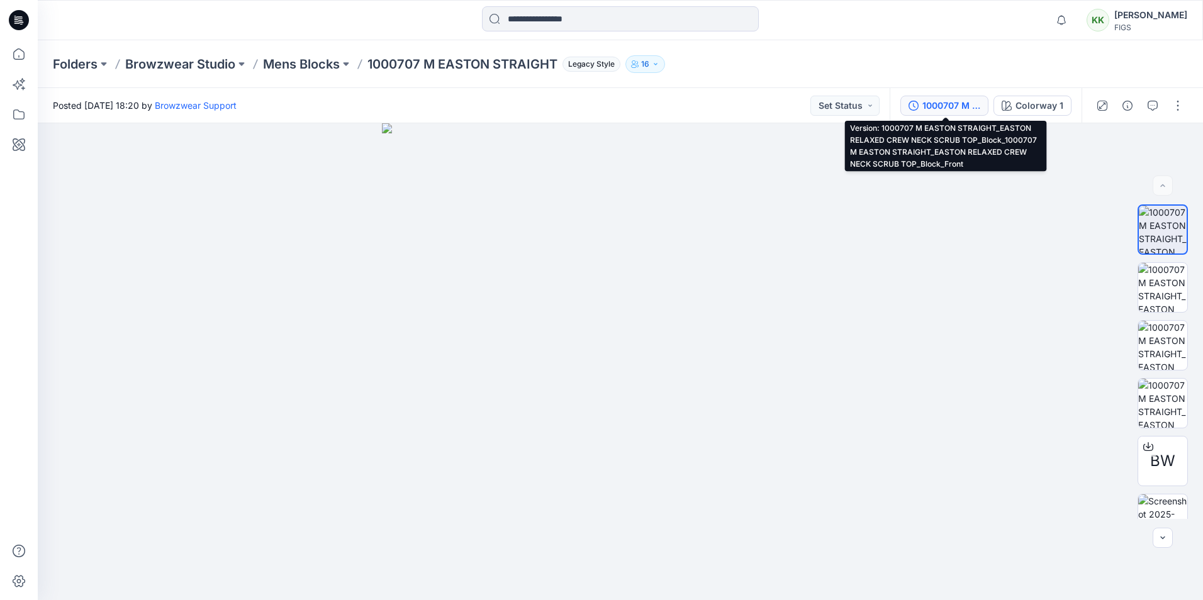
click at [930, 104] on div "1000707 M EASTON STRAIGHT_EASTON RELAXED CREW NECK SCRUB TOP_Block_1000707 M EA…" at bounding box center [952, 106] width 58 height 14
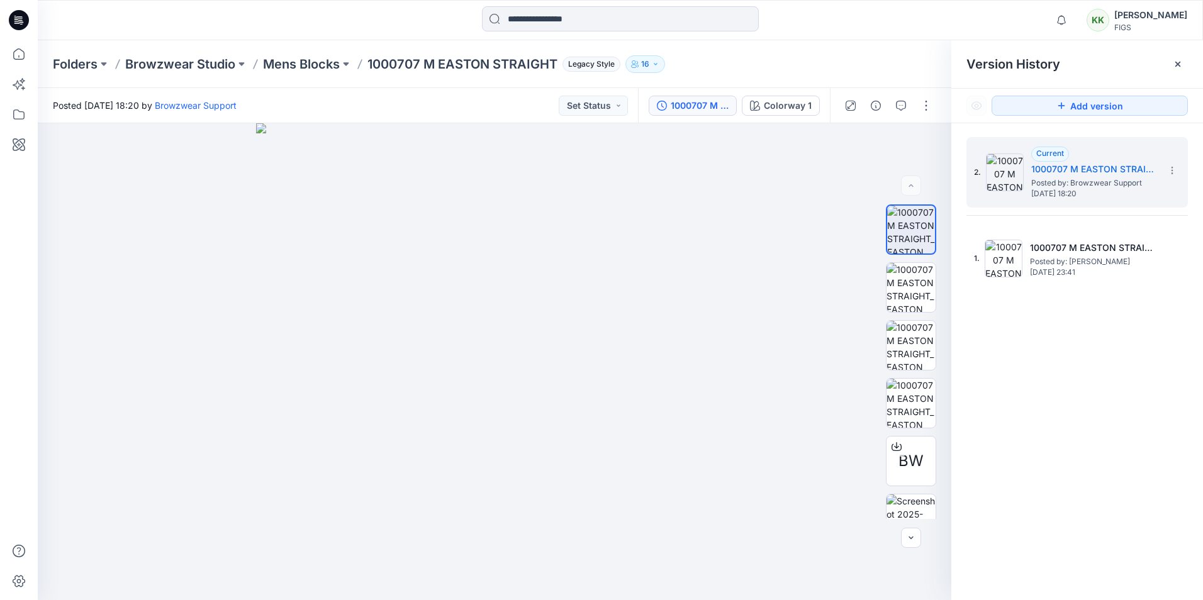
click at [1098, 322] on div "2. Current 1000707 M EASTON STRAIGHT_EASTON RELAXED CREW NECK SCRUB TOP_Block_1…" at bounding box center [1078, 370] width 252 height 495
click at [317, 64] on p "Mens Blocks" at bounding box center [301, 64] width 77 height 18
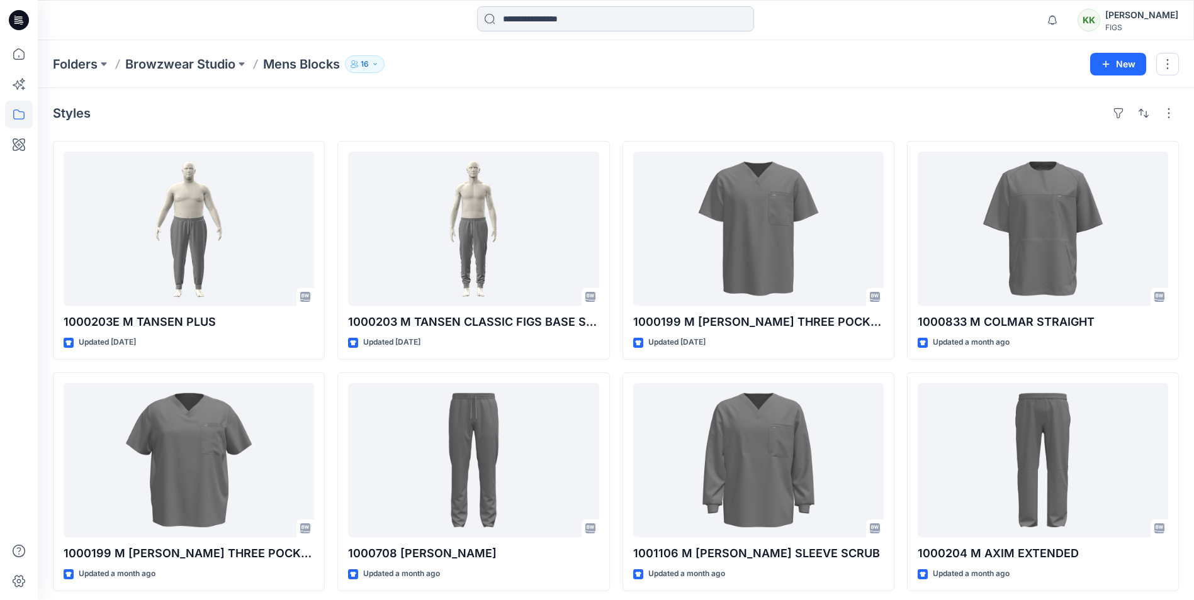
click at [565, 16] on input at bounding box center [615, 18] width 277 height 25
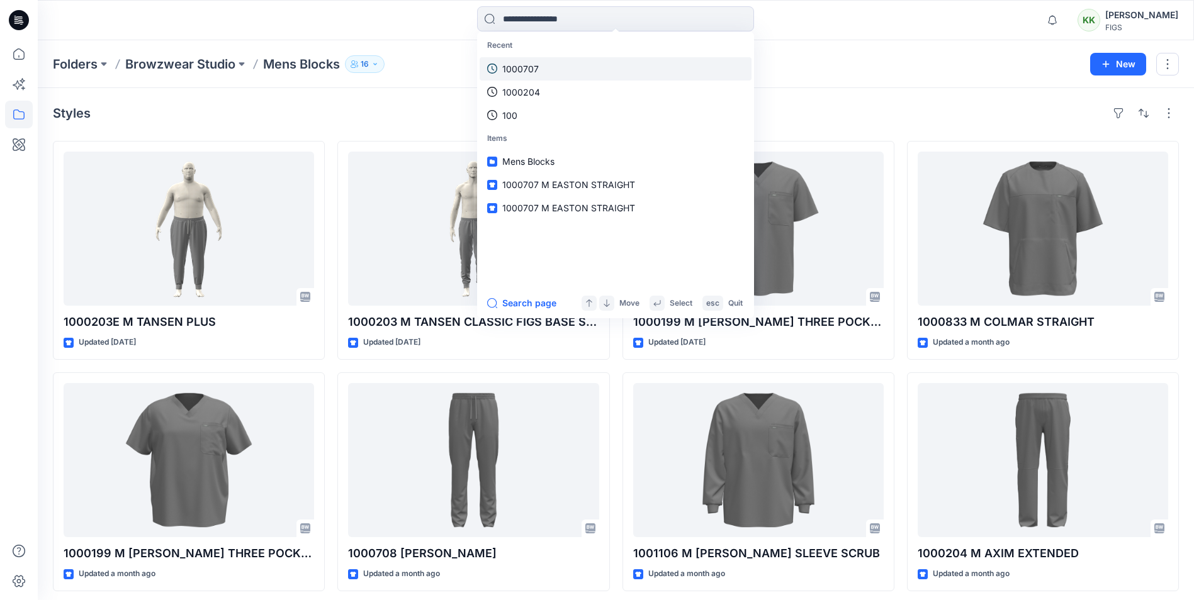
click at [534, 68] on p "1000707" at bounding box center [520, 68] width 37 height 13
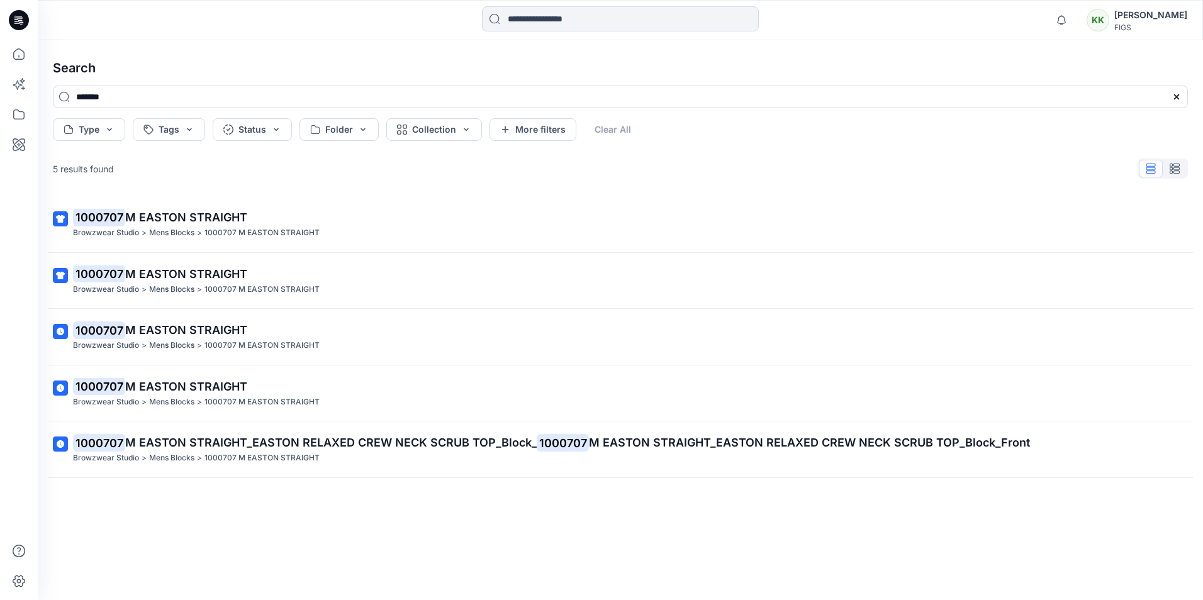
click at [124, 278] on mark "1000707" at bounding box center [99, 274] width 52 height 18
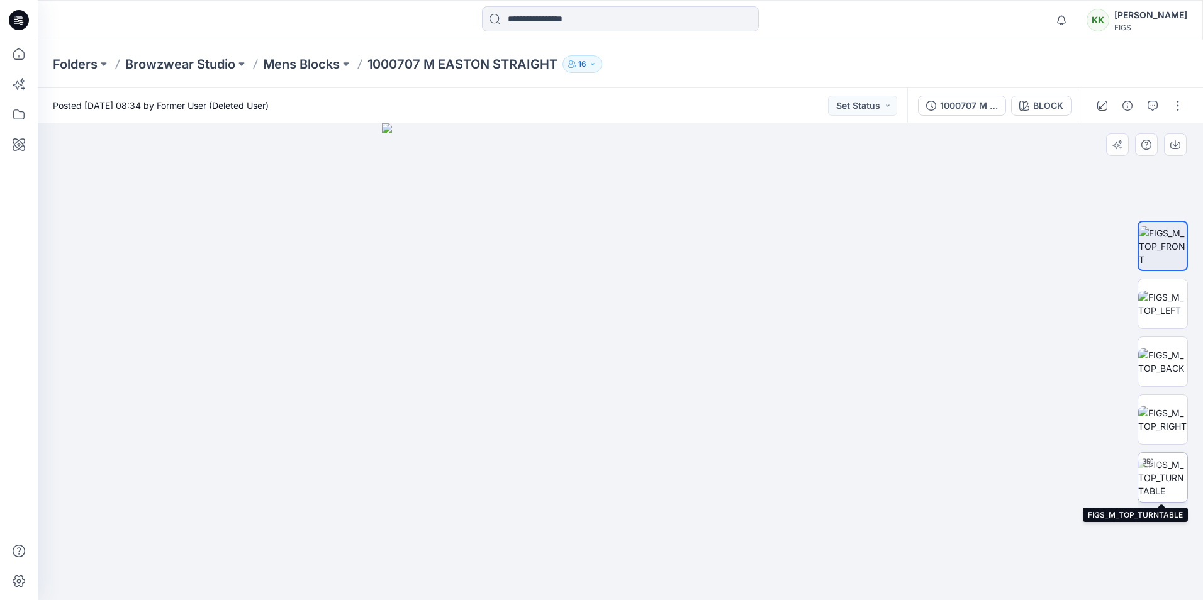
click at [1167, 485] on img at bounding box center [1162, 478] width 49 height 40
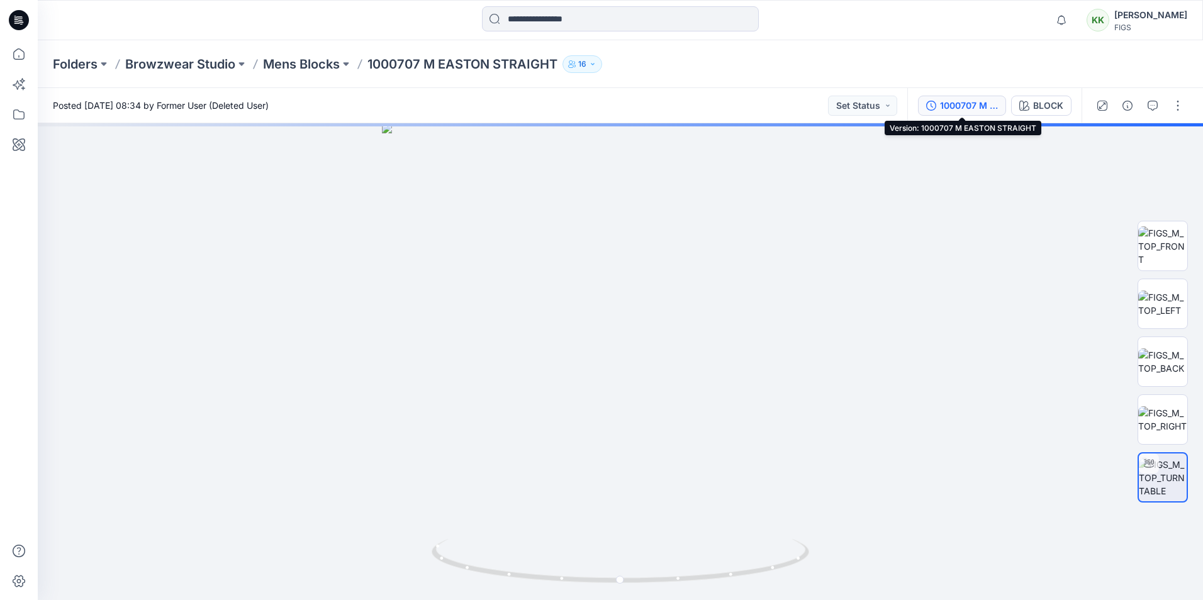
click at [960, 101] on div "1000707 M EASTON STRAIGHT" at bounding box center [969, 106] width 58 height 14
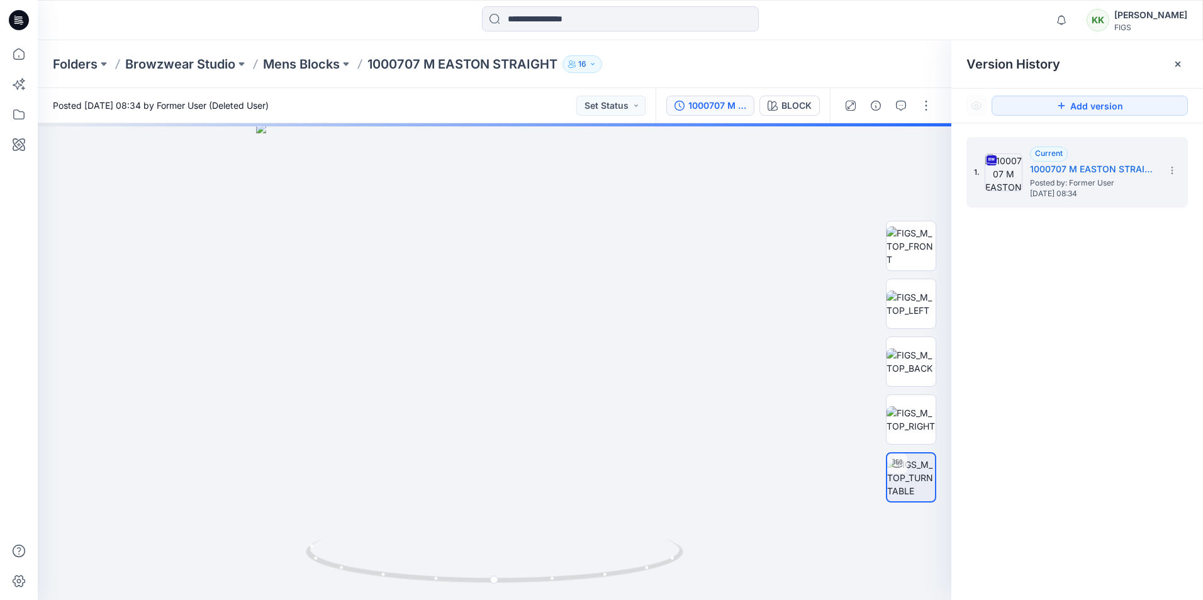
click at [1063, 266] on div "1. Current 1000707 M EASTON STRAIGHT Posted by: Former User [DATE] 08:34" at bounding box center [1078, 370] width 252 height 495
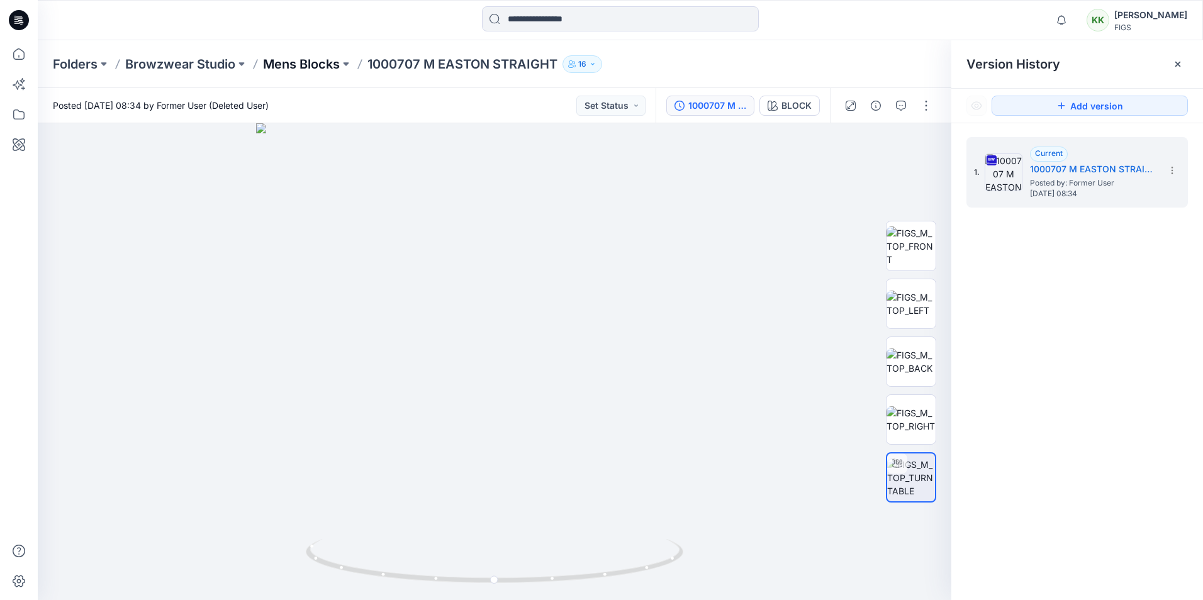
click at [297, 67] on p "Mens Blocks" at bounding box center [301, 64] width 77 height 18
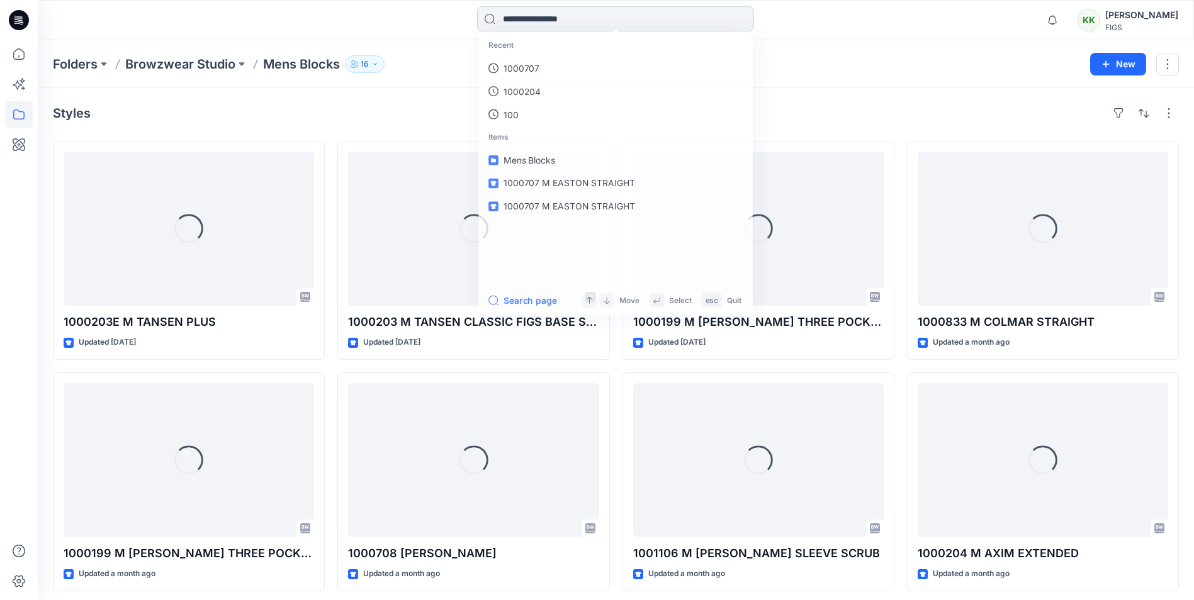
click at [559, 16] on input at bounding box center [615, 18] width 277 height 25
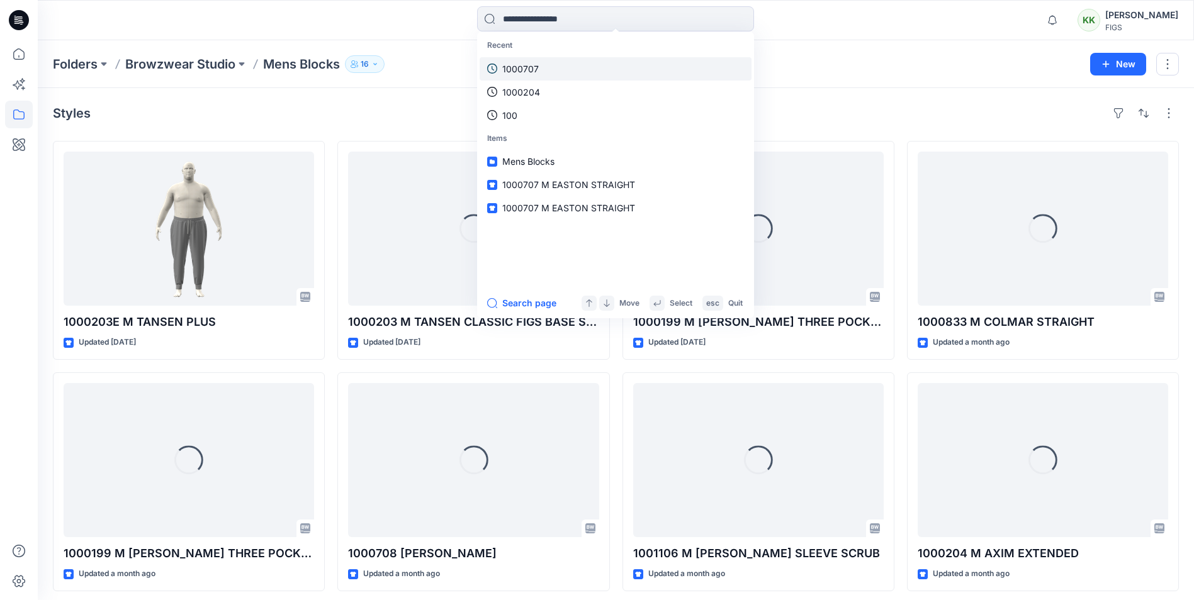
click at [545, 67] on link "1000707" at bounding box center [616, 68] width 272 height 23
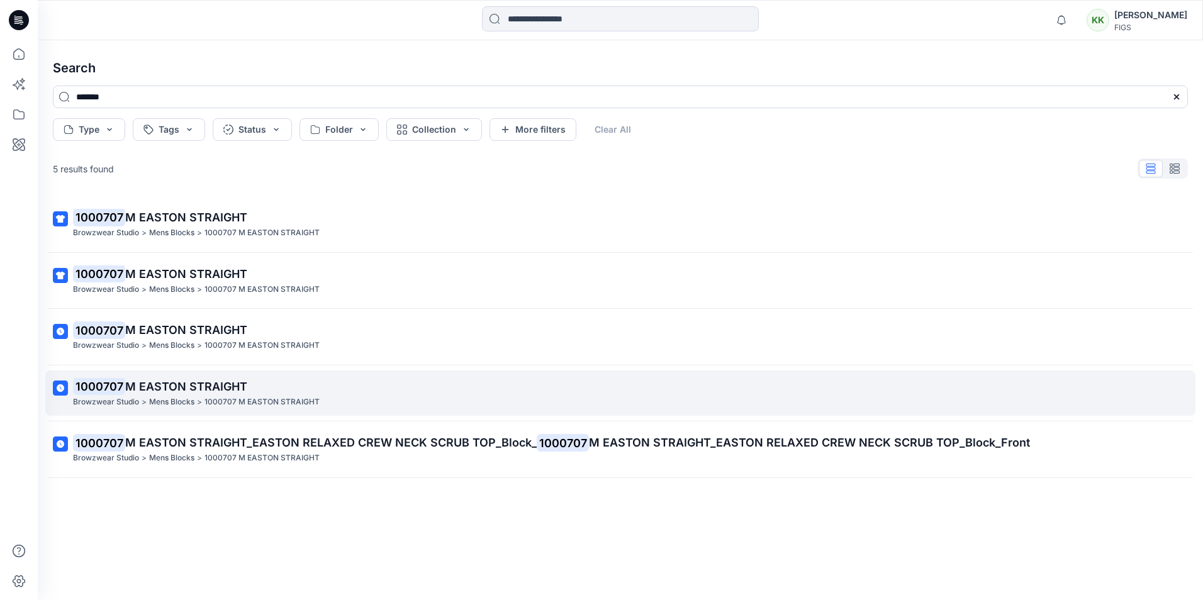
click at [142, 391] on span "M EASTON STRAIGHT" at bounding box center [186, 386] width 122 height 13
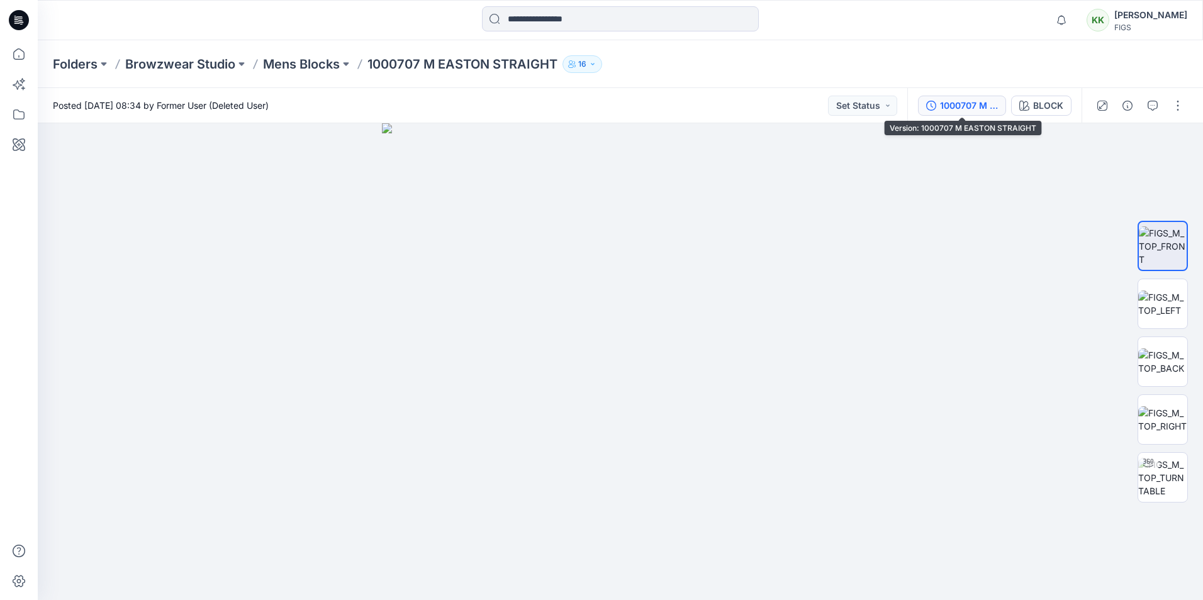
click at [962, 99] on div "1000707 M EASTON STRAIGHT" at bounding box center [969, 106] width 58 height 14
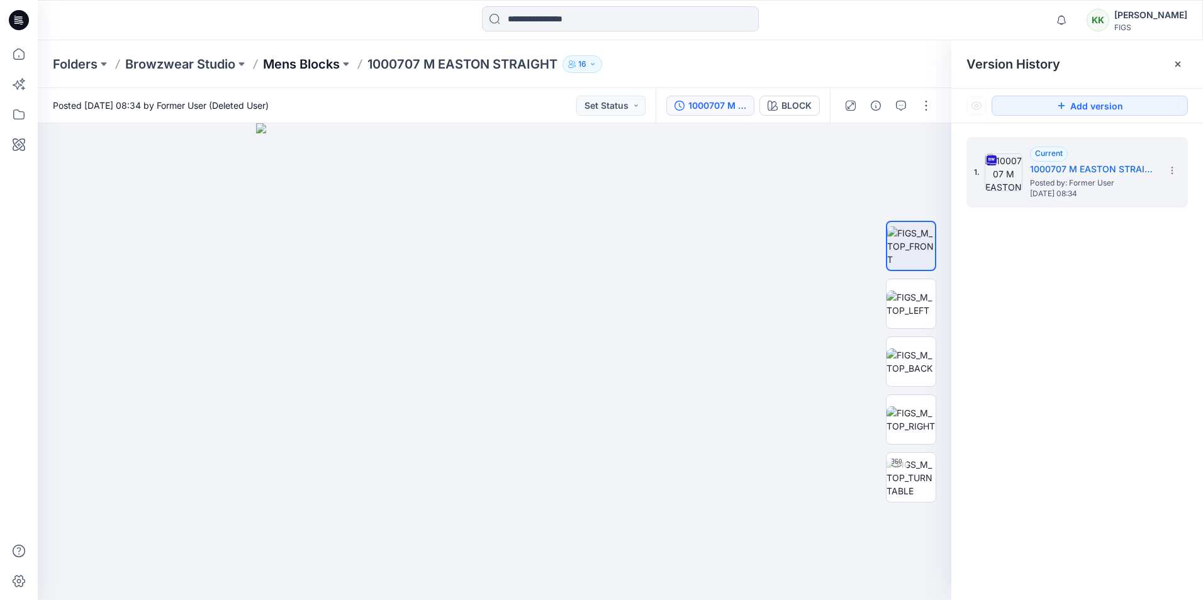
click at [300, 64] on p "Mens Blocks" at bounding box center [301, 64] width 77 height 18
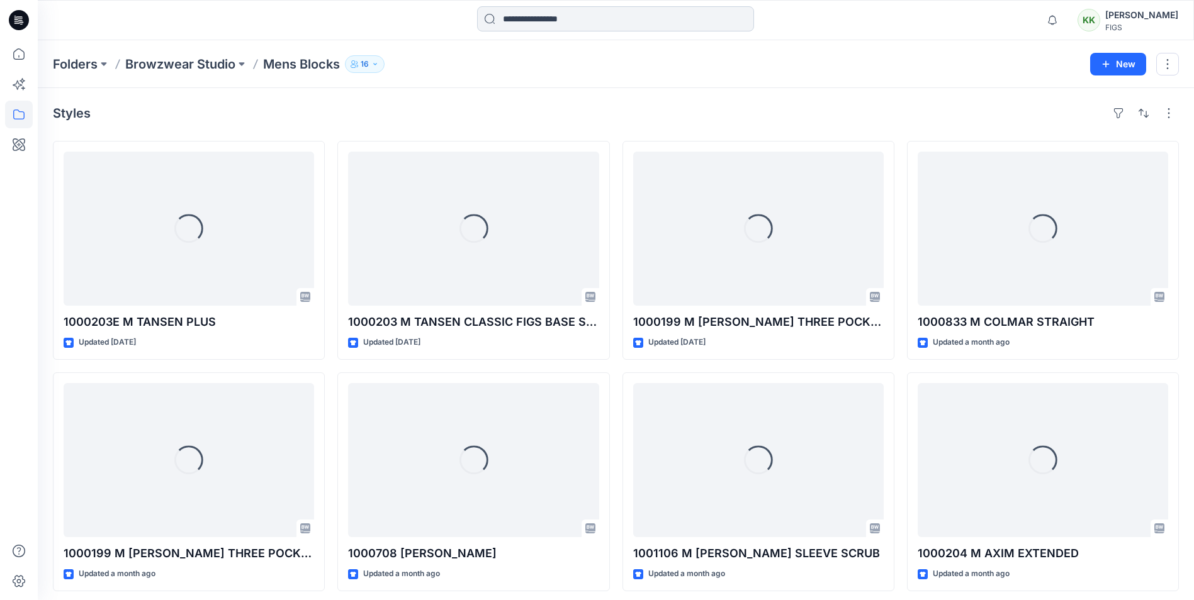
click at [575, 18] on input at bounding box center [615, 18] width 277 height 25
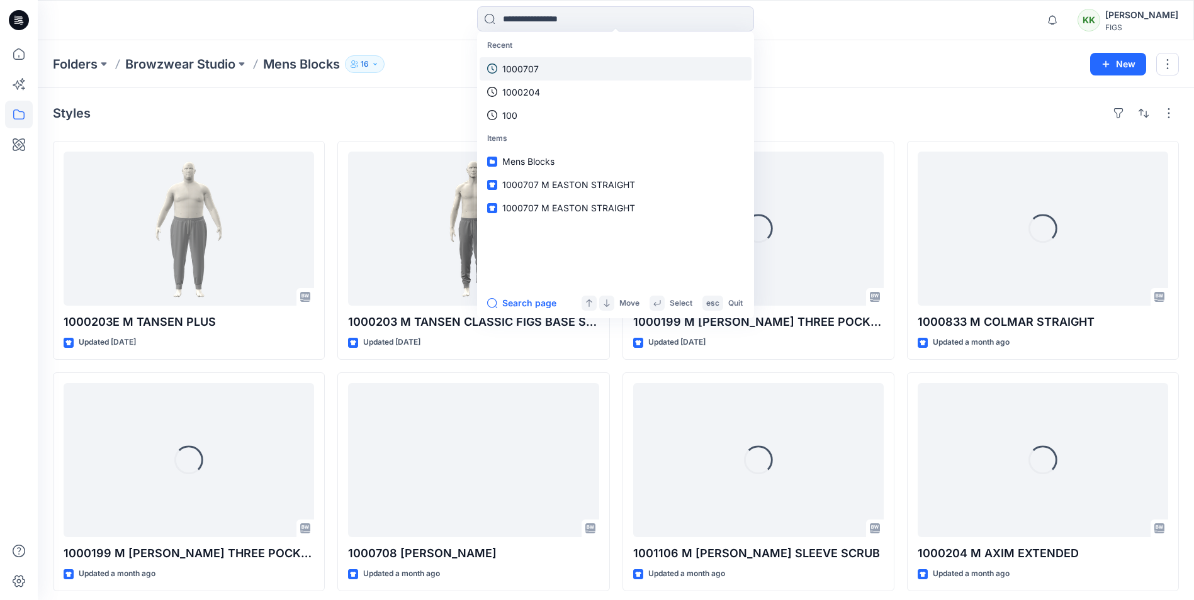
click at [539, 70] on link "1000707" at bounding box center [616, 68] width 272 height 23
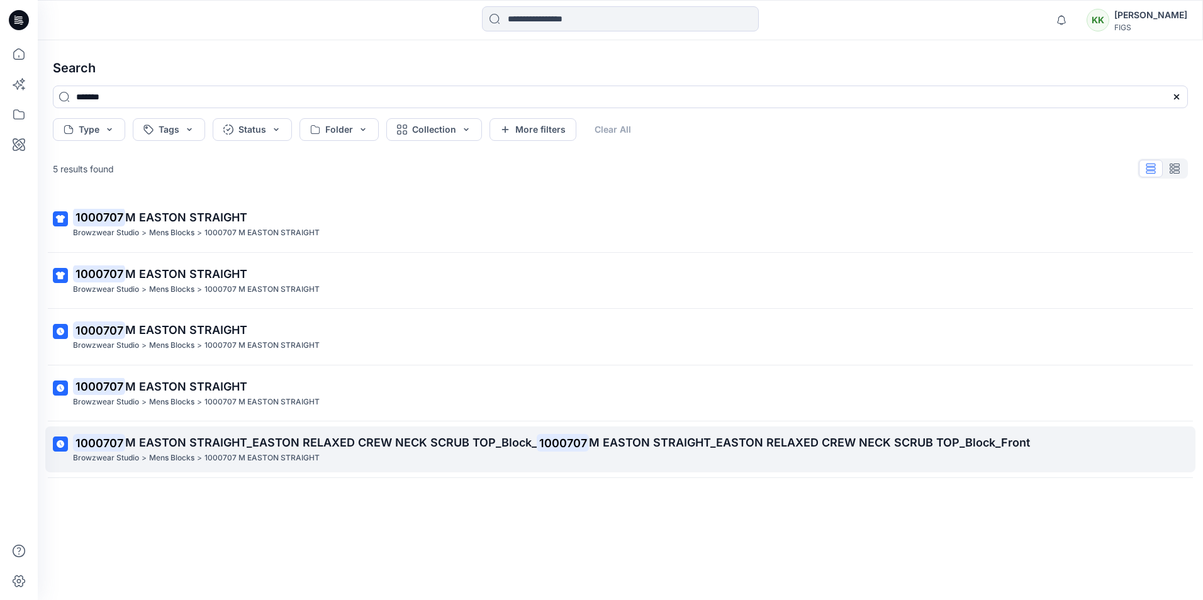
click at [115, 449] on mark "1000707" at bounding box center [99, 443] width 52 height 18
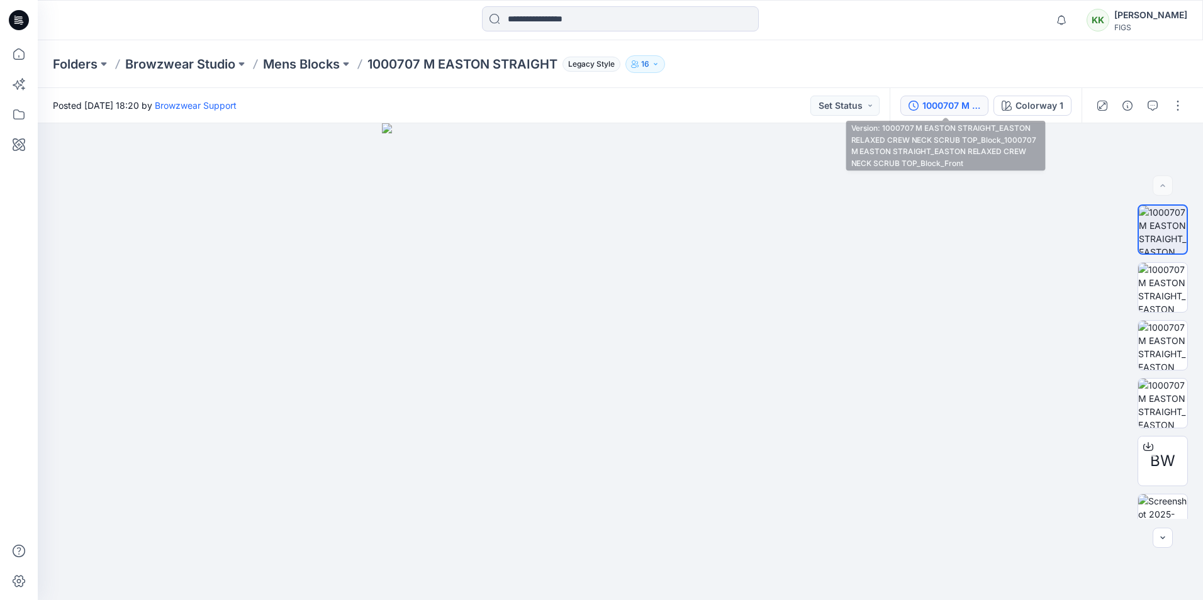
click at [931, 101] on div "1000707 M EASTON STRAIGHT_EASTON RELAXED CREW NECK SCRUB TOP_Block_1000707 M EA…" at bounding box center [952, 106] width 58 height 14
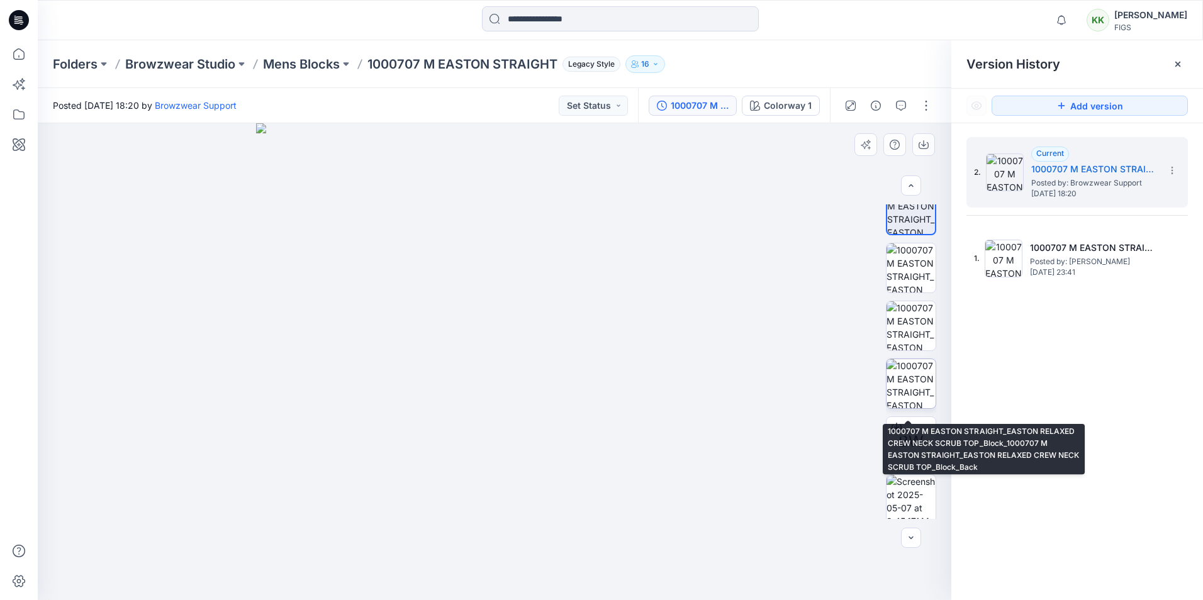
scroll to position [25, 0]
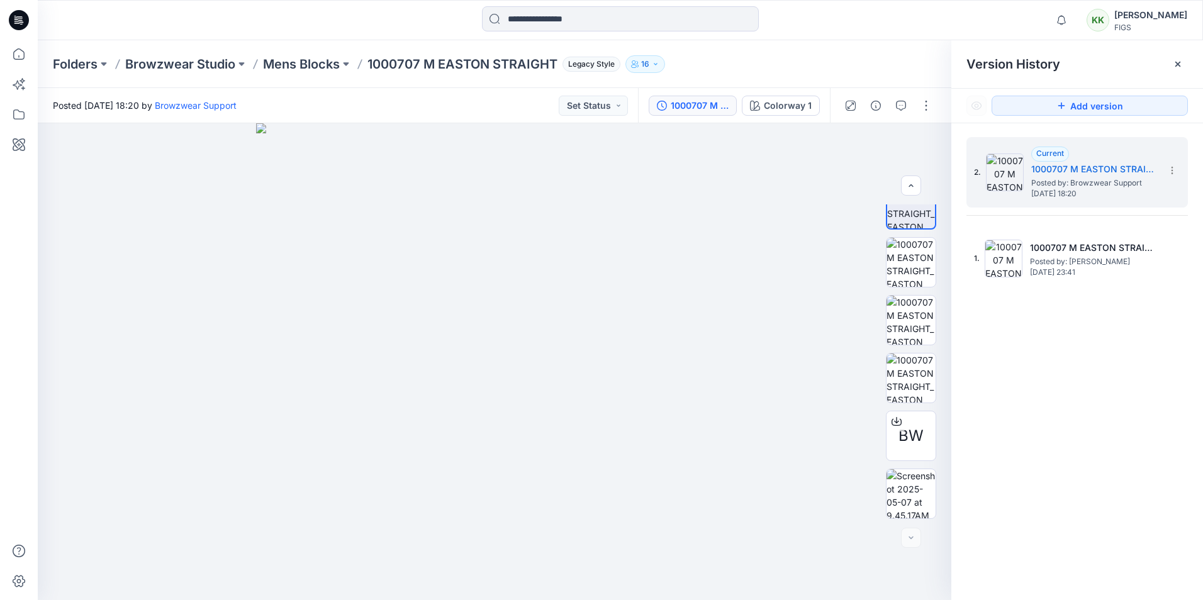
click at [1104, 388] on div "2. Current 1000707 M EASTON STRAIGHT_EASTON RELAXED CREW NECK SCRUB TOP_Block_1…" at bounding box center [1078, 370] width 252 height 495
click at [1076, 327] on div "2. Current 1000707 M EASTON STRAIGHT_EASTON RELAXED CREW NECK SCRUB TOP_Block_1…" at bounding box center [1078, 370] width 252 height 495
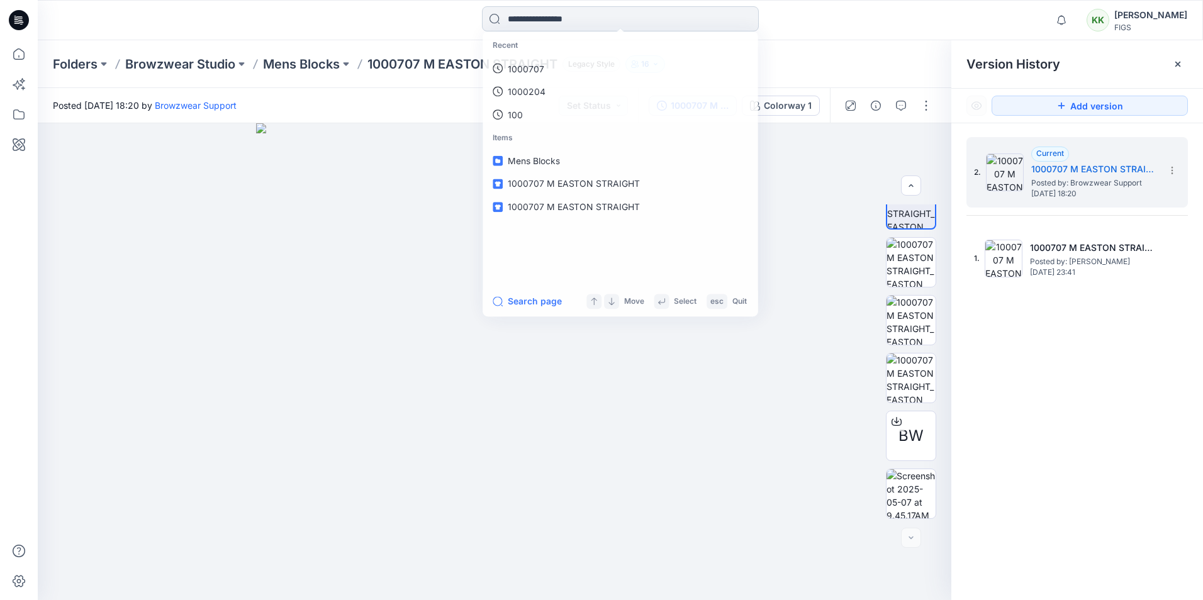
click at [550, 18] on input at bounding box center [620, 18] width 277 height 25
click at [527, 72] on p "1000707" at bounding box center [525, 68] width 37 height 13
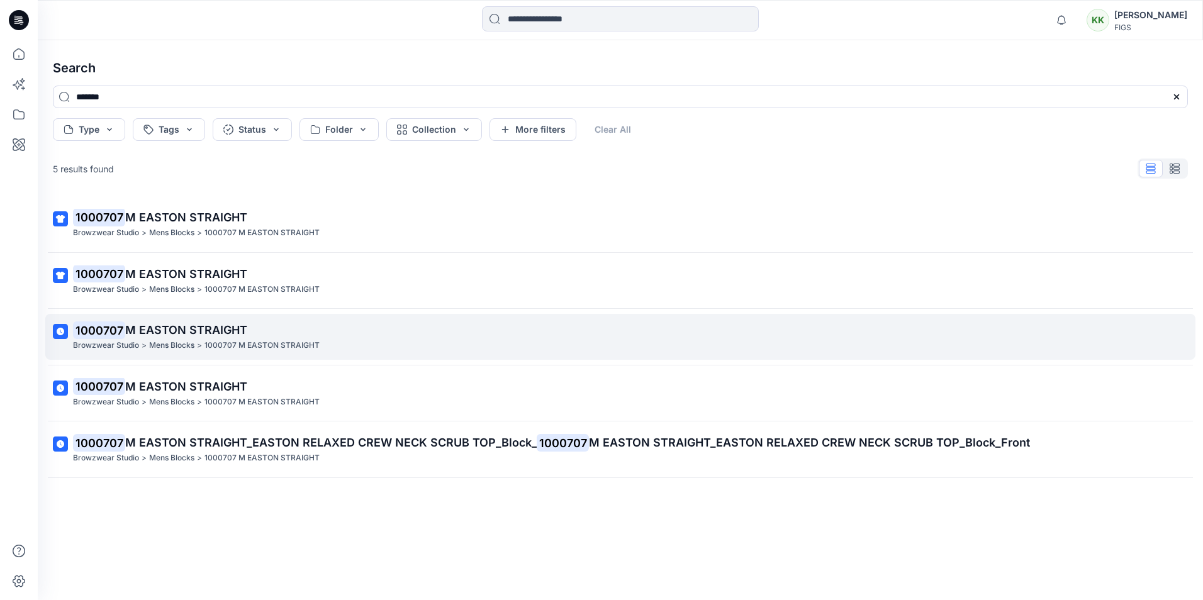
click at [184, 336] on span "M EASTON STRAIGHT" at bounding box center [186, 329] width 122 height 13
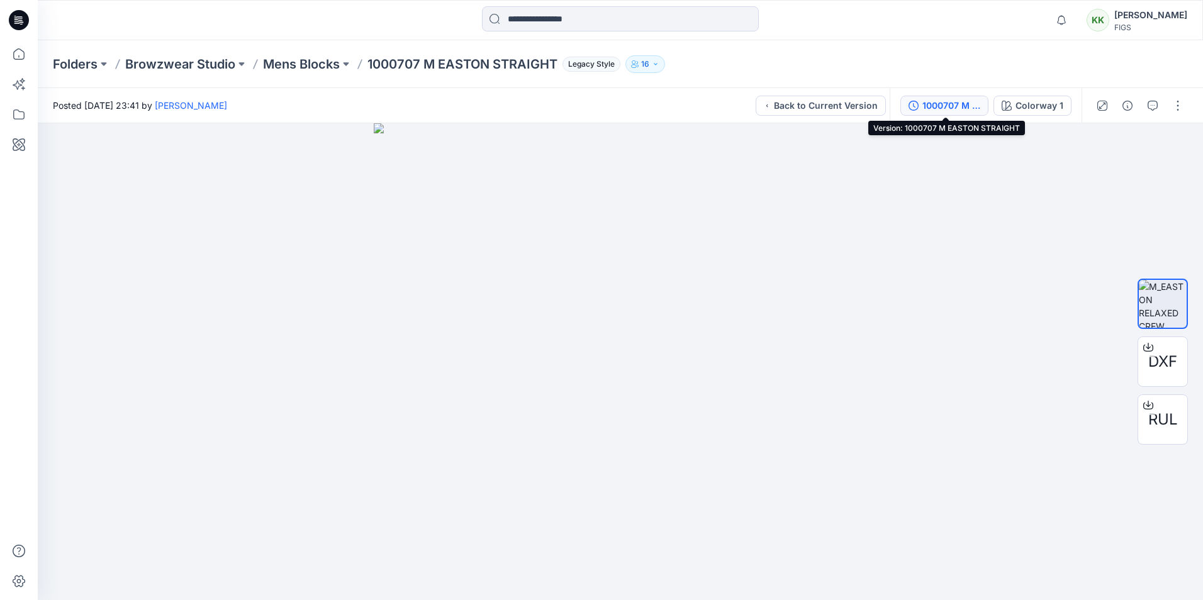
click at [938, 108] on div "1000707 M EASTON STRAIGHT" at bounding box center [952, 106] width 58 height 14
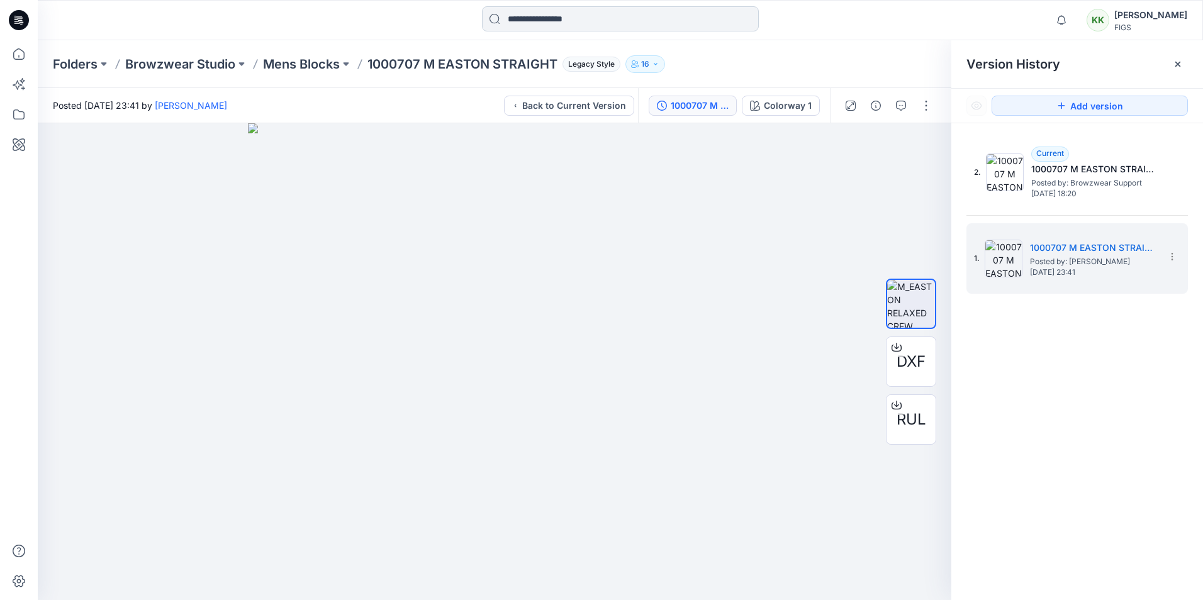
click at [534, 22] on input at bounding box center [620, 18] width 277 height 25
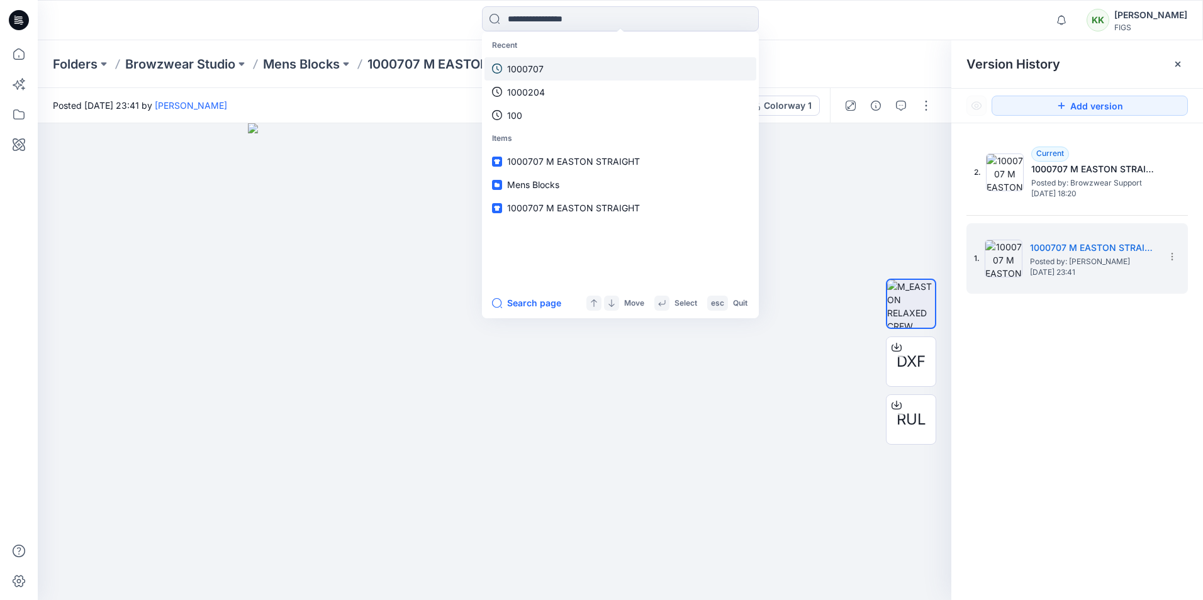
click at [507, 67] on p "1000707" at bounding box center [525, 68] width 37 height 13
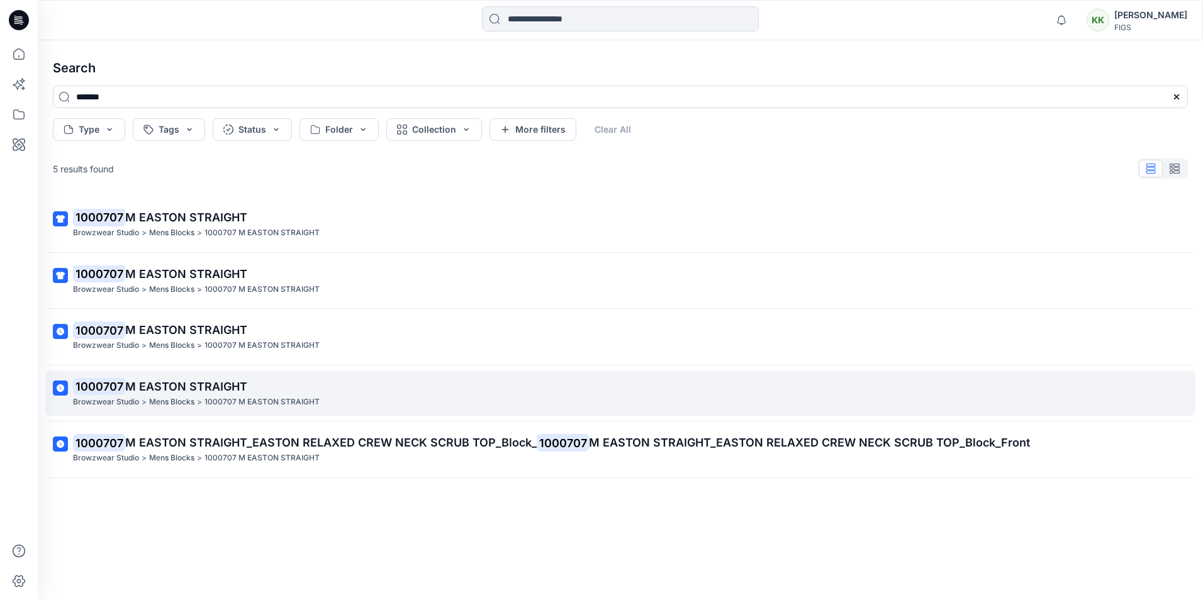
click at [169, 391] on span "M EASTON STRAIGHT" at bounding box center [186, 386] width 122 height 13
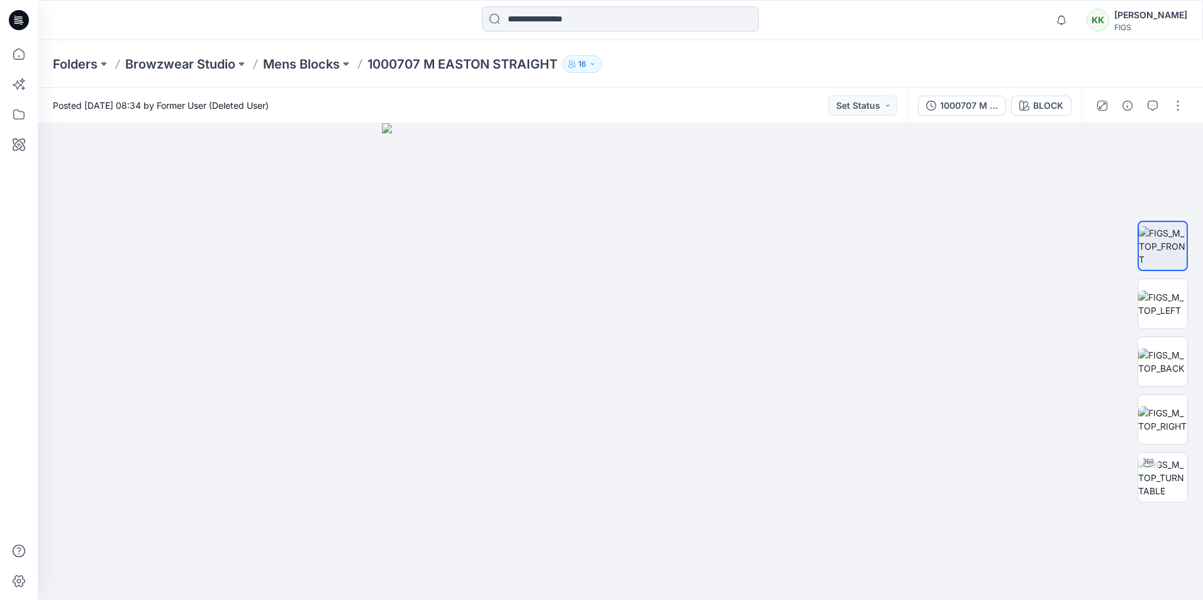
click at [585, 18] on input at bounding box center [620, 18] width 277 height 25
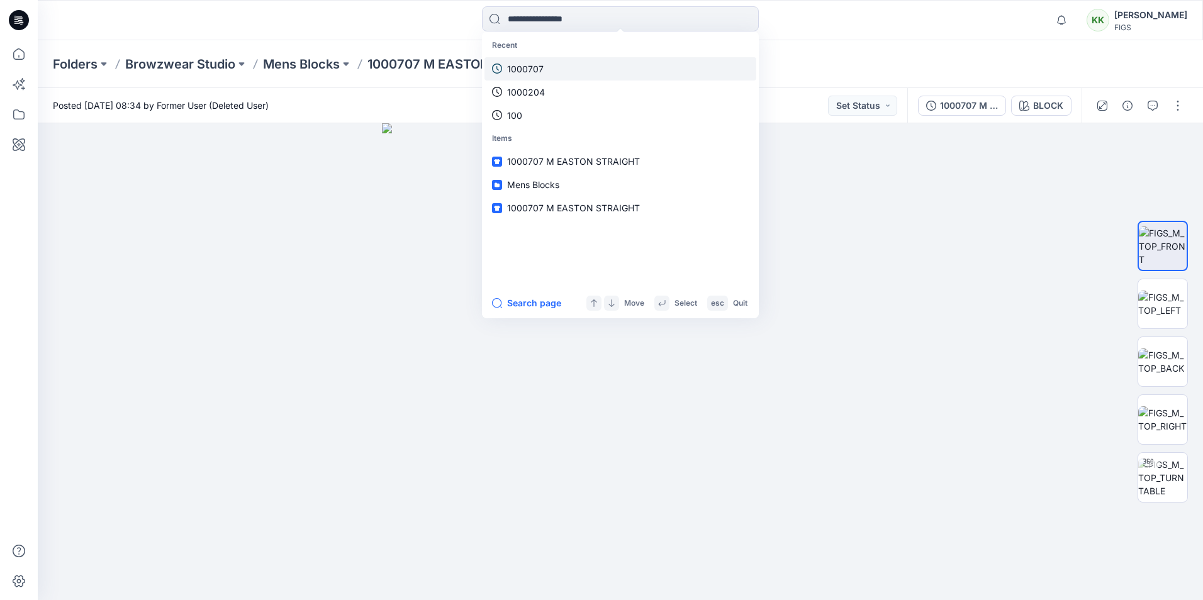
click at [540, 71] on p "1000707" at bounding box center [525, 68] width 37 height 13
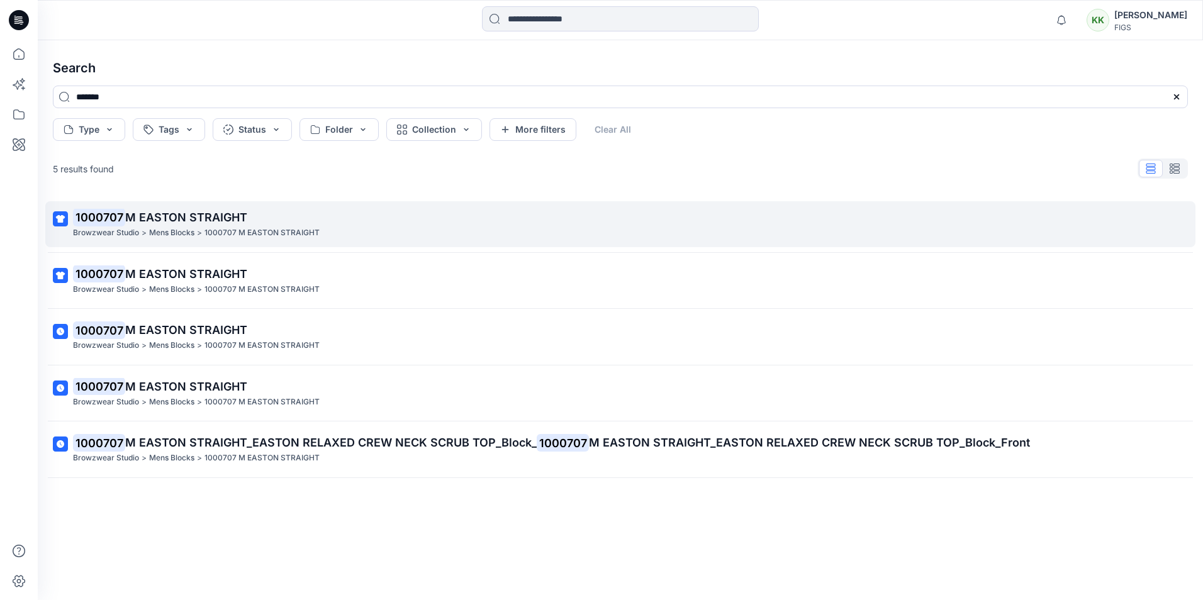
click at [224, 233] on p "1000707 M EASTON STRAIGHT" at bounding box center [262, 233] width 115 height 13
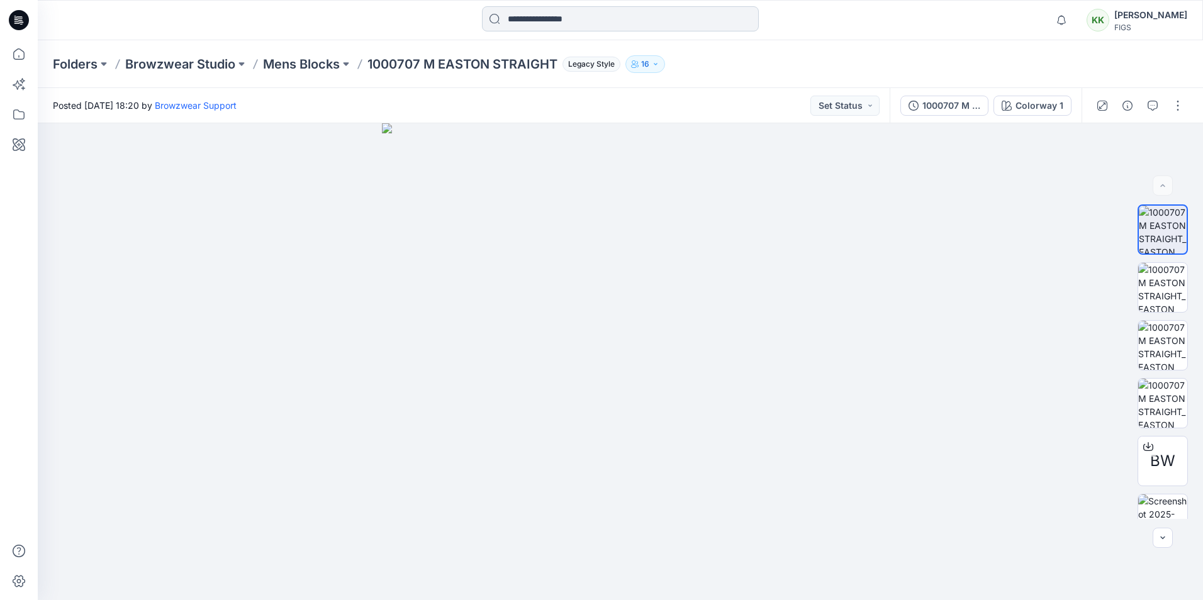
click at [515, 11] on input at bounding box center [620, 18] width 277 height 25
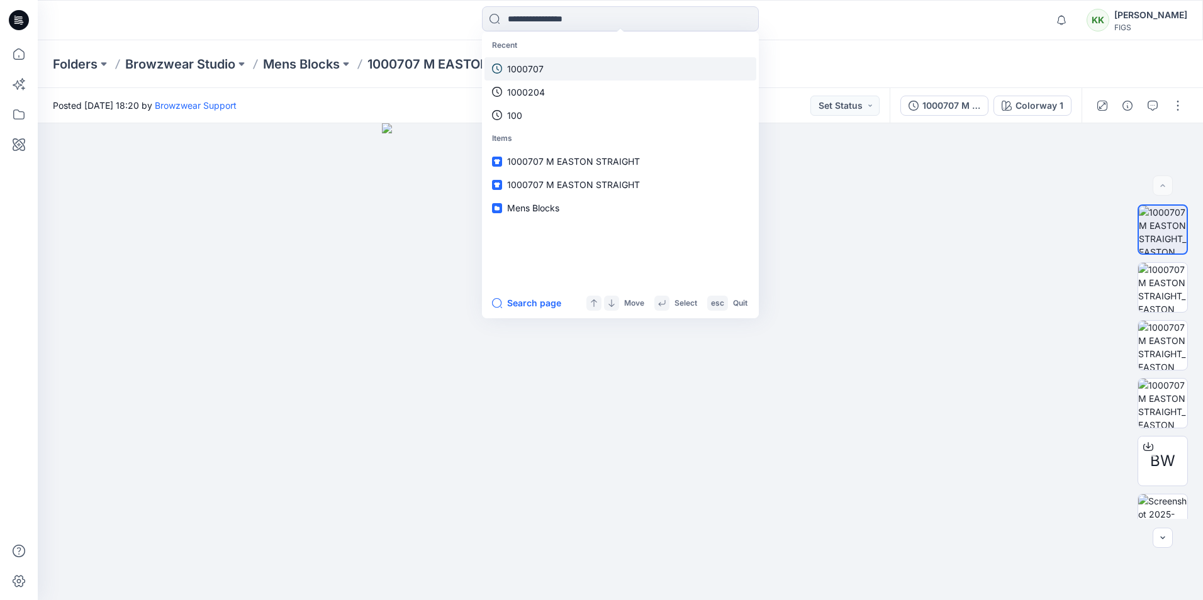
click at [524, 74] on p "1000707" at bounding box center [525, 68] width 37 height 13
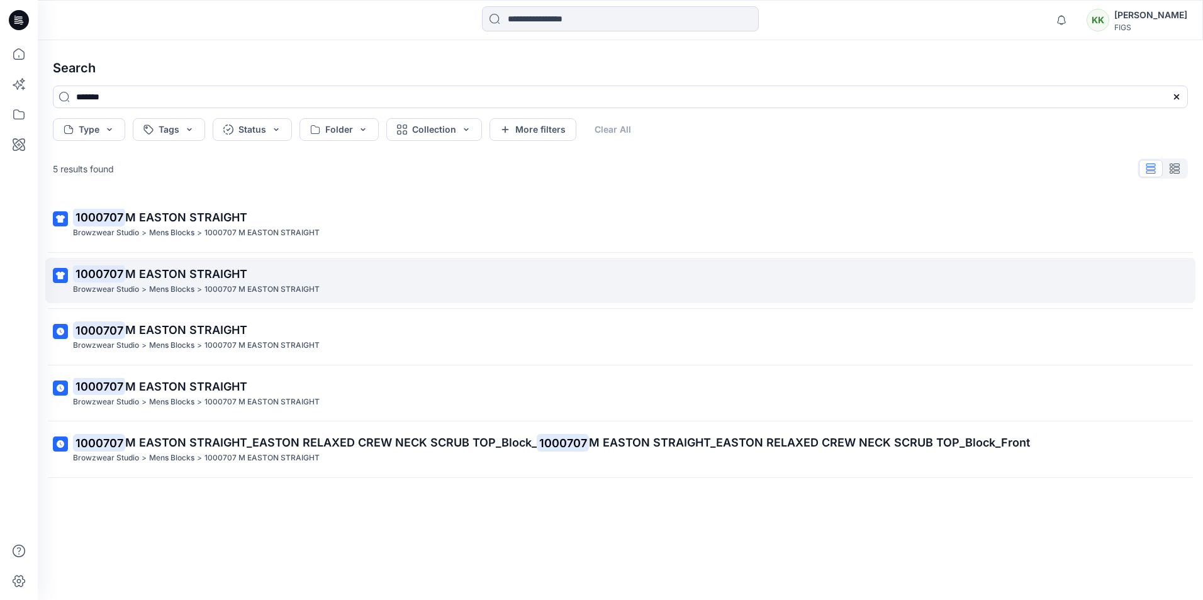
click at [195, 283] on div "Mens Blocks >" at bounding box center [175, 289] width 53 height 13
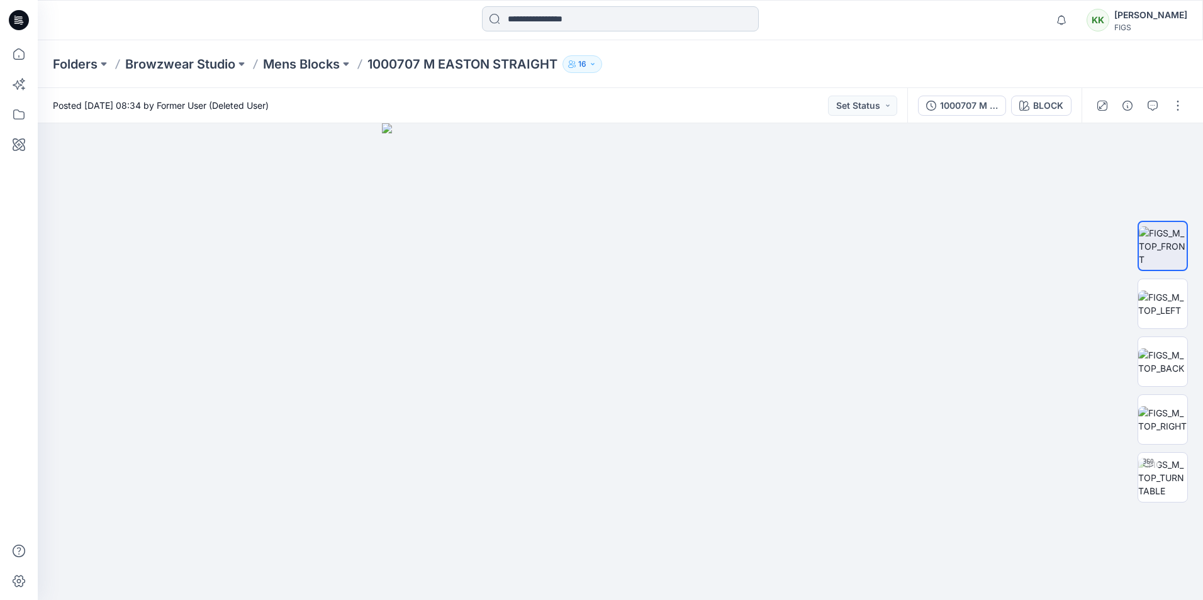
click at [550, 20] on input at bounding box center [620, 18] width 277 height 25
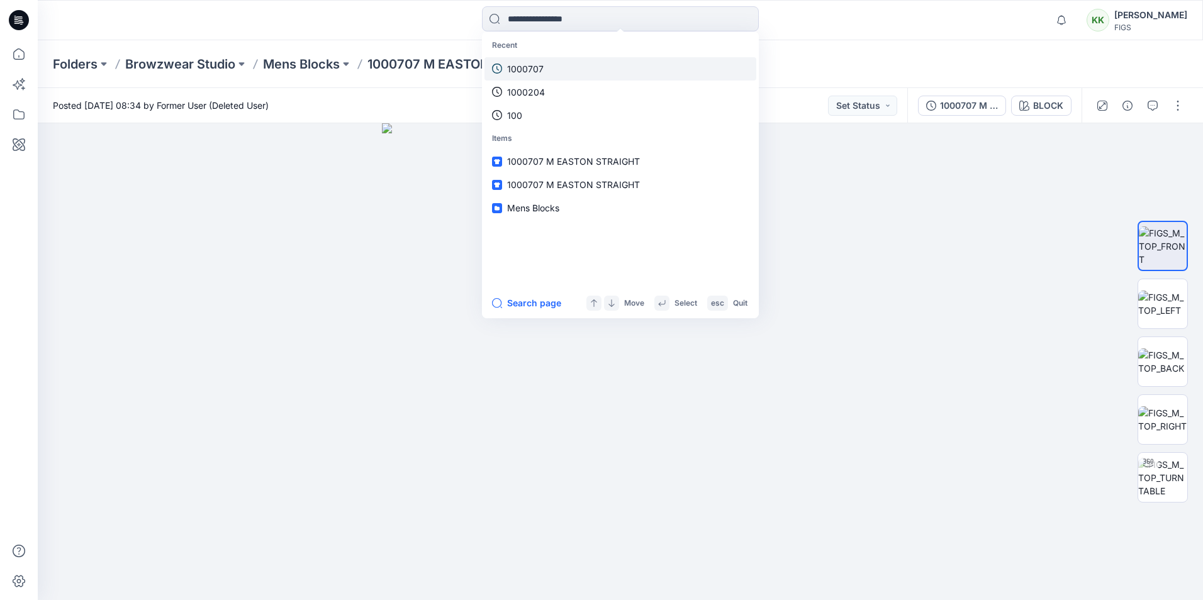
click at [527, 61] on link "1000707" at bounding box center [621, 68] width 272 height 23
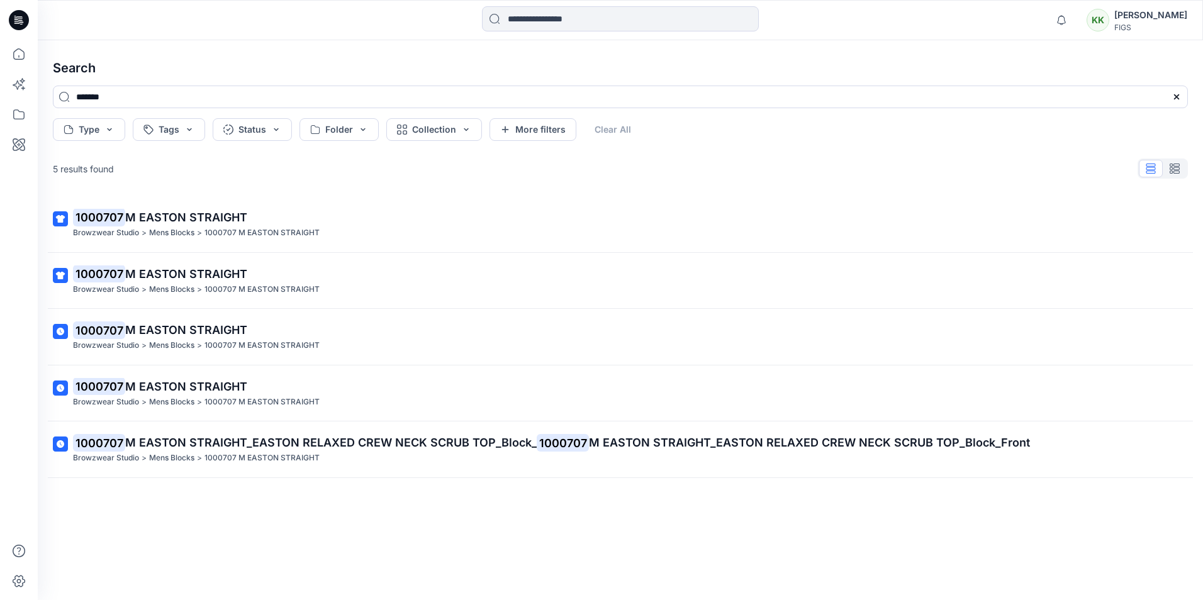
click at [181, 338] on p "1000707 M EASTON STRAIGHT" at bounding box center [619, 331] width 1093 height 18
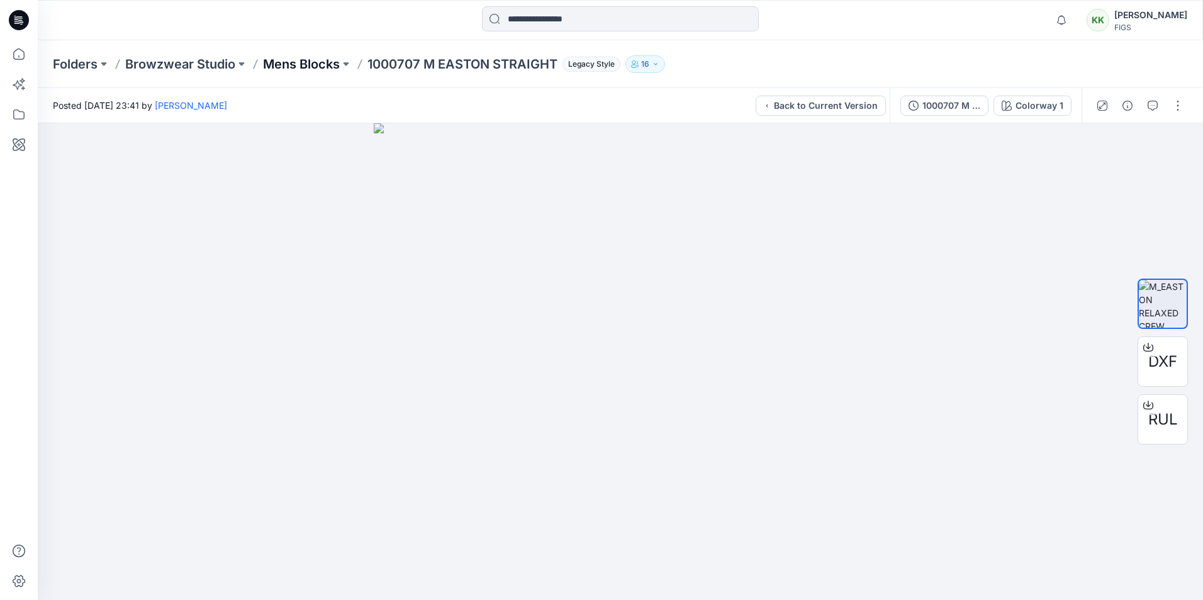
click at [313, 67] on p "Mens Blocks" at bounding box center [301, 64] width 77 height 18
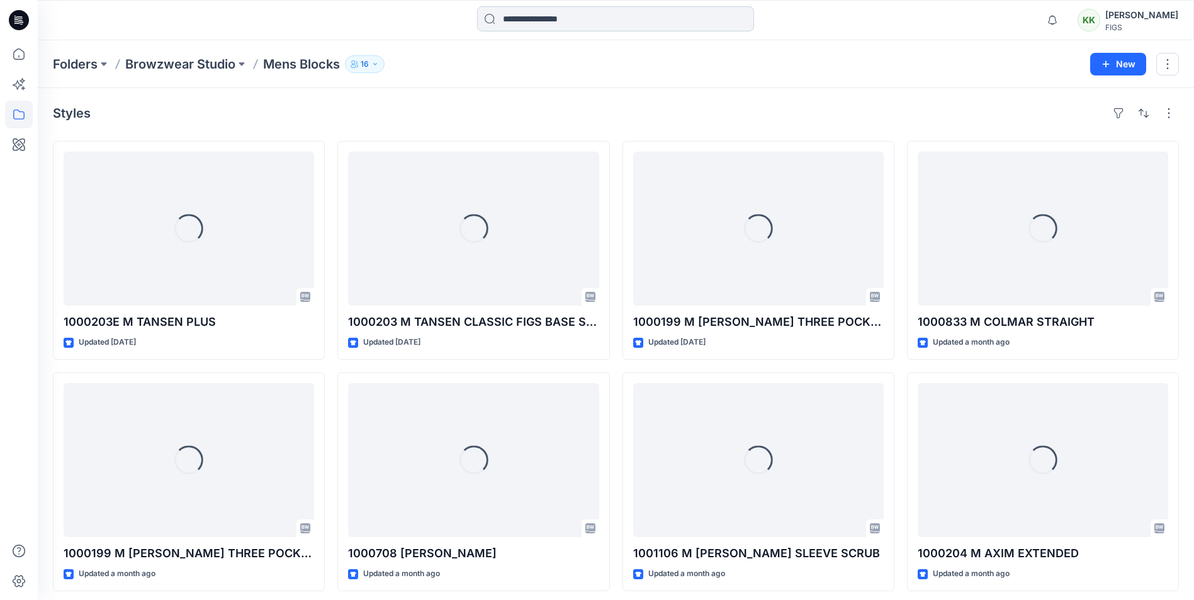
click at [540, 14] on input at bounding box center [615, 18] width 277 height 25
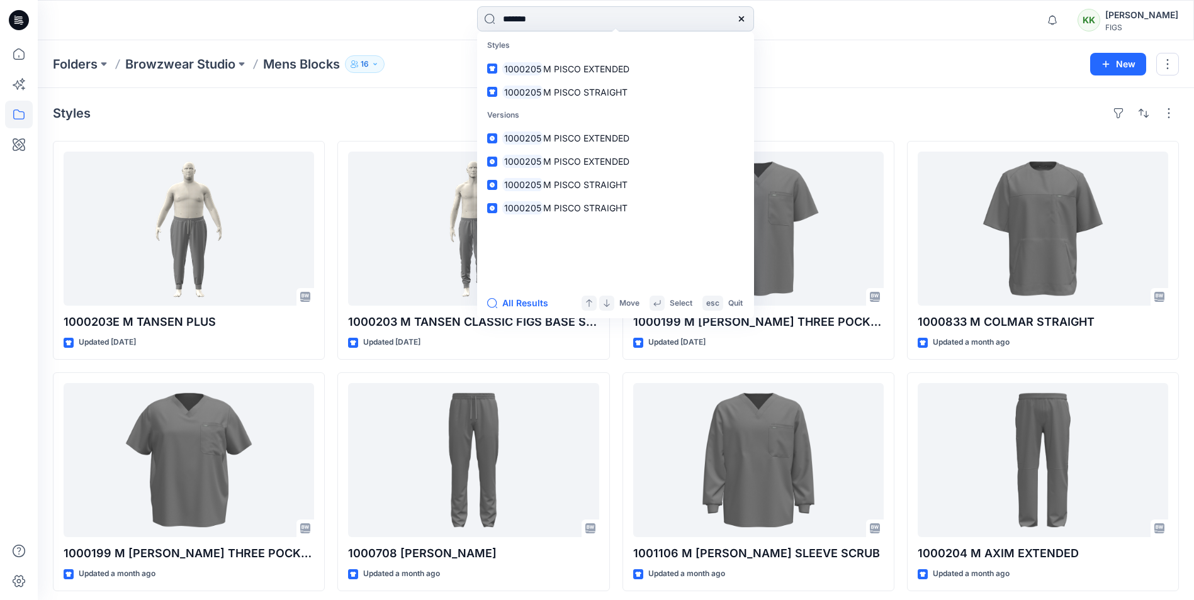
type input "*******"
click at [588, 87] on span "M PISCO STRAIGHT" at bounding box center [585, 92] width 84 height 11
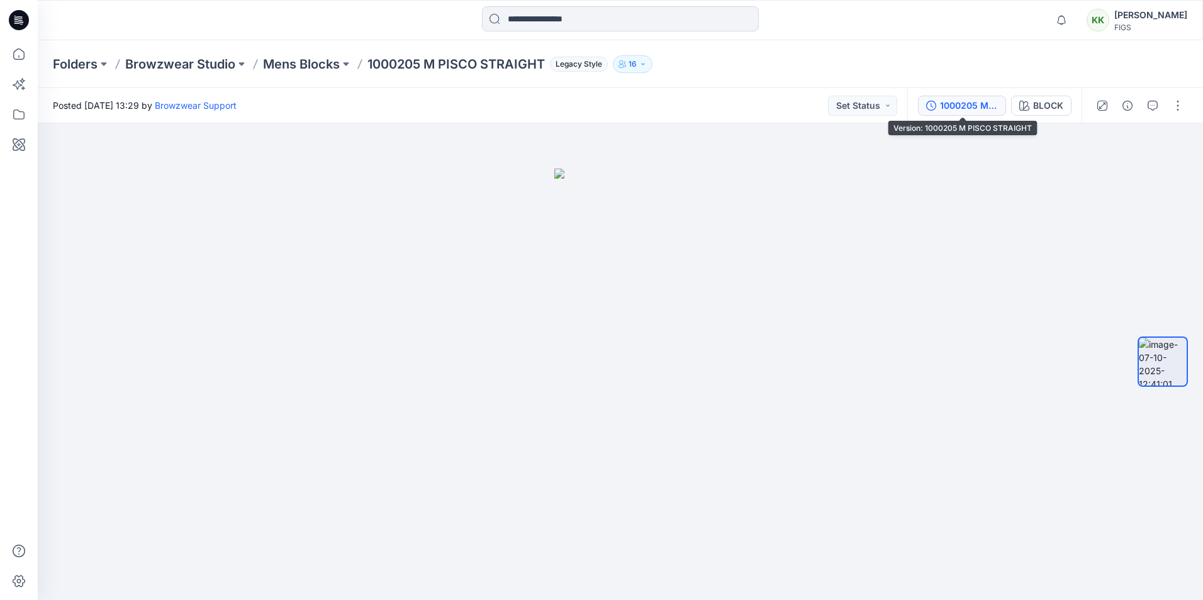
click at [965, 101] on div "1000205 M PISCO STRAIGHT" at bounding box center [969, 106] width 58 height 14
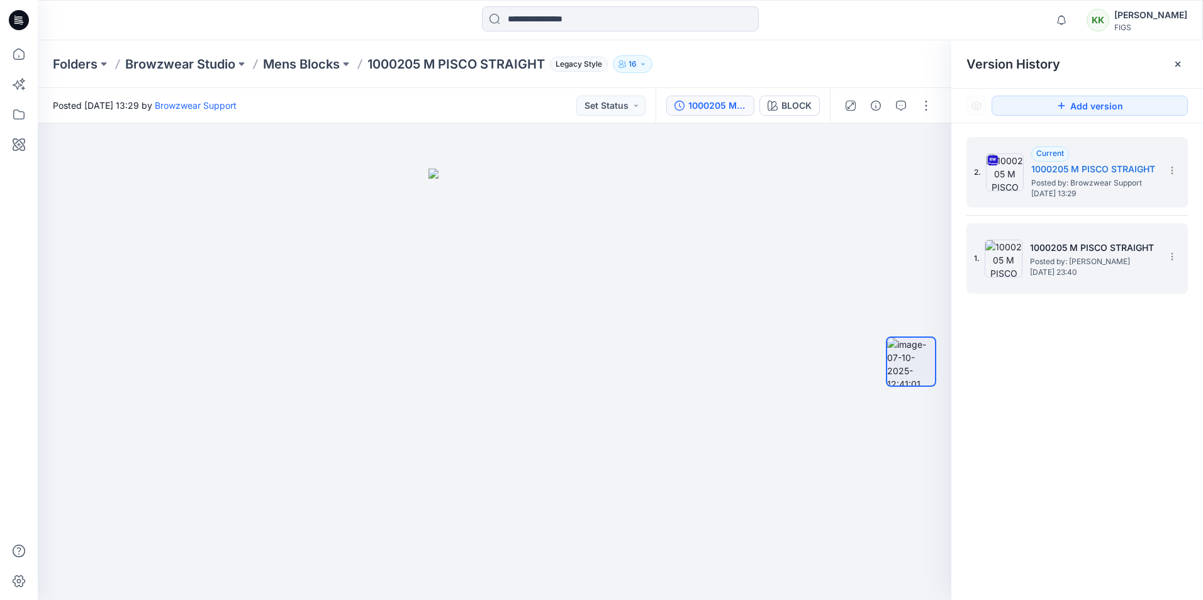
click at [1077, 256] on span "Posted by: [PERSON_NAME]" at bounding box center [1093, 262] width 126 height 13
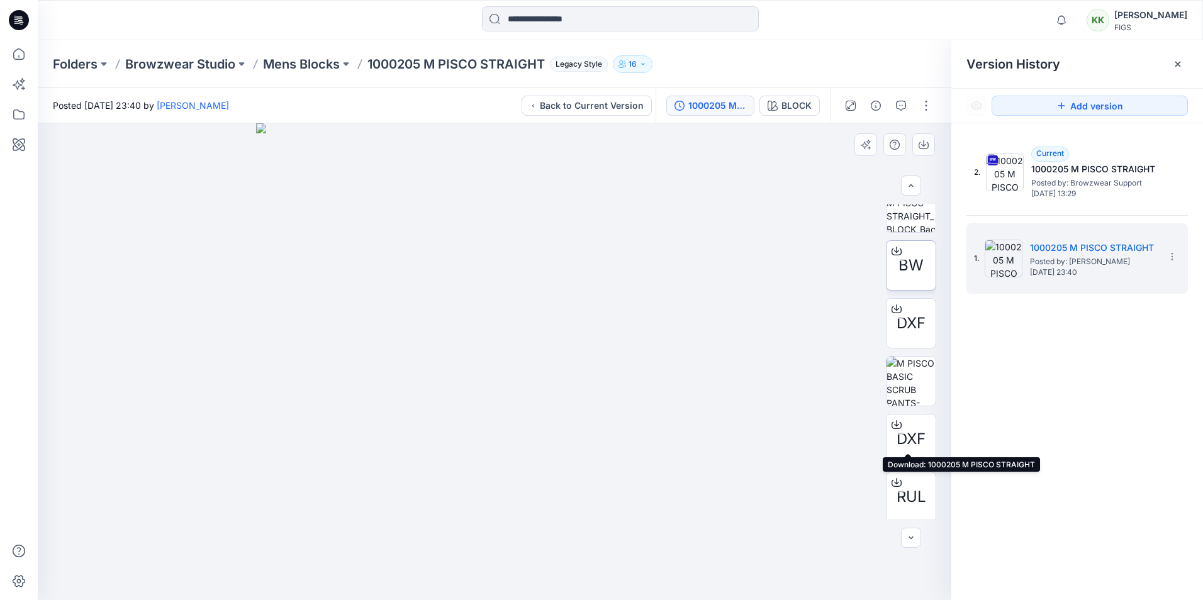
scroll to position [199, 0]
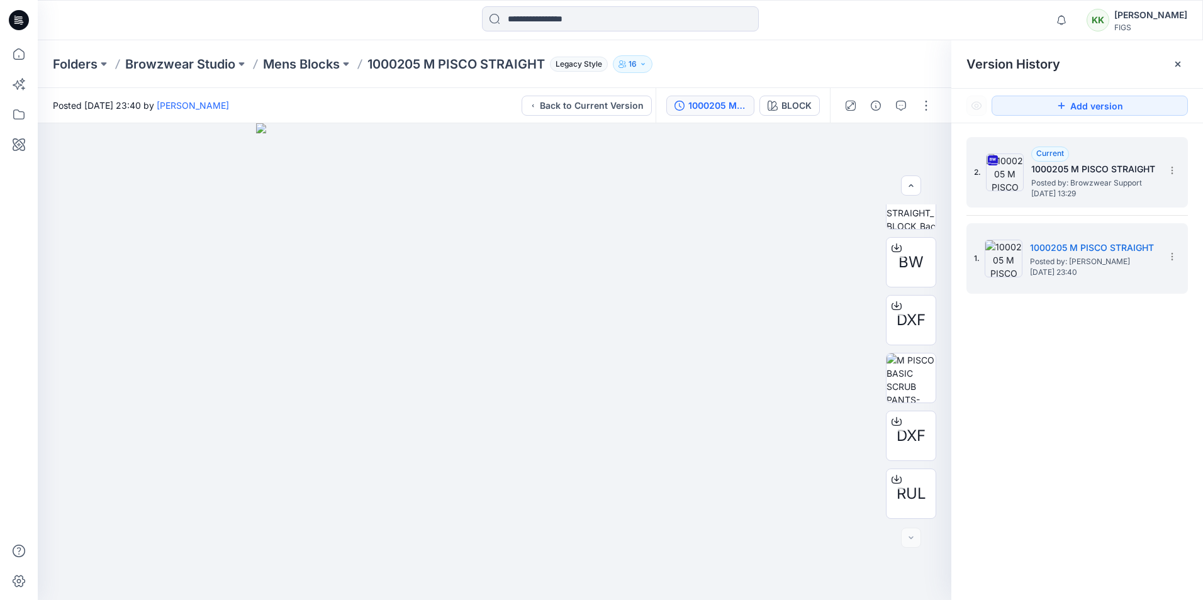
click at [1086, 190] on span "[DATE] 13:29" at bounding box center [1094, 193] width 126 height 9
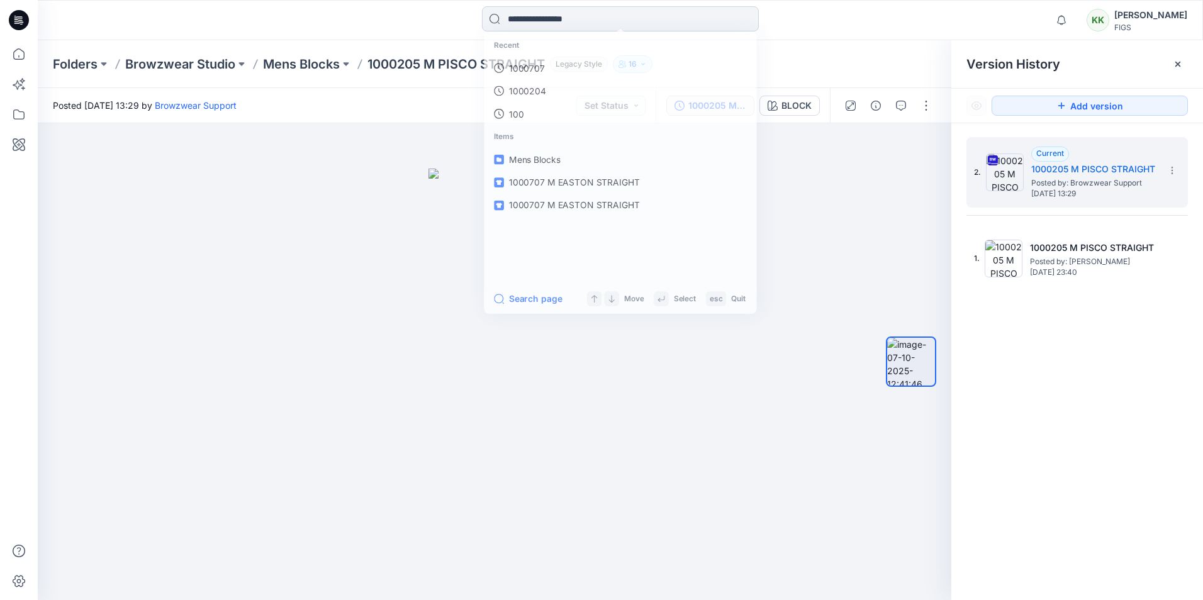
click at [530, 20] on input at bounding box center [620, 18] width 277 height 25
click at [537, 68] on p "1000205" at bounding box center [525, 68] width 37 height 13
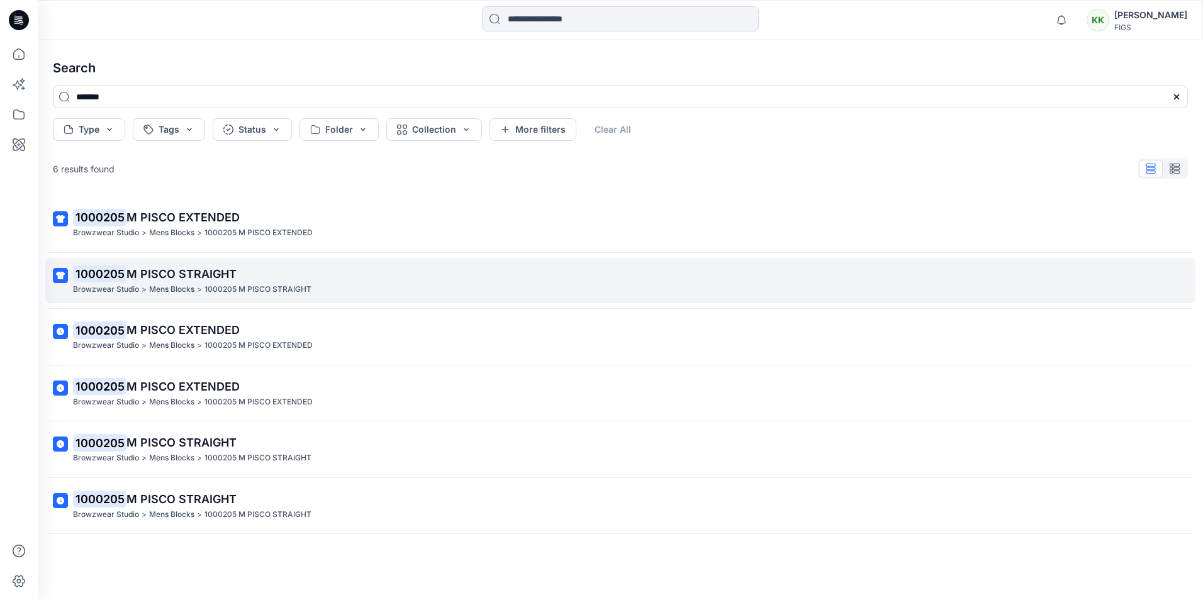
click at [233, 284] on p "1000205 M PISCO STRAIGHT" at bounding box center [258, 289] width 107 height 13
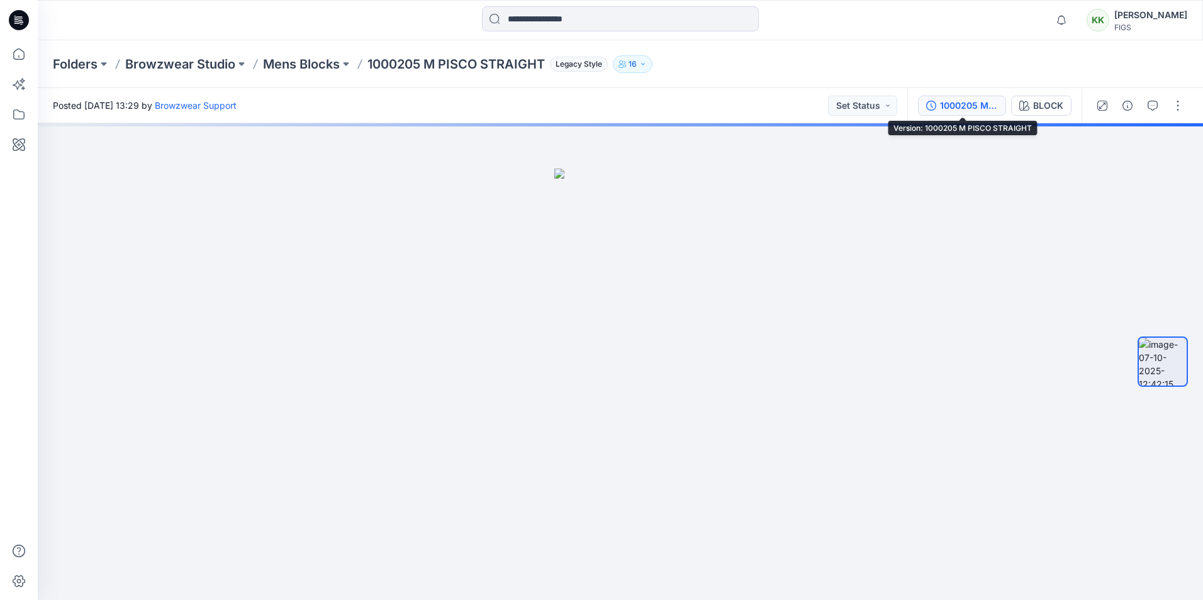
click at [974, 107] on div "1000205 M PISCO STRAIGHT" at bounding box center [969, 106] width 58 height 14
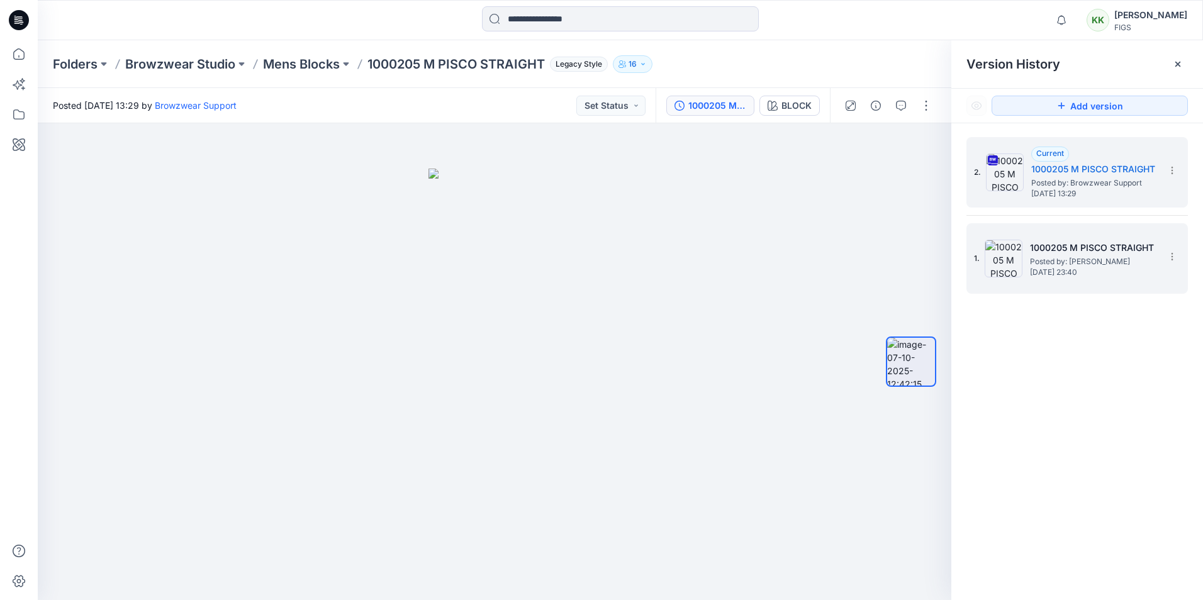
click at [1051, 271] on span "[DATE] 23:40" at bounding box center [1093, 272] width 126 height 9
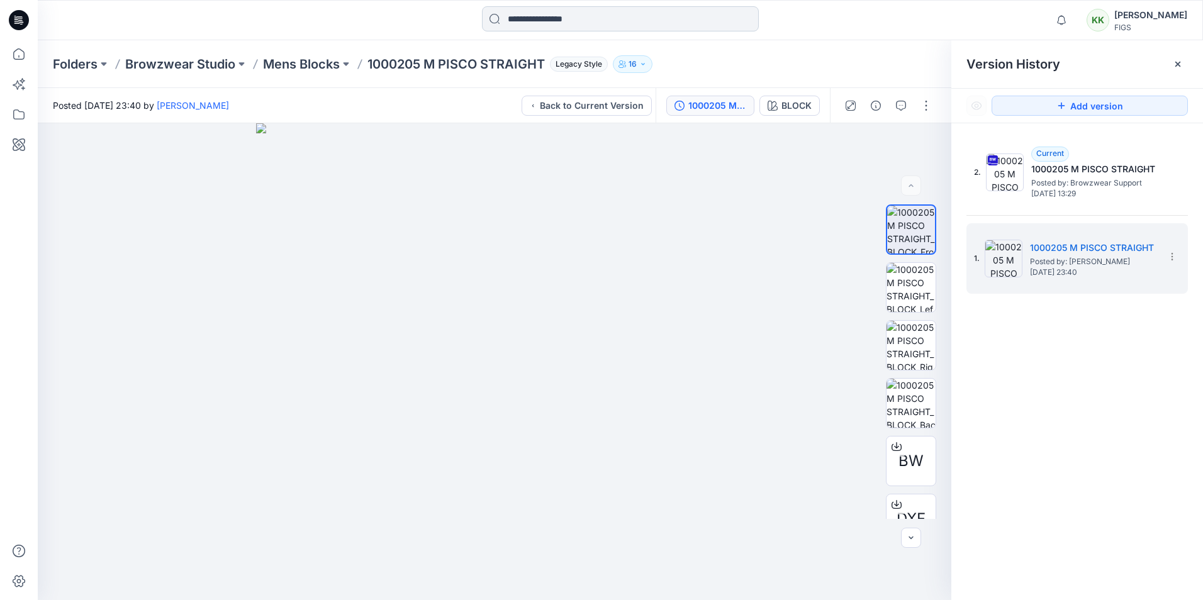
click at [535, 20] on input at bounding box center [620, 18] width 277 height 25
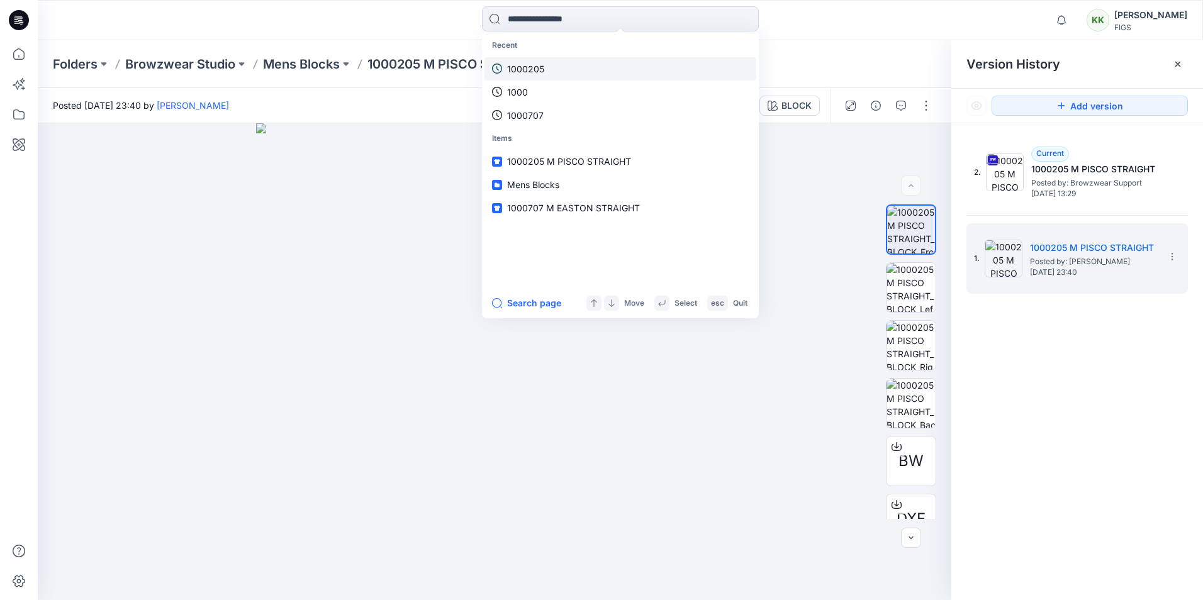
click at [533, 64] on p "1000205" at bounding box center [525, 68] width 37 height 13
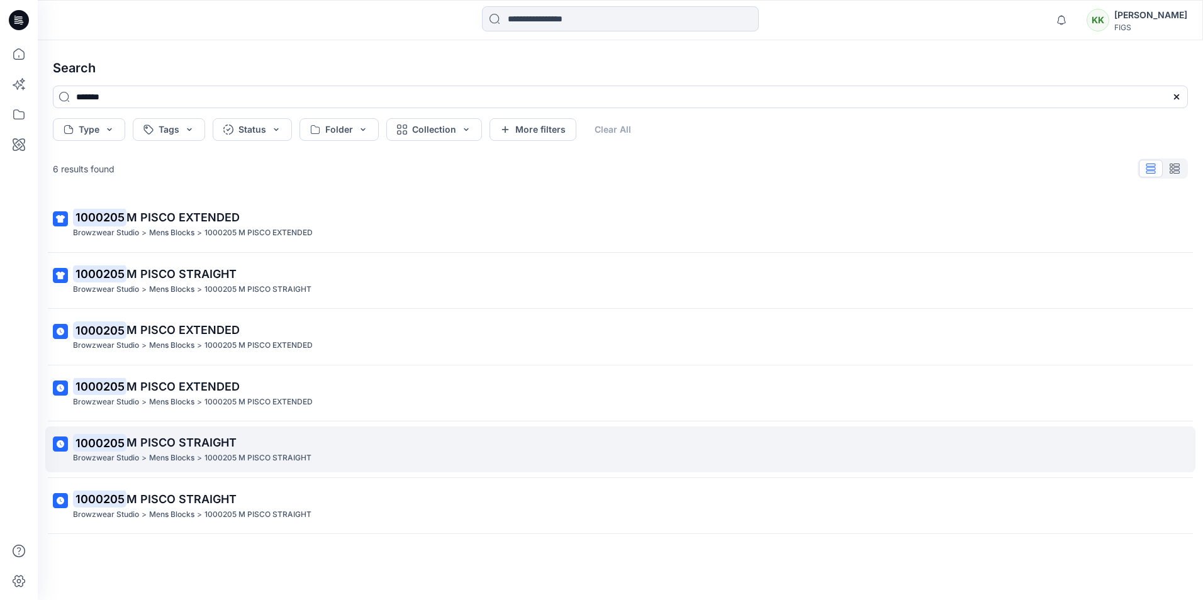
click at [226, 449] on span "M PISCO STRAIGHT" at bounding box center [181, 442] width 110 height 13
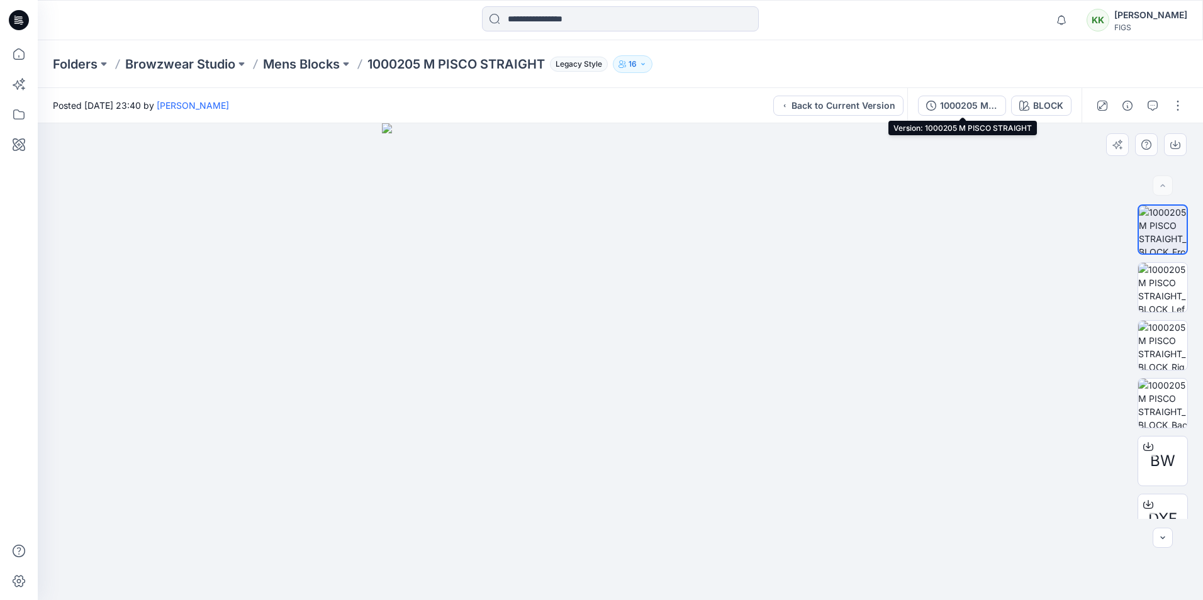
click at [950, 103] on div "1000205 M PISCO STRAIGHT" at bounding box center [969, 106] width 58 height 14
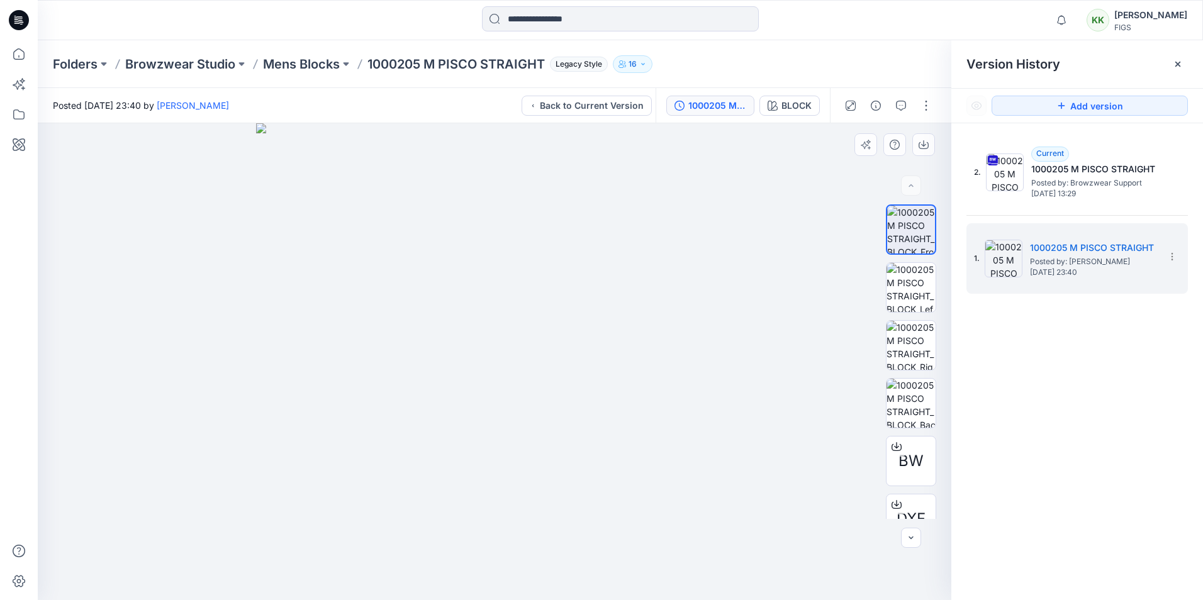
click at [1103, 342] on div "2. Current 1000205 M PISCO STRAIGHT Posted by: Browzwear Support [DATE] 13:29 1…" at bounding box center [1078, 370] width 252 height 495
click at [1101, 256] on span "Posted by: [PERSON_NAME]" at bounding box center [1093, 262] width 126 height 13
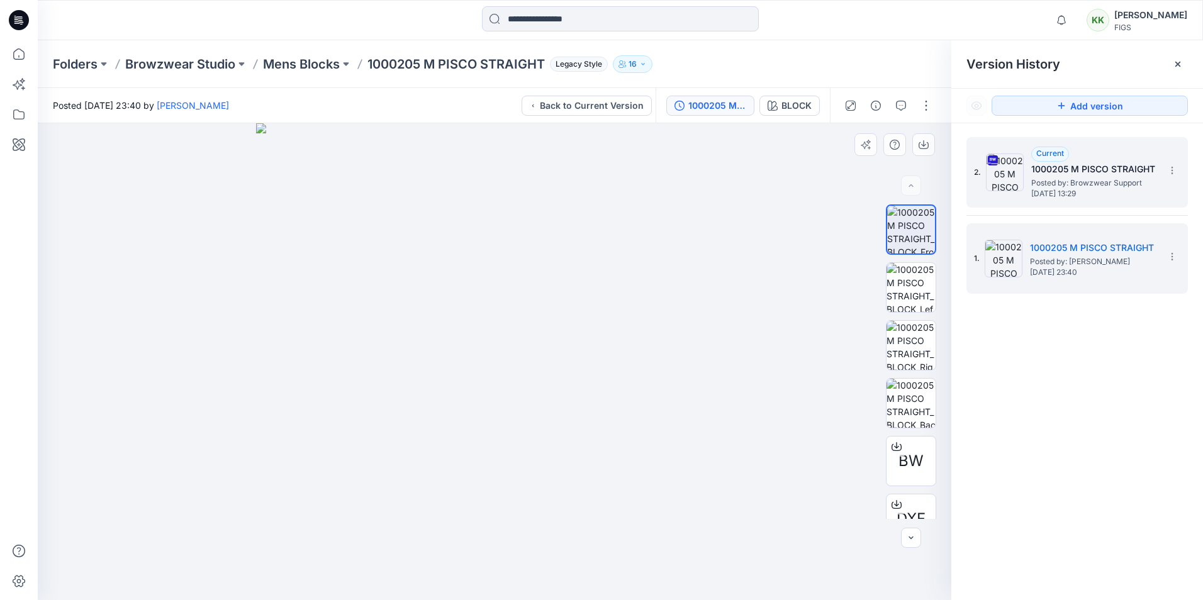
click at [1090, 183] on span "Posted by: Browzwear Support" at bounding box center [1094, 183] width 126 height 13
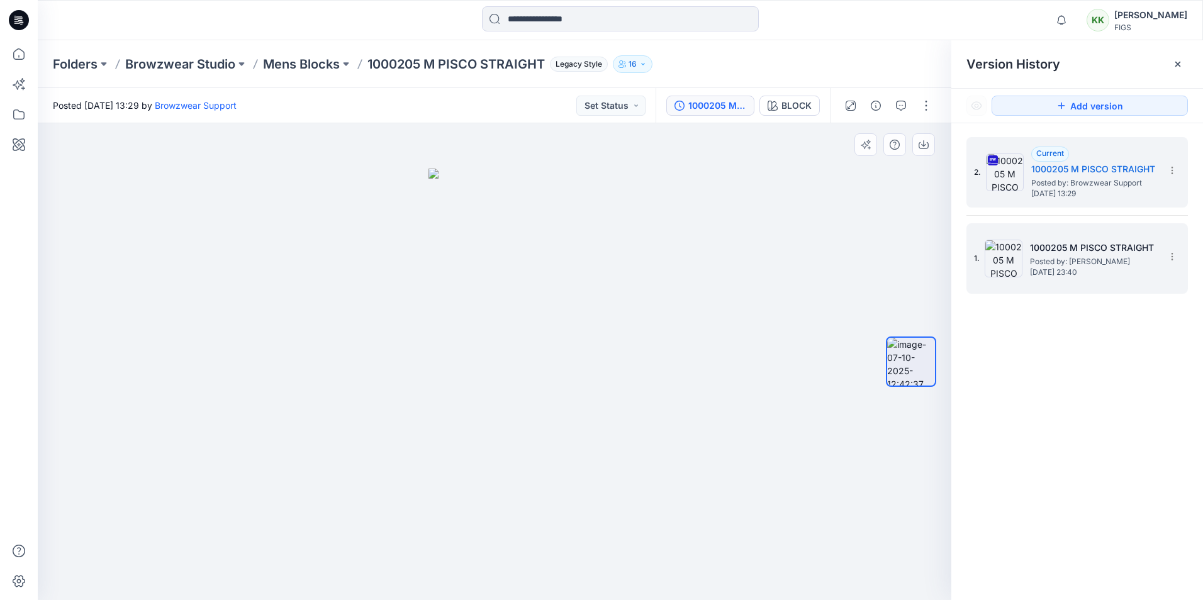
click at [1090, 269] on span "[DATE] 23:40" at bounding box center [1093, 272] width 126 height 9
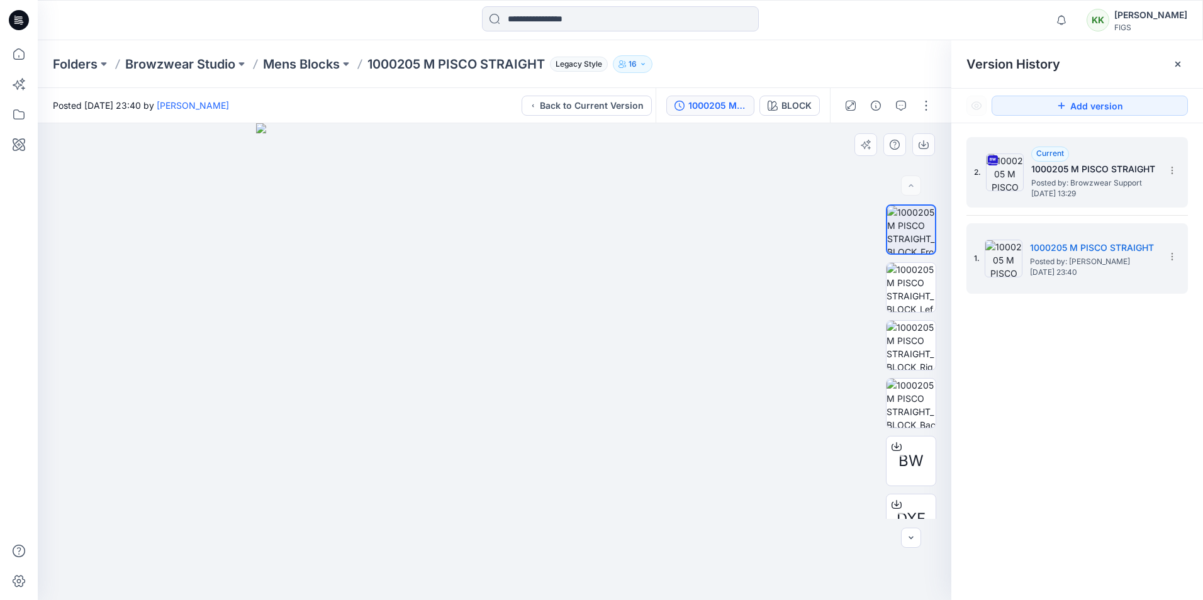
click at [1082, 185] on span "Posted by: Browzwear Support" at bounding box center [1094, 183] width 126 height 13
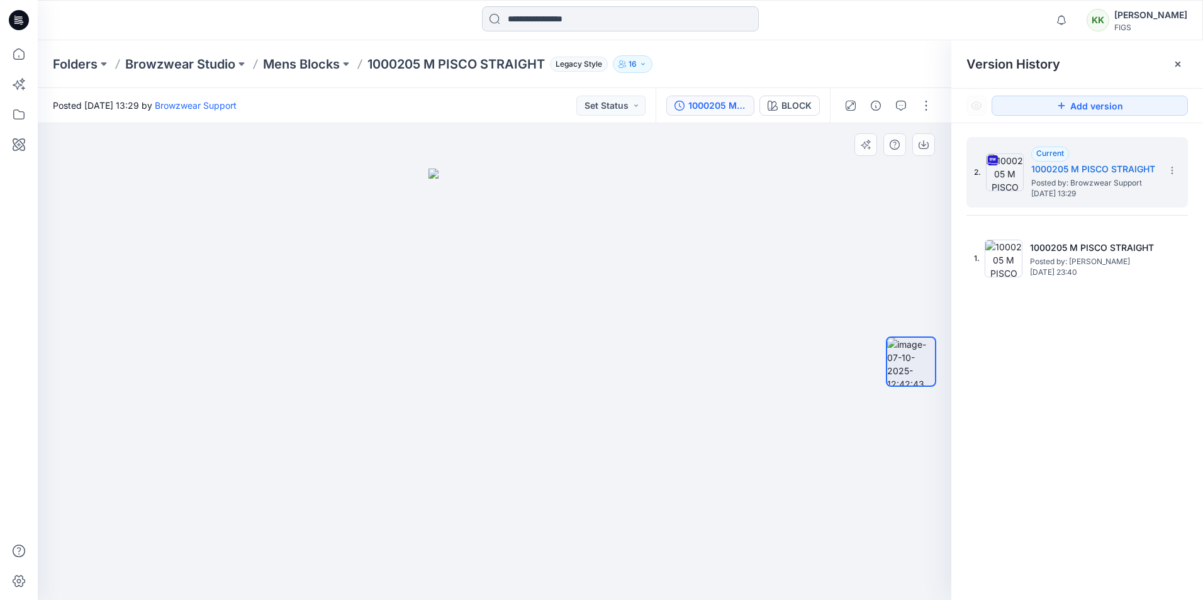
click at [532, 23] on input at bounding box center [620, 18] width 277 height 25
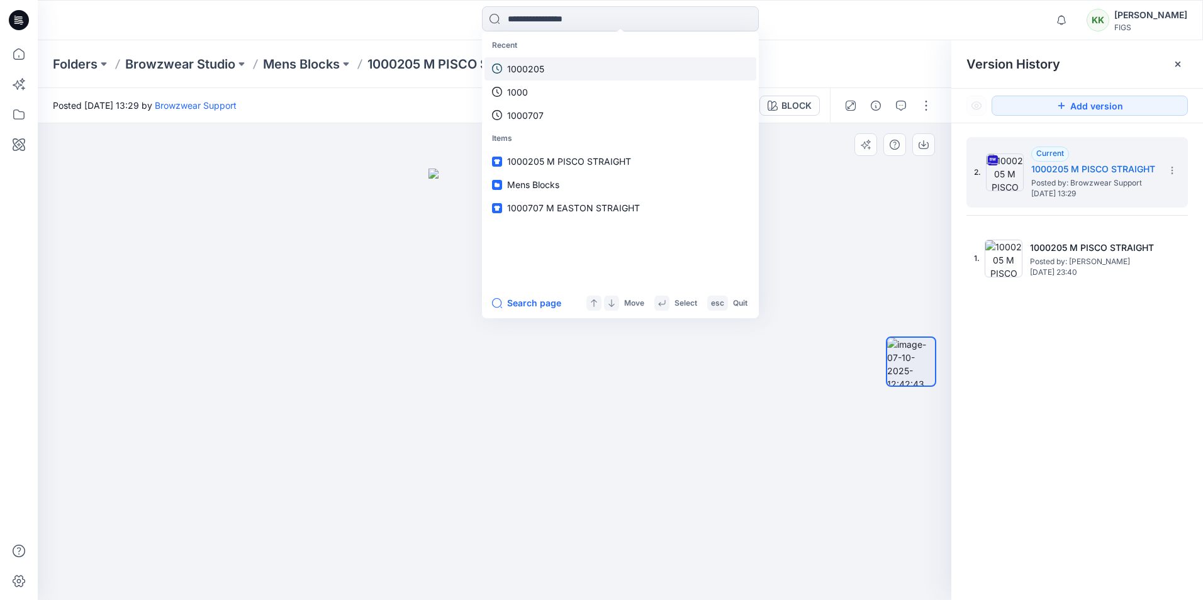
click at [525, 60] on link "1000205" at bounding box center [621, 68] width 272 height 23
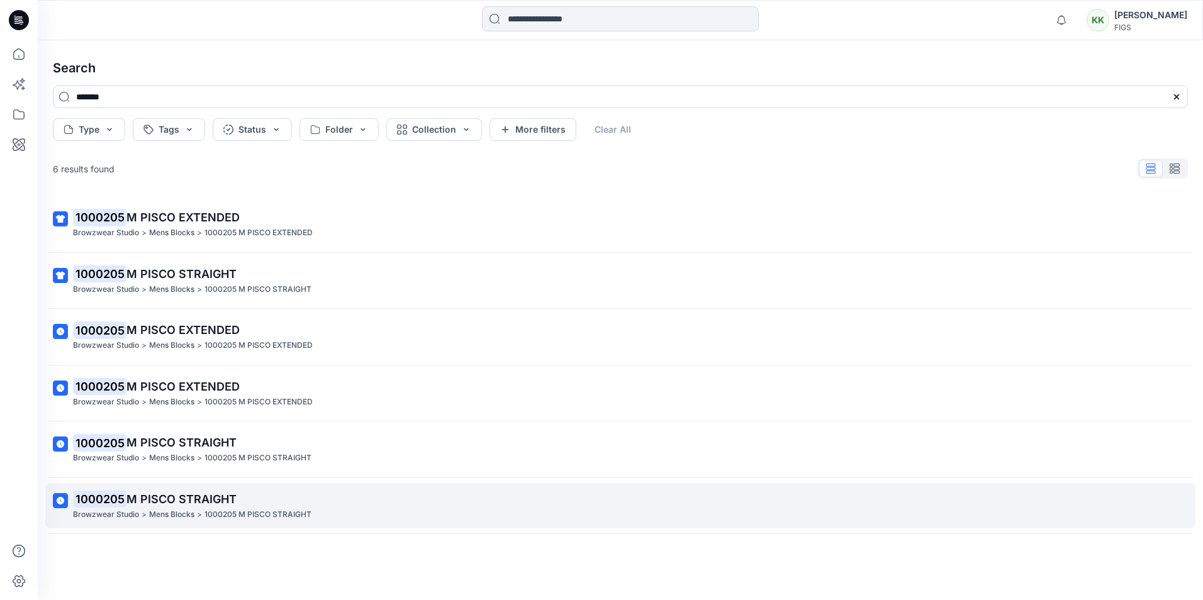
click at [179, 502] on span "M PISCO STRAIGHT" at bounding box center [181, 499] width 110 height 13
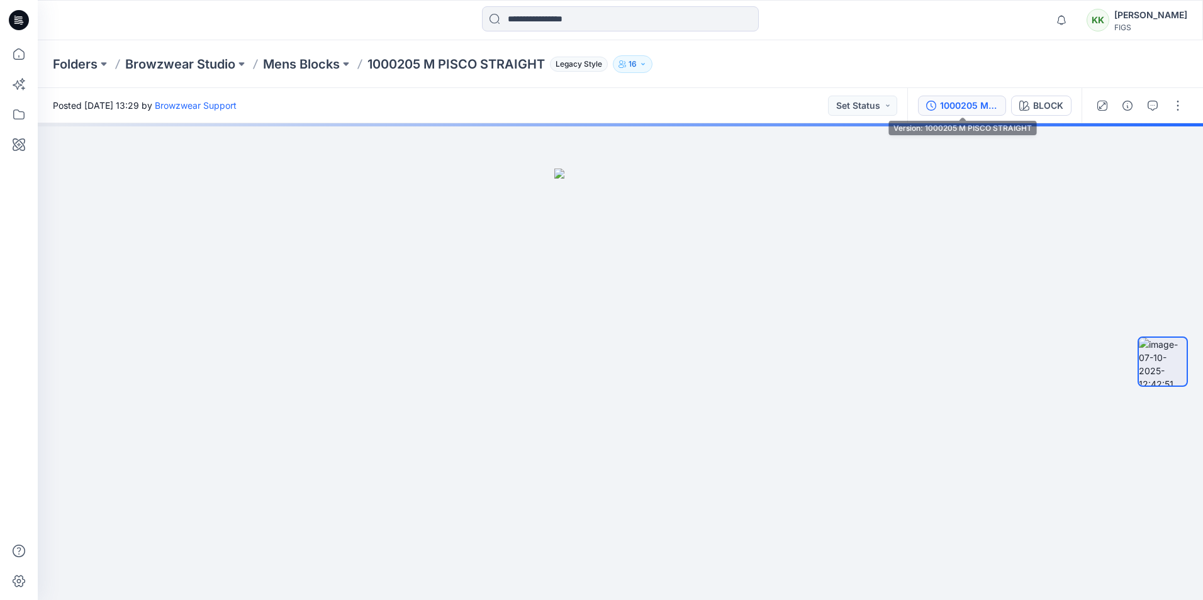
click at [953, 103] on div "1000205 M PISCO STRAIGHT" at bounding box center [969, 106] width 58 height 14
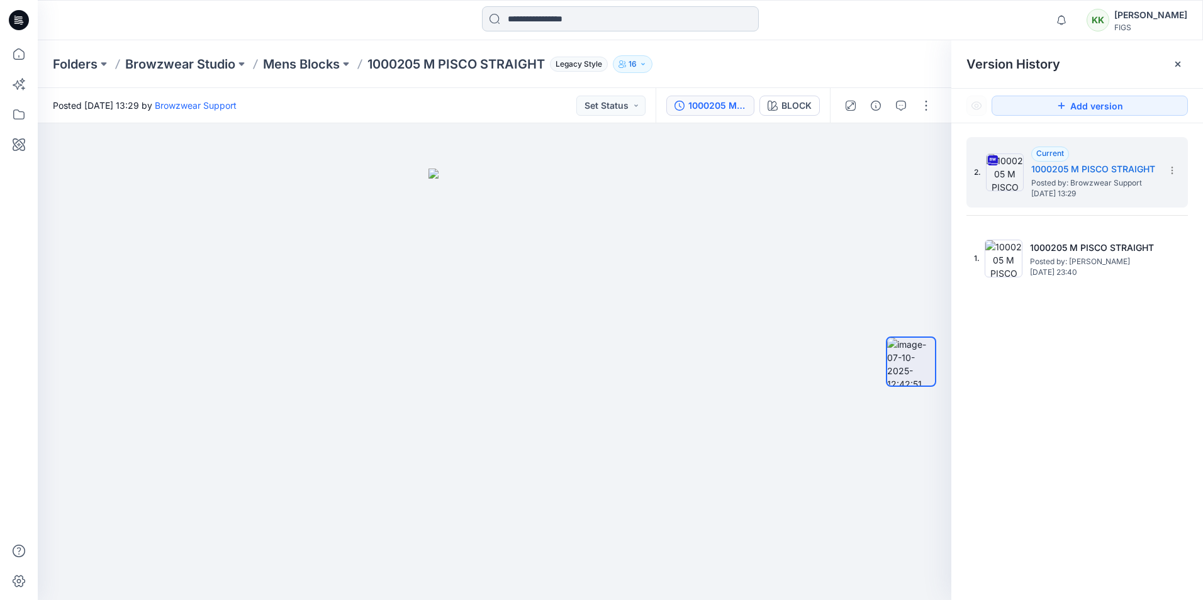
click at [530, 24] on input at bounding box center [620, 18] width 277 height 25
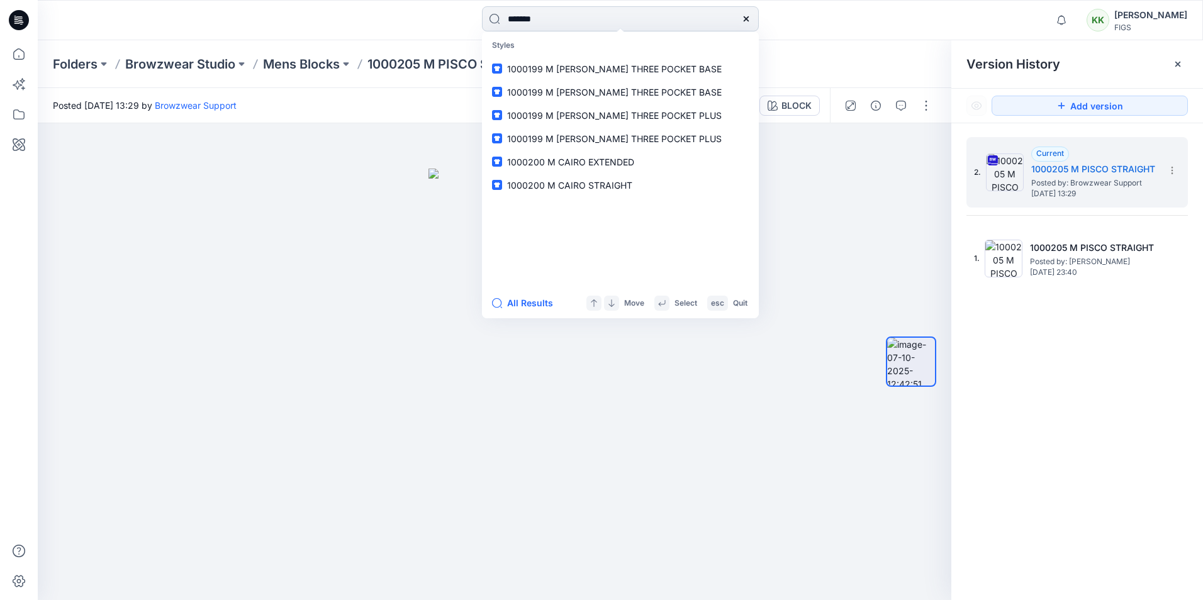
type input "*******"
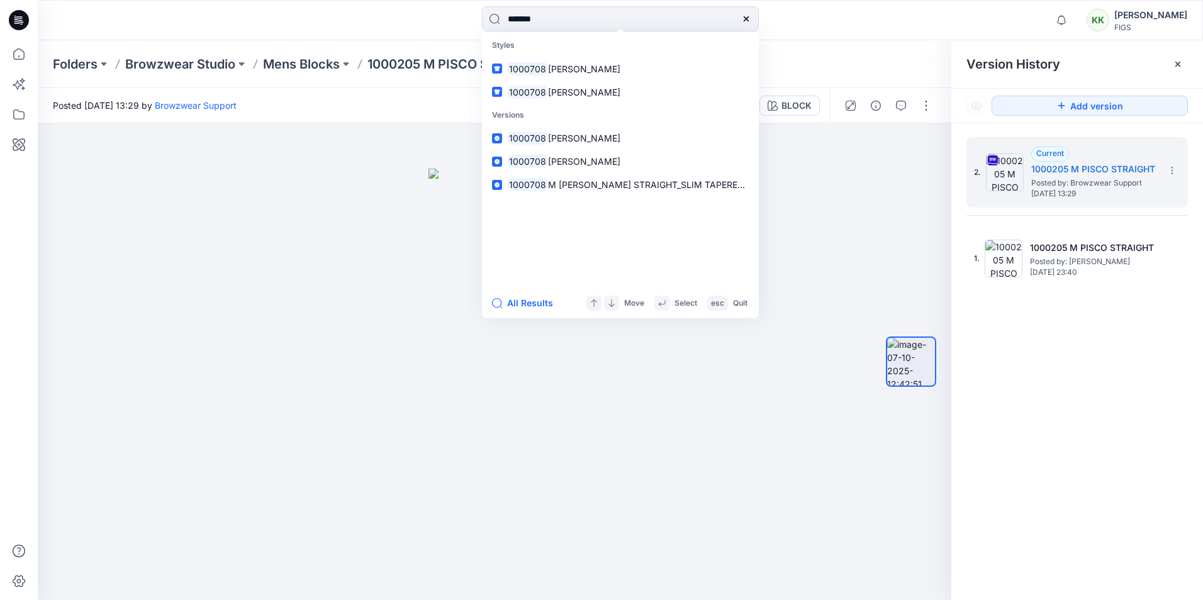
click at [832, 26] on div "******* Styles 1000708 M [PERSON_NAME] STRAIGHT 1000708 M [PERSON_NAME] STRAIGH…" at bounding box center [620, 20] width 583 height 28
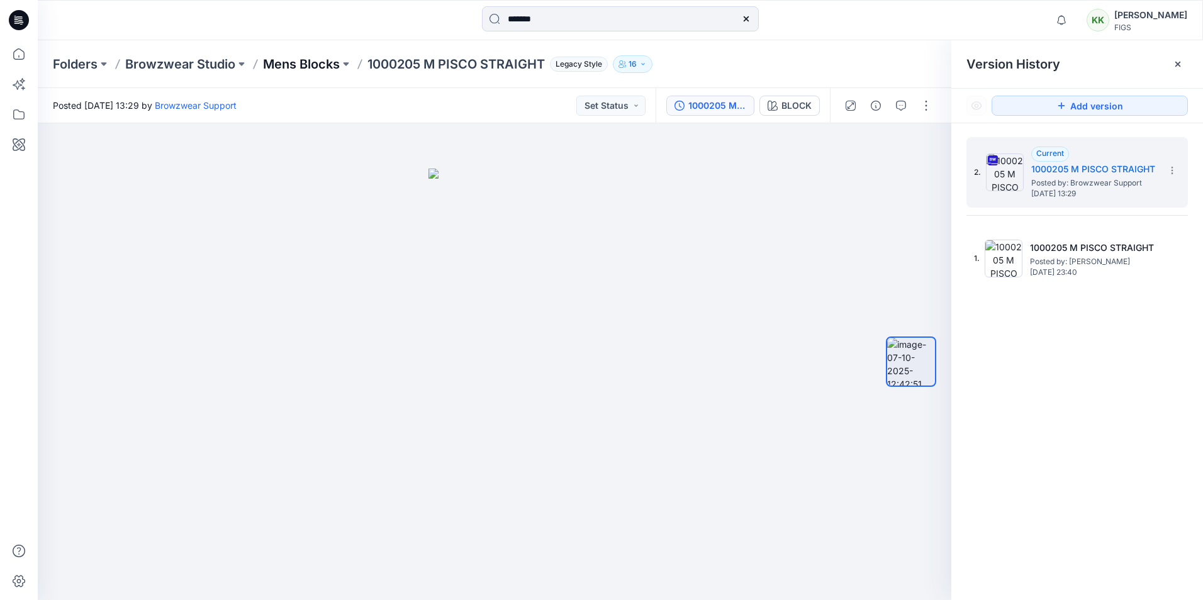
click at [330, 65] on p "Mens Blocks" at bounding box center [301, 64] width 77 height 18
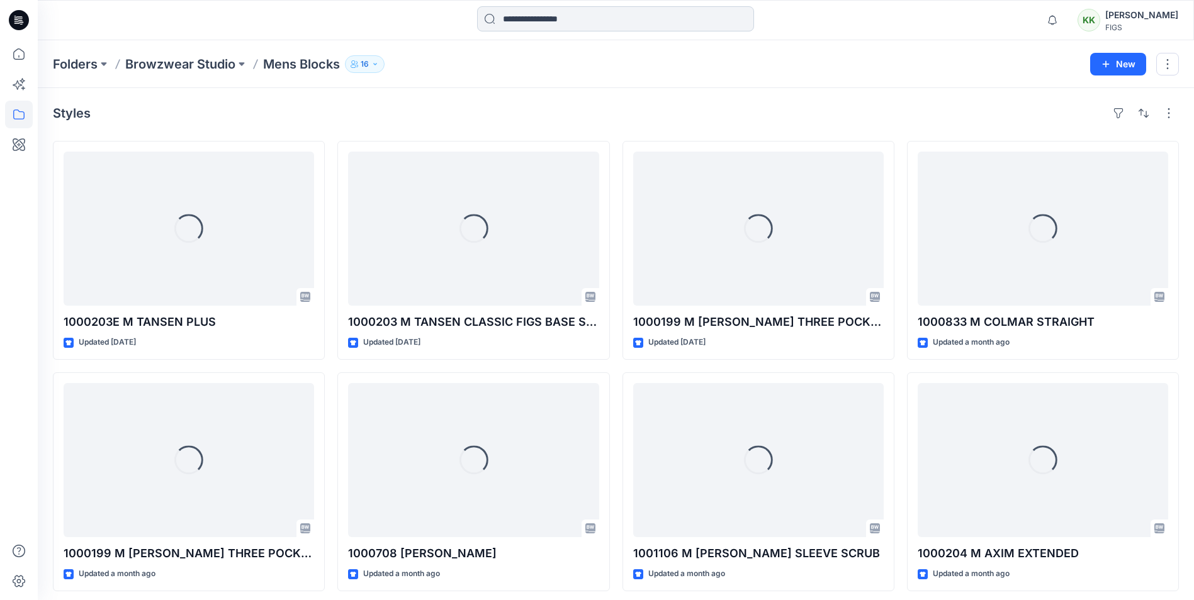
click at [522, 21] on input at bounding box center [615, 18] width 277 height 25
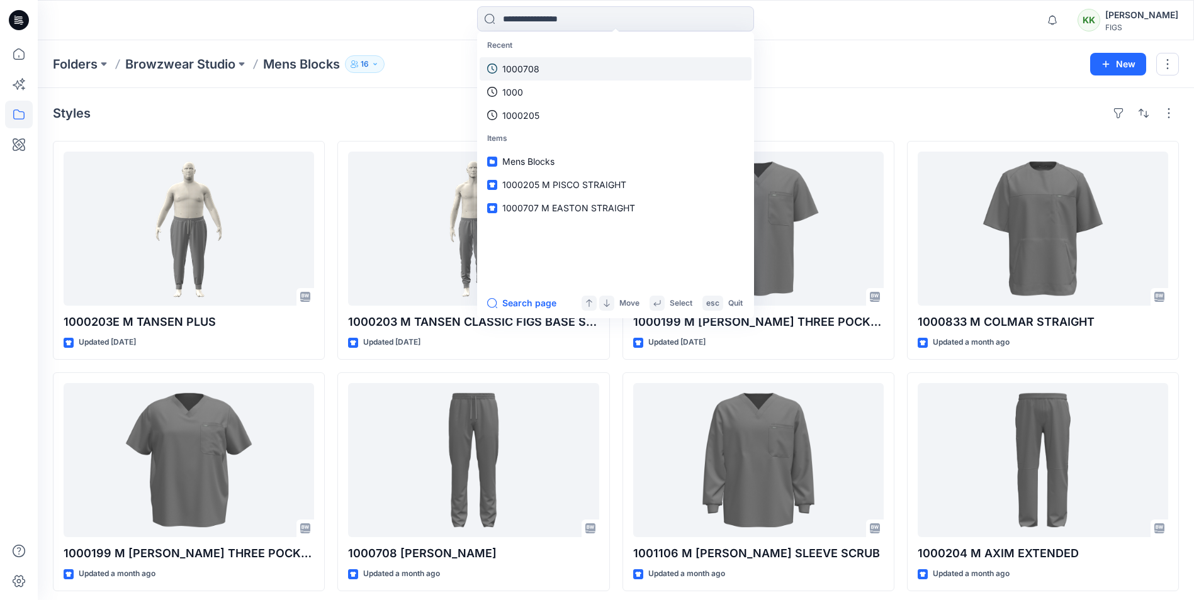
click at [525, 69] on p "1000708" at bounding box center [520, 68] width 37 height 13
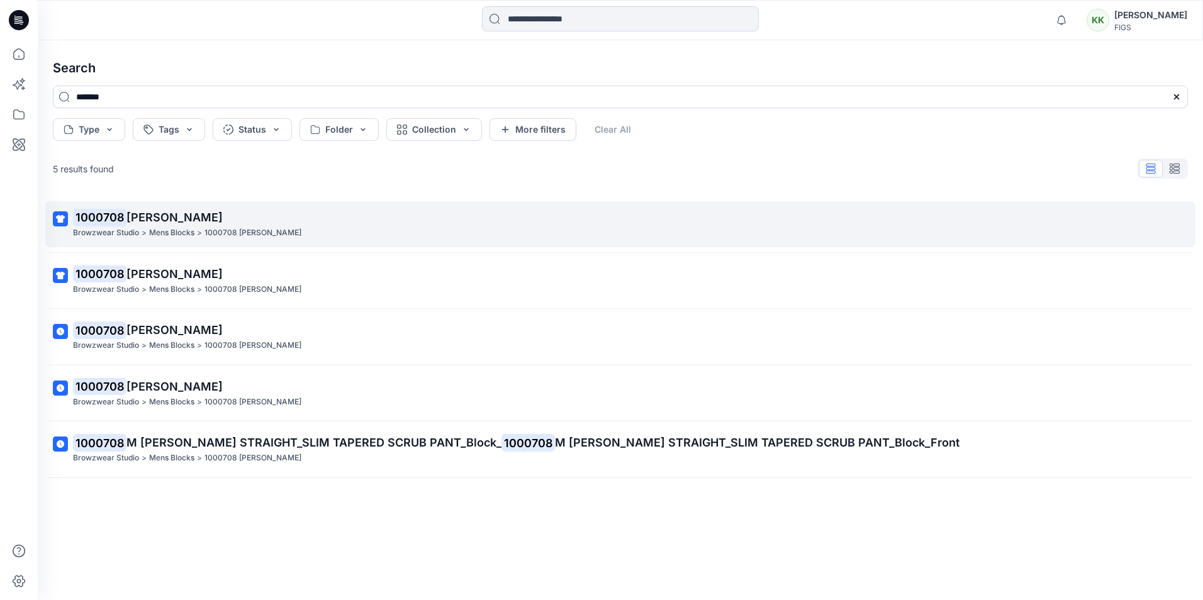
click at [177, 220] on span "[PERSON_NAME]" at bounding box center [174, 217] width 96 height 13
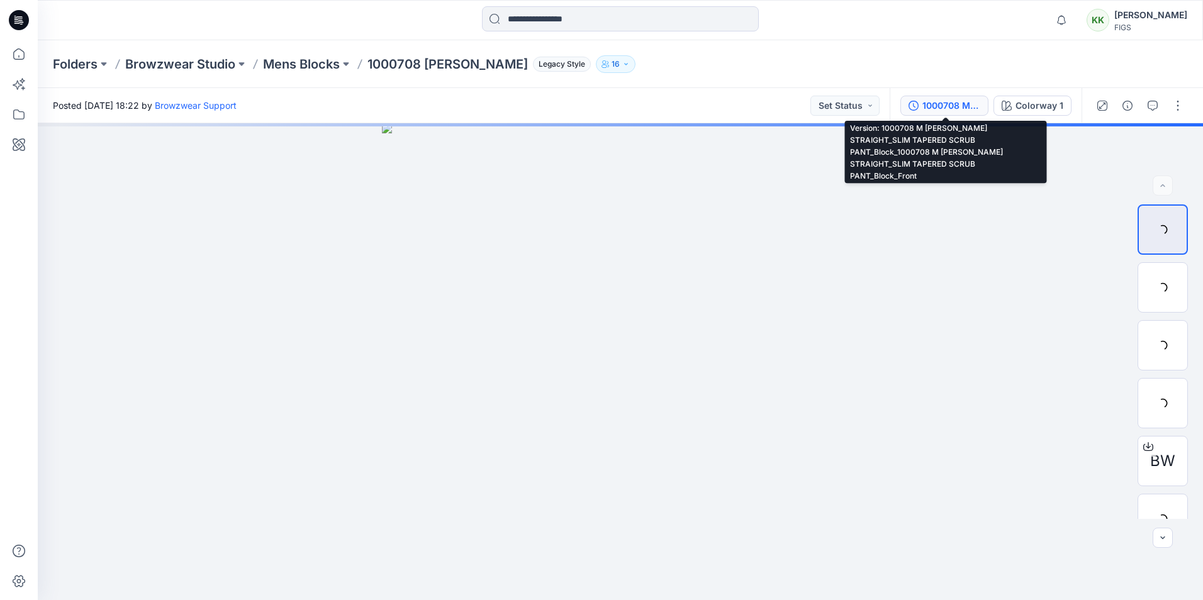
click at [924, 105] on div "1000708 M [PERSON_NAME] STRAIGHT_SLIM TAPERED SCRUB PANT_Block_1000708 M [PERSO…" at bounding box center [952, 106] width 58 height 14
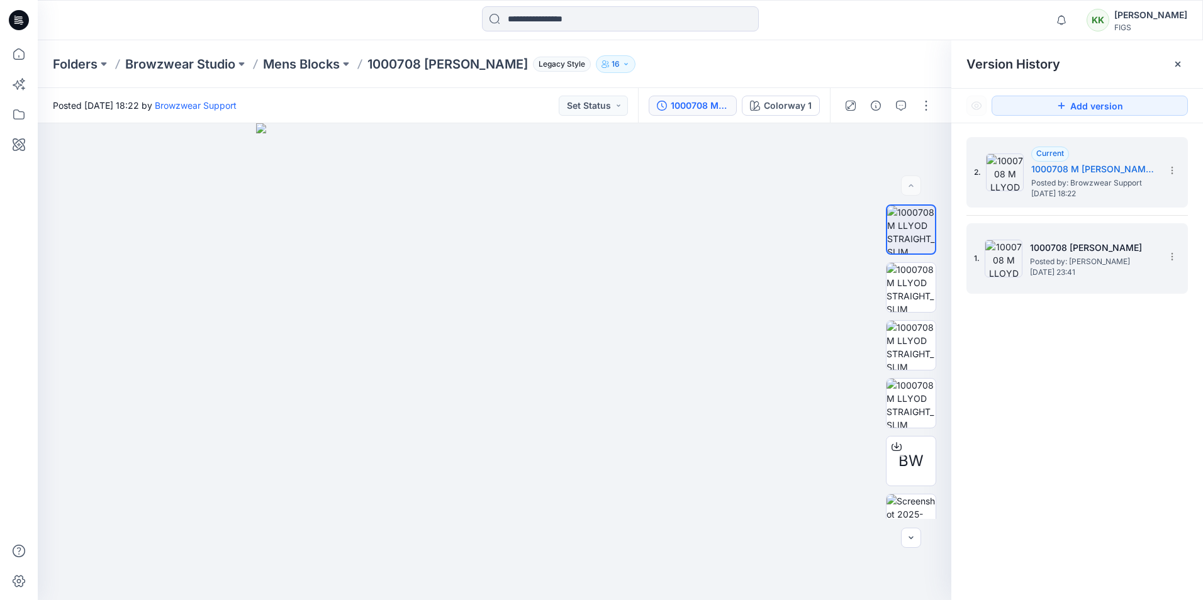
click at [1089, 256] on span "Posted by: [PERSON_NAME]" at bounding box center [1093, 262] width 126 height 13
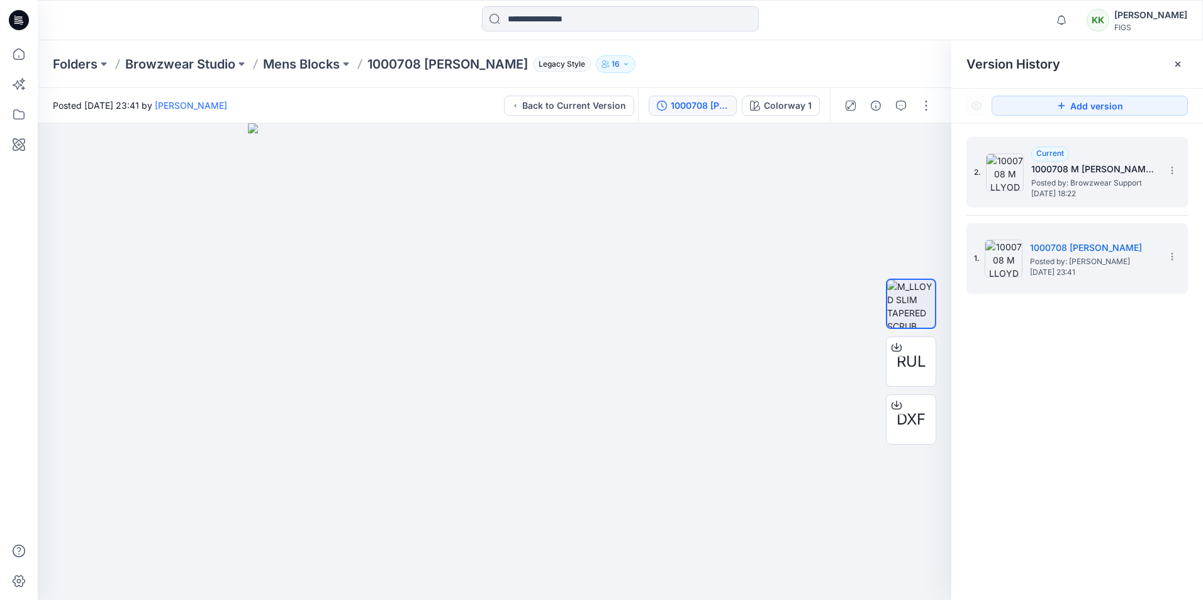
click at [1061, 189] on span "[DATE] 18:22" at bounding box center [1094, 193] width 126 height 9
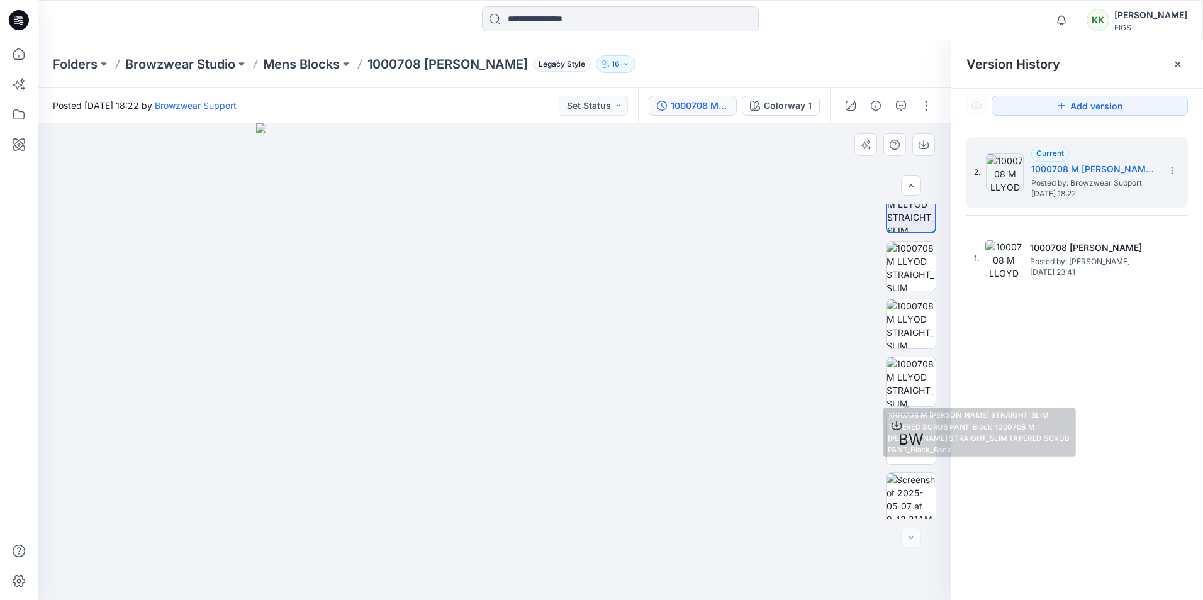
scroll to position [25, 0]
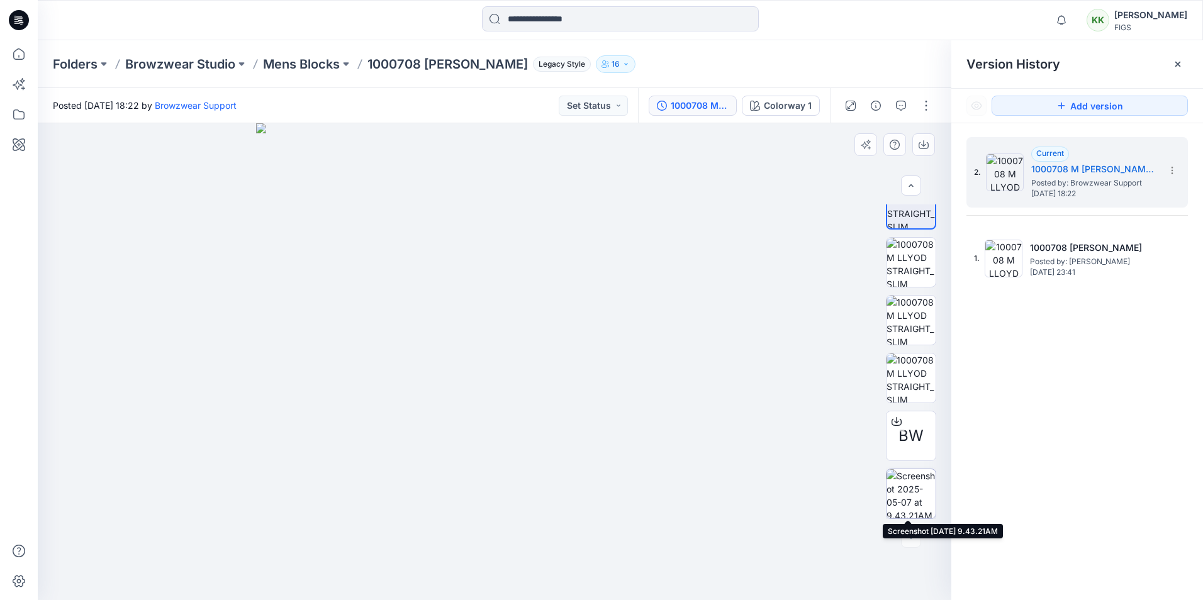
click at [902, 494] on img at bounding box center [911, 493] width 49 height 49
